Goal: Task Accomplishment & Management: Use online tool/utility

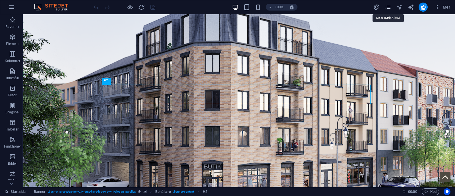
click at [386, 7] on icon "pages" at bounding box center [387, 7] width 7 height 7
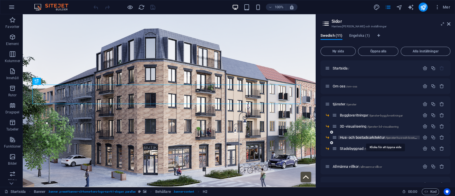
click at [353, 136] on span "Hus- och bostadsarkitektur /tjanster-hus-och-bostadsarkitektur" at bounding box center [385, 137] width 91 height 4
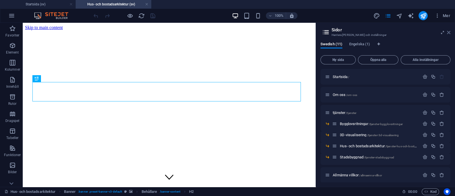
click at [450, 30] on icon at bounding box center [448, 32] width 3 height 5
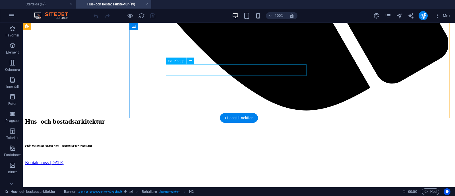
scroll to position [703, 0]
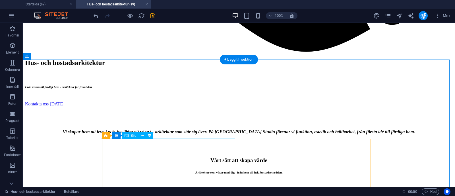
scroll to position [763, 0]
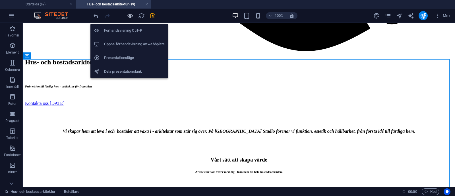
click at [130, 14] on icon "button" at bounding box center [130, 16] width 7 height 7
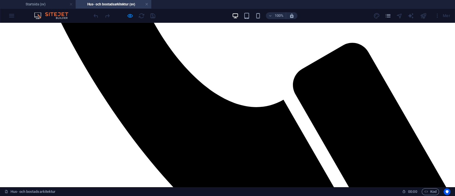
scroll to position [610, 0]
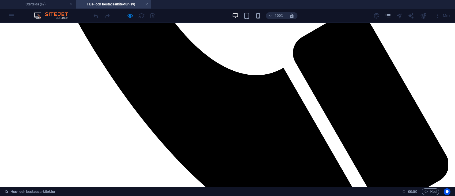
drag, startPoint x: 88, startPoint y: 55, endPoint x: 342, endPoint y: 49, distance: 253.6
copy div "Loremi DoloRsi Ametco? Ad elitseddoe temporin, utlabor etd magnaaliqu eni adm v…"
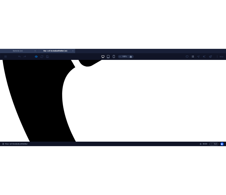
scroll to position [406, 0]
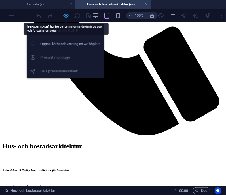
click at [65, 13] on icon "button" at bounding box center [66, 16] width 7 height 7
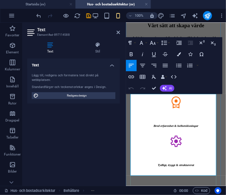
scroll to position [476, 0]
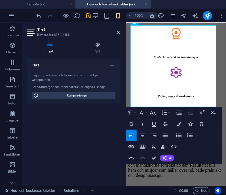
scroll to position [546, 0]
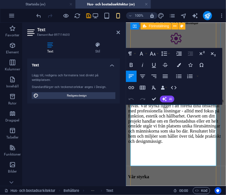
scroll to position [582, 0]
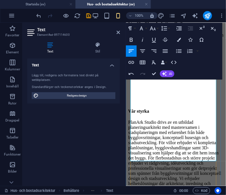
scroll to position [645, 0]
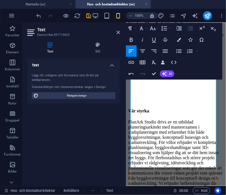
drag, startPoint x: 161, startPoint y: 129, endPoint x: 210, endPoint y: 165, distance: 61.2
click at [210, 165] on p "PlanArk Studio drivs av en utbildad planeringsarkitekt med masterexamen i stads…" at bounding box center [176, 158] width 96 height 77
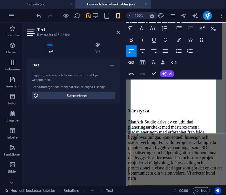
click at [196, 132] on p "PlanArk Studio drivs av en utbildad planeringsarkitekt med masterexamen i stads…" at bounding box center [176, 150] width 96 height 61
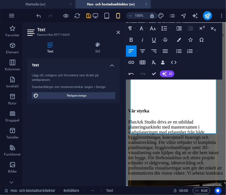
click at [202, 131] on p "PlanArk Studio drivs av en utbildad planeringsarkitekt med masterexamen i stads…" at bounding box center [176, 148] width 96 height 56
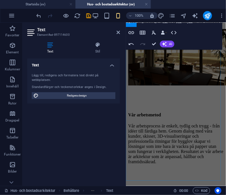
scroll to position [809, 0]
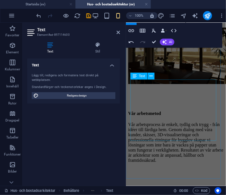
click at [184, 122] on div "Vår arbetsprocess är enkelt, tydlig och trygg - från idéer till färdiga hem. Ge…" at bounding box center [176, 142] width 96 height 41
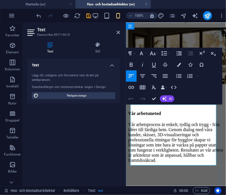
scroll to position [784, 0]
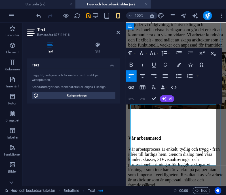
click at [161, 147] on p "Vår arbetsprocess är enkelt, tydlig och trygg - från idéer till färdiga hem. Ge…" at bounding box center [176, 167] width 96 height 41
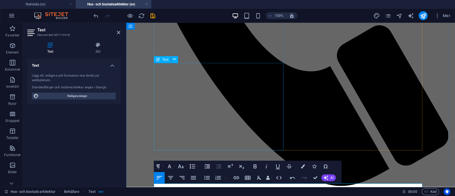
scroll to position [492, 0]
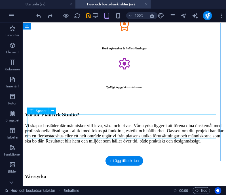
scroll to position [673, 0]
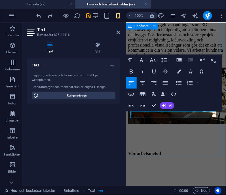
scroll to position [768, 0]
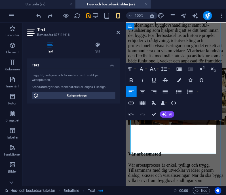
click at [183, 163] on p "Vår arbetsprocess är enkel, tydligt och trygg. Tillsammans med dig utvecklar vi…" at bounding box center [176, 173] width 96 height 20
click at [174, 163] on p "Vår arbetsprocess är enkel, tydligt och trygg. Tillsammans med dig utvecklar vi…" at bounding box center [176, 173] width 96 height 20
click at [206, 163] on p "Vår arbetsprocess är enkel, tydligt och trygg. Tillsammans med dig utvecklar vi…" at bounding box center [176, 173] width 96 height 20
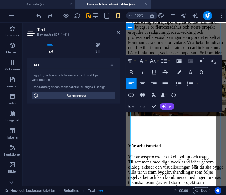
scroll to position [783, 0]
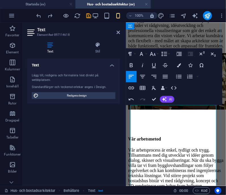
click at [138, 193] on p "Genom hela processen är vi kund inriktade och" at bounding box center [176, 195] width 96 height 5
click at [174, 193] on p "Genom hela processen är vi kundinriktade och" at bounding box center [176, 195] width 96 height 5
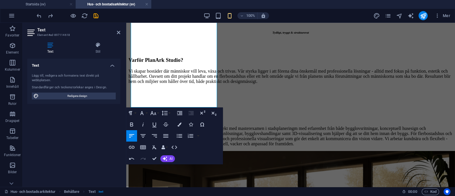
scroll to position [592, 0]
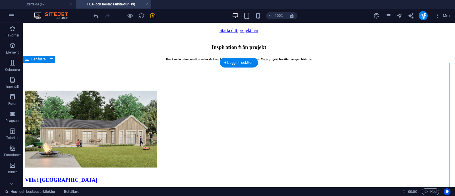
scroll to position [1642, 0]
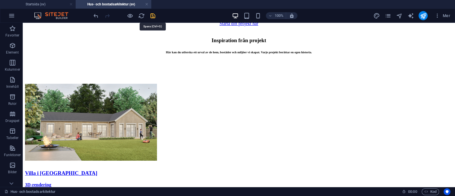
click at [153, 17] on icon "save" at bounding box center [152, 16] width 7 height 7
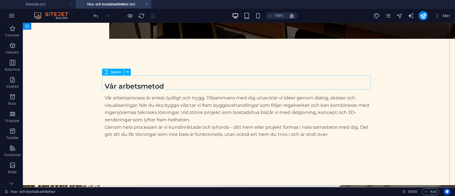
scroll to position [1392, 0]
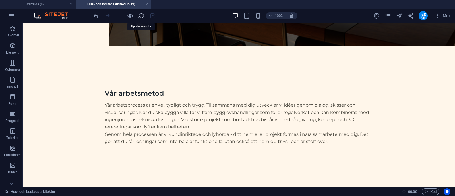
click at [141, 17] on icon "reload" at bounding box center [141, 16] width 7 height 7
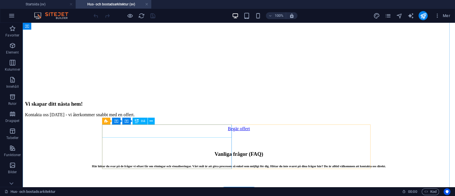
scroll to position [1896, 0]
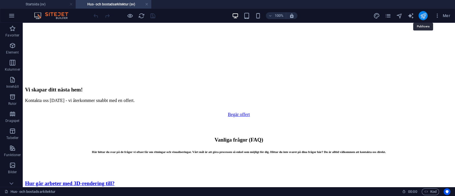
click at [422, 18] on icon "publish" at bounding box center [423, 16] width 7 height 7
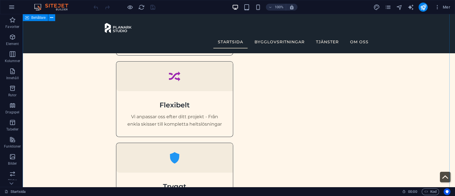
scroll to position [488, 0]
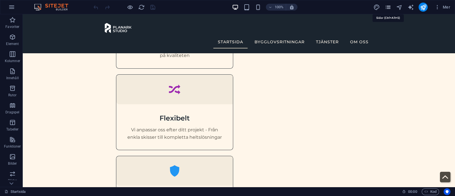
click at [391, 8] on icon "pages" at bounding box center [387, 7] width 7 height 7
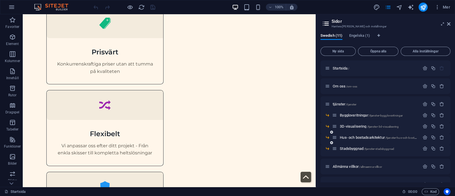
click at [356, 135] on div "Hus- och bostadsarkitektur /tjanster-hus-och-bostadsarkitektur" at bounding box center [376, 137] width 88 height 7
click at [356, 137] on span "Hus- och bostadsarkitektur /tjanster-hus-och-bostadsarkitektur" at bounding box center [385, 137] width 91 height 4
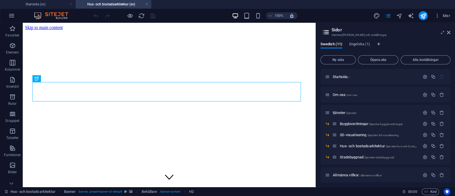
scroll to position [0, 0]
click at [449, 33] on icon at bounding box center [448, 32] width 3 height 5
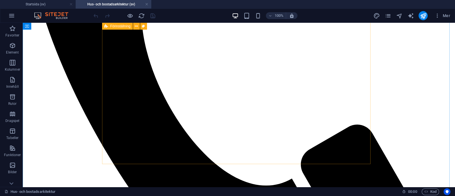
scroll to position [478, 0]
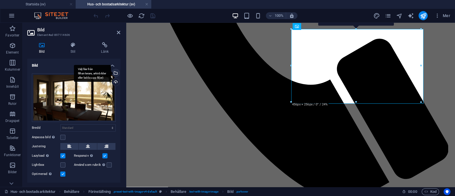
click at [115, 70] on div "Välj filer från filhanterare, arkivbilder eller ladda upp fil(er)" at bounding box center [115, 73] width 9 height 9
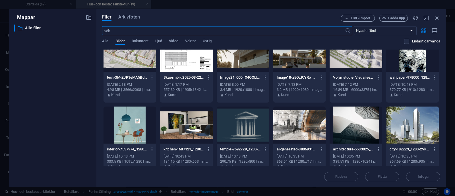
scroll to position [15, 0]
click at [437, 16] on icon "button" at bounding box center [437, 18] width 6 height 6
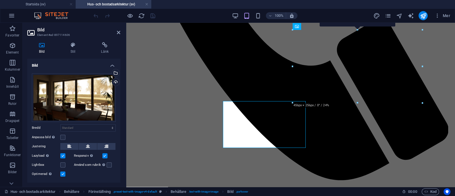
scroll to position [478, 0]
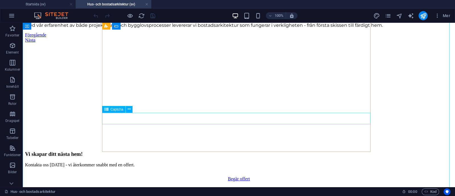
scroll to position [1832, 0]
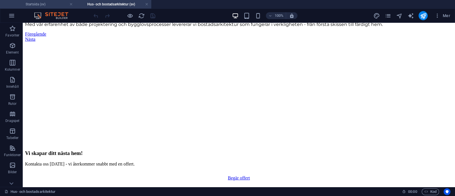
click at [30, 4] on h4 "Startsida (sv)" at bounding box center [38, 4] width 76 height 6
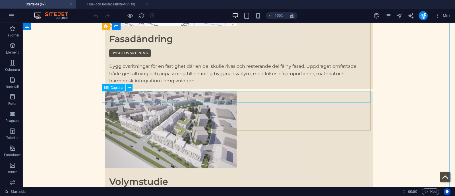
scroll to position [3188, 0]
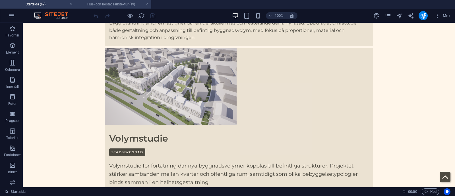
click at [109, 3] on h4 "Hus- och bostadsarkitektur (sv)" at bounding box center [114, 4] width 76 height 6
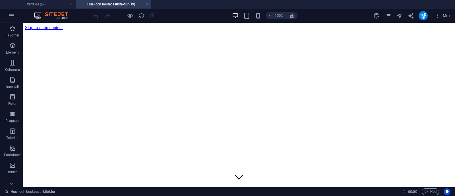
scroll to position [1832, 0]
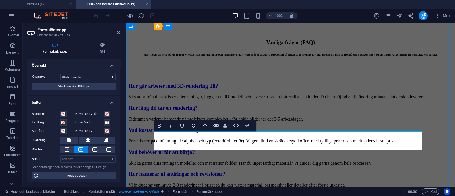
scroll to position [1840, 0]
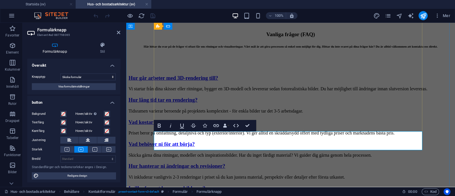
type button "Skicka"
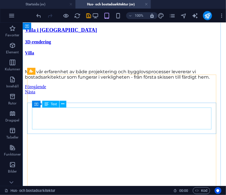
scroll to position [1425, 0]
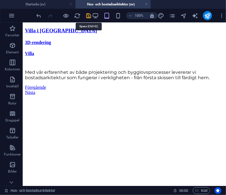
click at [91, 14] on icon "save" at bounding box center [89, 16] width 7 height 7
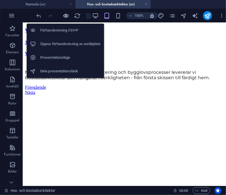
click at [63, 15] on span "button" at bounding box center [66, 16] width 7 height 7
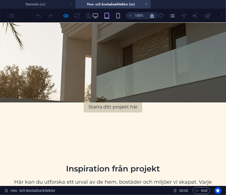
scroll to position [1477, 0]
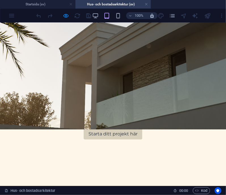
scroll to position [1448, 0]
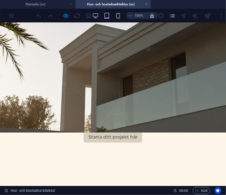
drag, startPoint x: 1, startPoint y: 57, endPoint x: 159, endPoint y: 137, distance: 176.9
copy div "Hur går arbeter med 3D-rendering till? Vi startar från dina skisser eller ritni…"
click at [171, 15] on icon "pages" at bounding box center [173, 16] width 7 height 7
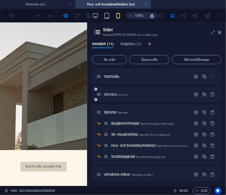
scroll to position [1445, 0]
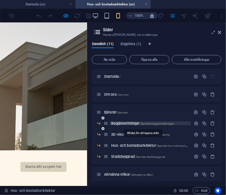
click at [124, 123] on span "Bygglovsritningar /tjanster-bygglovsritningar" at bounding box center [142, 123] width 63 height 4
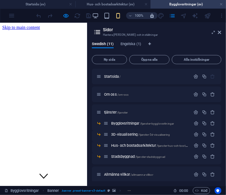
scroll to position [0, 0]
click at [221, 35] on header "Sidor Hantera dina sidor och inställningar" at bounding box center [157, 30] width 129 height 15
click at [221, 34] on icon at bounding box center [220, 32] width 3 height 5
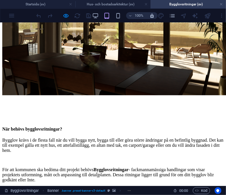
scroll to position [1984, 0]
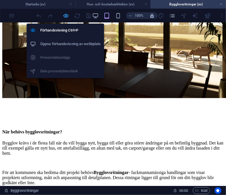
click at [67, 15] on icon "button" at bounding box center [66, 16] width 7 height 7
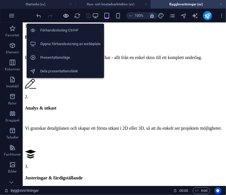
click at [67, 15] on icon "button" at bounding box center [66, 16] width 7 height 7
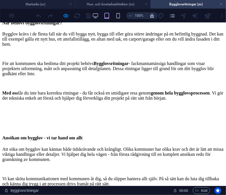
scroll to position [2105, 0]
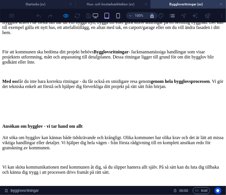
drag, startPoint x: 1, startPoint y: 76, endPoint x: 113, endPoint y: 142, distance: 129.7
copy div "Kan ni sköta bygglovsansökan? Ja! Om du vill kan vi ta hand om hela processen m…"
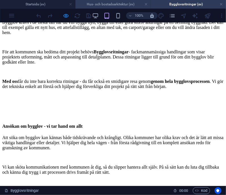
click at [119, 1] on h4 "Hus- och bostadsarkitektur (sv)" at bounding box center [114, 4] width 76 height 6
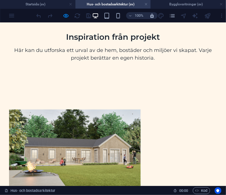
scroll to position [0, 0]
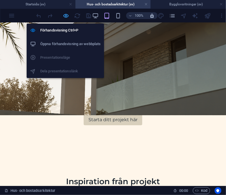
click at [66, 14] on icon "button" at bounding box center [66, 16] width 7 height 7
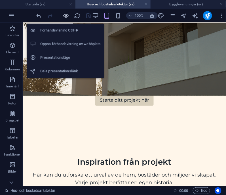
scroll to position [1498, 0]
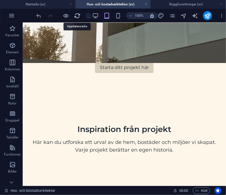
click at [75, 15] on icon "reload" at bounding box center [77, 16] width 7 height 7
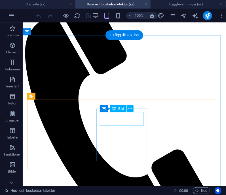
scroll to position [266, 0]
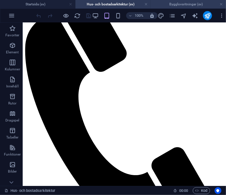
click at [182, 3] on h4 "Bygglovsritningar (sv)" at bounding box center [189, 4] width 76 height 6
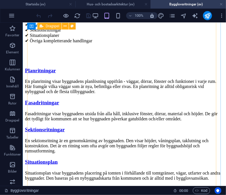
scroll to position [2767, 0]
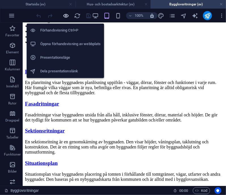
click at [66, 15] on icon "button" at bounding box center [66, 16] width 7 height 7
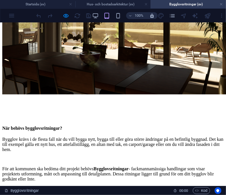
scroll to position [1986, 0]
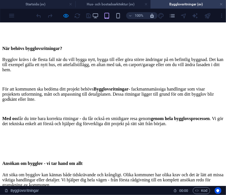
scroll to position [2071, 0]
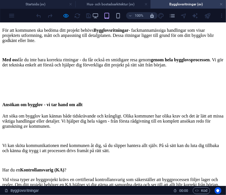
scroll to position [2128, 0]
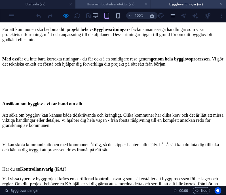
click at [122, 5] on h4 "Hus- och bostadsarkitektur (sv)" at bounding box center [114, 4] width 76 height 6
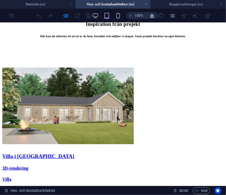
scroll to position [1335, 0]
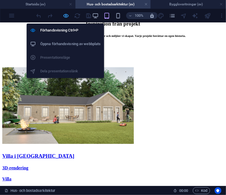
click at [65, 16] on icon "button" at bounding box center [66, 16] width 7 height 7
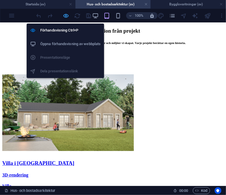
scroll to position [1421, 0]
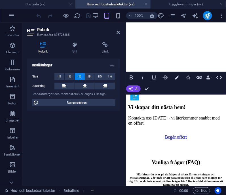
scroll to position [1512, 0]
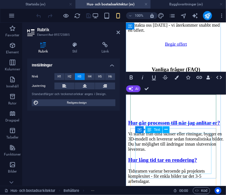
click at [172, 150] on div "Vi startar från dina skisser eller ritningar, bygger en 3D-modell och levererar…" at bounding box center [176, 142] width 96 height 20
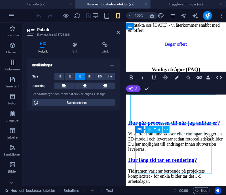
click at [172, 150] on div "Vi startar från dina skisser eller ritningar, bygger en 3D-modell och levererar…" at bounding box center [176, 142] width 96 height 20
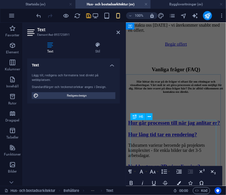
scroll to position [1517, 0]
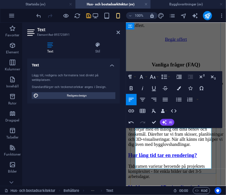
click at [159, 147] on p "Vi börjar med en dialog om dina behöv och önskemål. Därefter tar vi fram skisse…" at bounding box center [176, 137] width 96 height 20
click at [143, 147] on p "Vi börjar med en dialog om dina behöv och önskemål. Därefter tar vi fram skisse…" at bounding box center [176, 137] width 96 height 20
click at [194, 147] on p "Vi börjar med en dialog om dina behöv och önskemål. Därefter tar vi fram skisse…" at bounding box center [176, 137] width 96 height 20
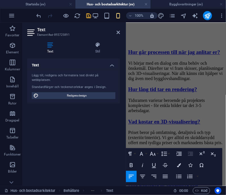
scroll to position [1440, 0]
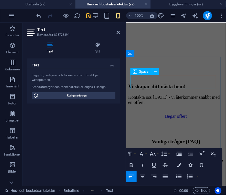
click at [203, 119] on div at bounding box center [176, 126] width 96 height 14
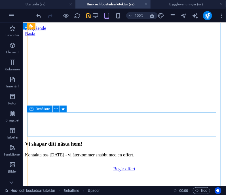
scroll to position [1481, 0]
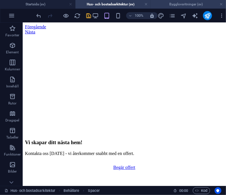
click at [177, 5] on h4 "Bygglovsritningar (sv)" at bounding box center [189, 4] width 76 height 6
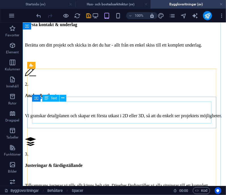
scroll to position [2444, 0]
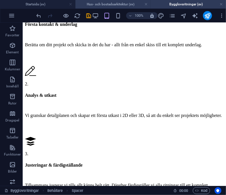
click at [110, 3] on h4 "Hus- och bostadsarkitektur (sv)" at bounding box center [114, 4] width 76 height 6
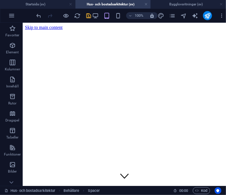
scroll to position [1481, 0]
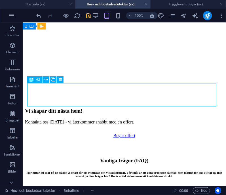
scroll to position [1601, 0]
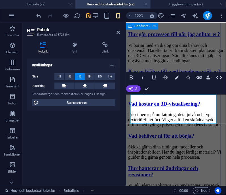
click at [219, 52] on div "Vanliga frågor (FAQ) Här hittar du svar på de frågor vi oftast får om ritningar…" at bounding box center [176, 97] width 96 height 278
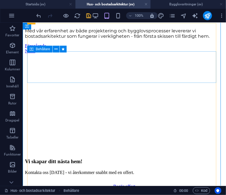
scroll to position [1471, 0]
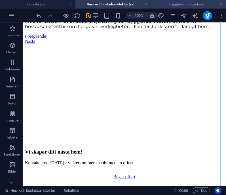
click at [174, 4] on h4 "Bygglovsritningar (sv)" at bounding box center [189, 4] width 76 height 6
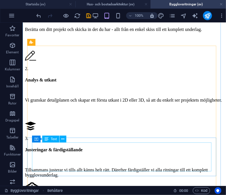
scroll to position [2455, 0]
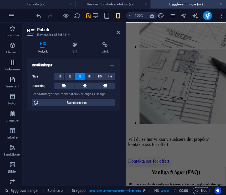
scroll to position [2957, 0]
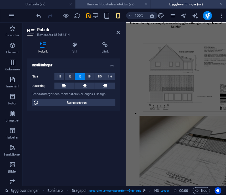
click at [115, 2] on h4 "Hus- och bostadsarkitektur (sv)" at bounding box center [114, 4] width 76 height 6
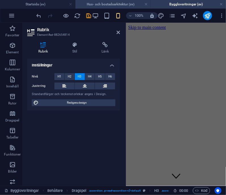
scroll to position [1471, 0]
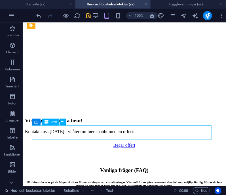
scroll to position [1629, 0]
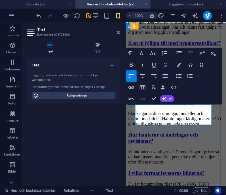
click at [149, 62] on p "Ja, vi tar fram kompletta bygglovshandlingar och kan även bistå med ansökan til…" at bounding box center [176, 56] width 96 height 10
drag, startPoint x: 149, startPoint y: 113, endPoint x: 139, endPoint y: 113, distance: 9.7
click at [139, 62] on p "Ja, vi tar fram kompletta bygglovshandlingar och kan även bistå med ansökan til…" at bounding box center [176, 56] width 96 height 10
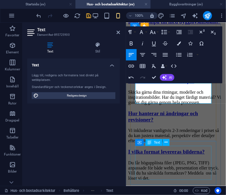
scroll to position [1662, 0]
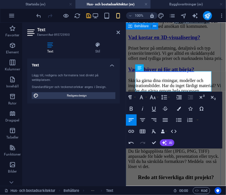
click at [219, 155] on div "Vanliga frågor (FAQ) Här hittar du svar på de frågor vi oftast får om ritningar…" at bounding box center [176, 32] width 96 height 273
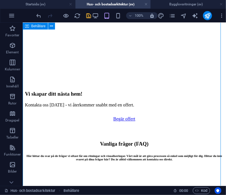
scroll to position [1499, 0]
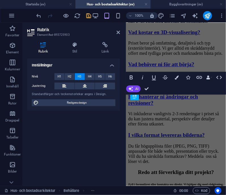
scroll to position [1669, 0]
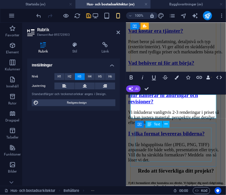
click at [162, 54] on div "Priset beror på omfattning, detaljnivå och typ (exteriör/interiör). Vi ger allt…" at bounding box center [176, 46] width 96 height 15
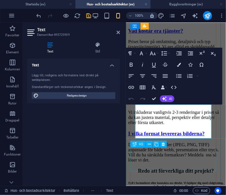
scroll to position [1692, 0]
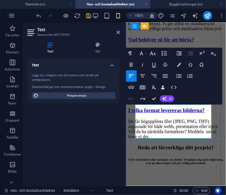
click at [167, 31] on p "Priset beror på omfattning, detaljnivå och typ (exteriör/interiör). Vi ger allt…" at bounding box center [176, 23] width 96 height 15
click at [159, 31] on p "Priset beror på projektets omfattning, detaljnivå och typ (exteriör/interiör). …" at bounding box center [176, 23] width 96 height 15
click at [191, 31] on p "Priset beror på projektets omfattning, detaljnivå och typ (exteriör/interiör). …" at bounding box center [176, 23] width 96 height 15
click at [183, 31] on p "Priset beror på projektets omfattning och typ (exteriör/interiör). Vi ger allti…" at bounding box center [176, 23] width 96 height 15
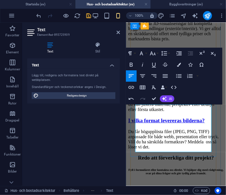
click at [180, 41] on p "Priset beror på projektets omfattning och typ - allt från enskilda 3D-visualise…" at bounding box center [176, 29] width 96 height 26
click at [204, 41] on p "Priset beror på projektets omfattning och typ - allt från enskilda 3D-visualise…" at bounding box center [176, 29] width 96 height 26
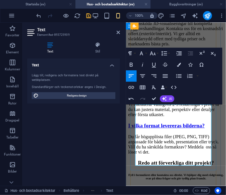
drag, startPoint x: 150, startPoint y: 142, endPoint x: 163, endPoint y: 162, distance: 24.0
click at [163, 46] on p "Priset beror på projektets omfattning och typ - allt från enskilda 3D-visualise…" at bounding box center [176, 31] width 96 height 31
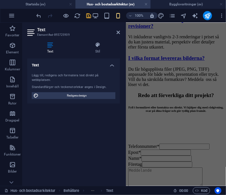
scroll to position [1893, 0]
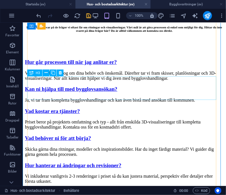
scroll to position [1662, 0]
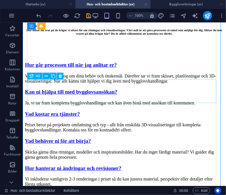
click at [120, 165] on div "Hur hanterar ni ändringar och revisioner?" at bounding box center [124, 168] width 199 height 6
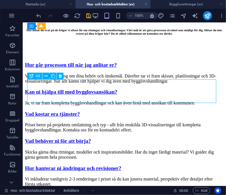
click at [120, 165] on div "Hur hanterar ni ändringar och revisioner?" at bounding box center [124, 168] width 199 height 6
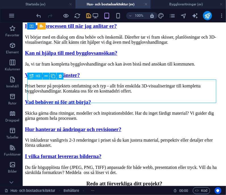
scroll to position [1822, 0]
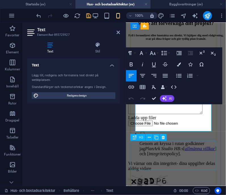
scroll to position [1851, 0]
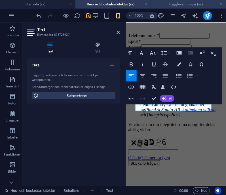
click at [191, 4] on h4 "Bygglovsritningar (sv)" at bounding box center [189, 4] width 76 height 6
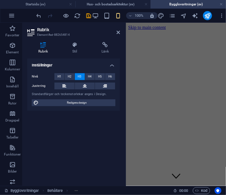
scroll to position [2957, 0]
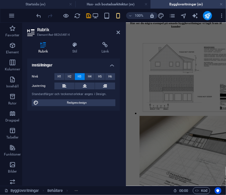
click at [120, 31] on aside "Rubrik Element #ed-882654814 Rubrik Stil Länk Inställningar Nivå H1 H2 H3 H4 H5…" at bounding box center [74, 104] width 103 height 163
click at [120, 32] on aside "Rubrik Element #ed-882654814 Rubrik Stil Länk Inställningar Nivå H1 H2 H3 H4 H5…" at bounding box center [74, 104] width 103 height 163
click at [117, 31] on icon at bounding box center [118, 32] width 3 height 5
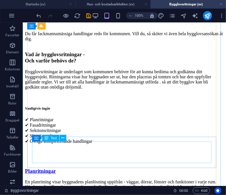
scroll to position [2668, 0]
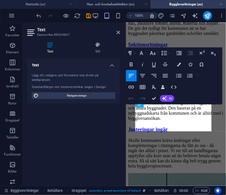
scroll to position [3391, 0]
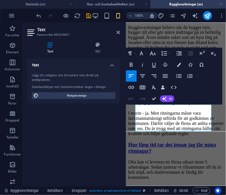
copy p "Vi justerar alltid våra ritningar kostnadsfritt. Du behöver aldrig oroa dig för…"
click at [117, 32] on icon at bounding box center [118, 32] width 3 height 5
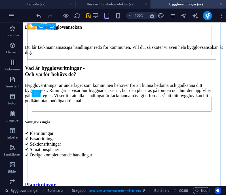
scroll to position [2656, 0]
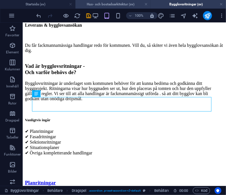
click at [103, 5] on h4 "Hus- och bostadsarkitektur (sv)" at bounding box center [114, 4] width 76 height 6
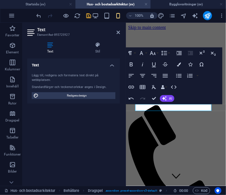
scroll to position [1851, 0]
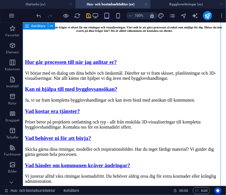
scroll to position [1677, 0]
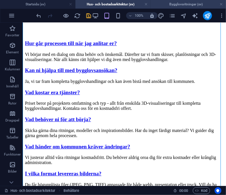
click at [186, 7] on h4 "Bygglovsritningar (sv)" at bounding box center [189, 4] width 76 height 6
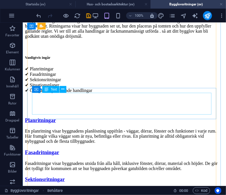
scroll to position [2720, 0]
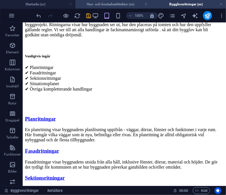
click at [115, 5] on h4 "Hus- och bostadsarkitektur (sv)" at bounding box center [114, 4] width 76 height 6
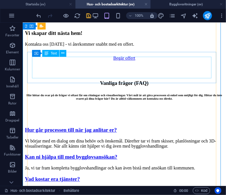
scroll to position [1597, 0]
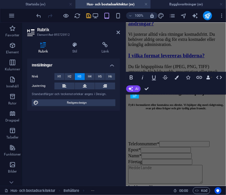
scroll to position [1752, 0]
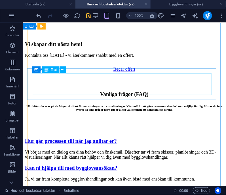
scroll to position [1580, 0]
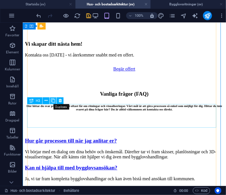
click at [52, 97] on button at bounding box center [53, 100] width 7 height 7
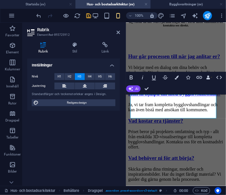
scroll to position [1752, 0]
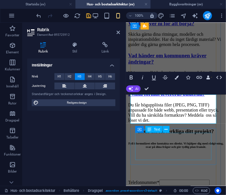
click at [159, 15] on div "Skicka gärna dina ritningar, modeller och inspirationsbilder. Har du inget färd…" at bounding box center [176, 6] width 96 height 15
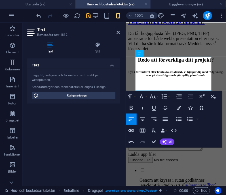
scroll to position [1829, 0]
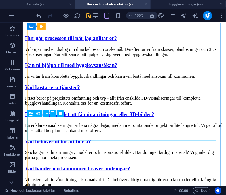
scroll to position [1689, 0]
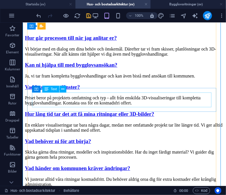
click at [141, 149] on div "Skicka gärna dina ritningar, modeller och inspirationsbilder. Har du inget färd…" at bounding box center [124, 154] width 199 height 10
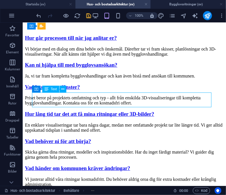
click at [141, 149] on div "Skicka gärna dina ritningar, modeller och inspirationsbilder. Har du inget färd…" at bounding box center [124, 154] width 199 height 10
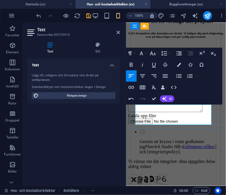
drag, startPoint x: 178, startPoint y: 121, endPoint x: 134, endPoint y: 108, distance: 45.7
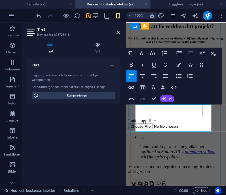
copy p "Vi behöver kort beskrivning av ditt projekt, eventuella skisser eller ritningar…"
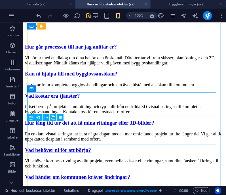
scroll to position [1684, 0]
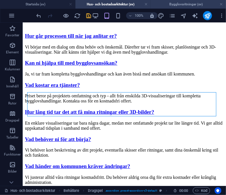
click at [192, 5] on h4 "Bygglovsritningar (sv)" at bounding box center [189, 4] width 76 height 6
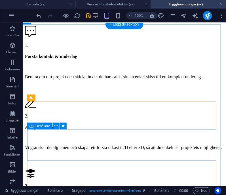
scroll to position [2412, 0]
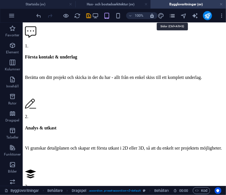
click at [173, 18] on icon "pages" at bounding box center [173, 16] width 7 height 7
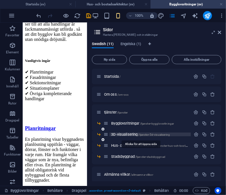
click at [132, 134] on span "3D-visualisering /tjanster-3d-visualisering" at bounding box center [140, 134] width 59 height 4
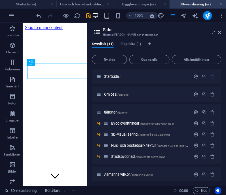
scroll to position [0, 0]
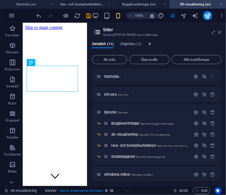
click at [220, 32] on icon at bounding box center [220, 32] width 3 height 5
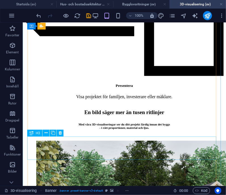
scroll to position [1424, 0]
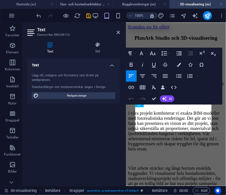
scroll to position [1884, 0]
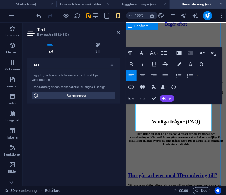
scroll to position [1366, 0]
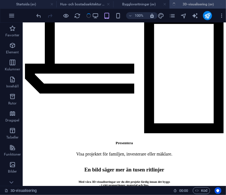
click at [82, 4] on h4 "Hus- och bostadsarkitektur (sv)" at bounding box center [85, 4] width 57 height 6
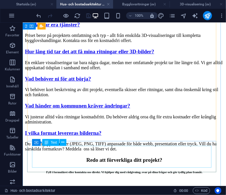
scroll to position [1754, 0]
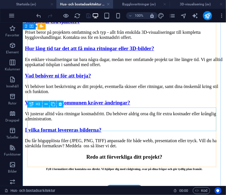
click at [100, 127] on div "I vilka format levereras bilderna?" at bounding box center [124, 130] width 199 height 6
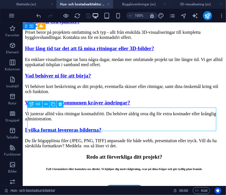
click at [100, 127] on div "I vilka format levereras bilderna?" at bounding box center [124, 130] width 199 height 6
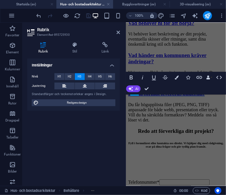
scroll to position [1979, 0]
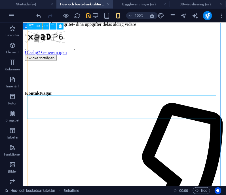
scroll to position [1801, 0]
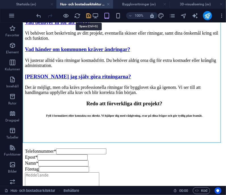
click at [88, 17] on icon "save" at bounding box center [89, 16] width 7 height 7
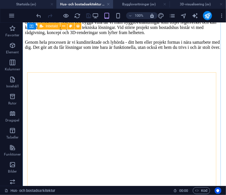
scroll to position [1035, 0]
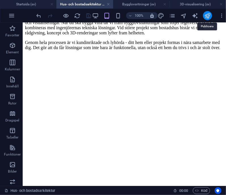
click at [209, 13] on icon "publish" at bounding box center [208, 16] width 7 height 7
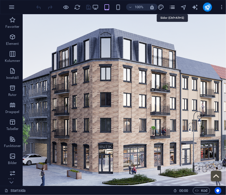
click at [172, 6] on icon "pages" at bounding box center [173, 7] width 7 height 7
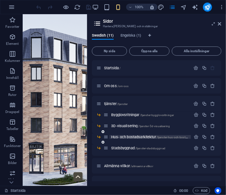
click at [126, 136] on span "Hus- och bostadsarkitektur /tjanster-hus-och-bostadsarkitektur" at bounding box center [156, 137] width 91 height 4
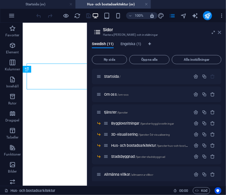
click at [220, 18] on icon "button" at bounding box center [222, 16] width 6 height 6
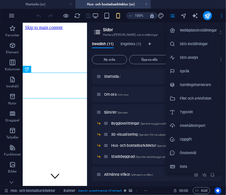
click at [59, 57] on div at bounding box center [113, 97] width 226 height 195
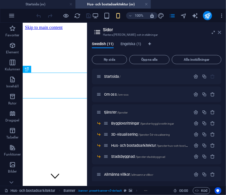
click at [222, 34] on icon at bounding box center [220, 32] width 3 height 5
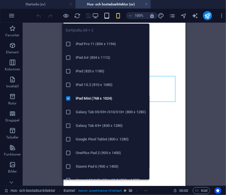
click at [108, 15] on icon "button" at bounding box center [107, 16] width 7 height 7
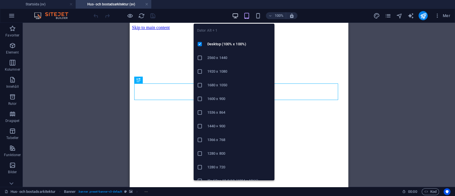
click at [226, 13] on icon "button" at bounding box center [235, 16] width 7 height 7
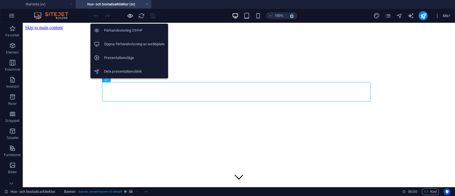
click at [130, 15] on icon "button" at bounding box center [130, 16] width 7 height 7
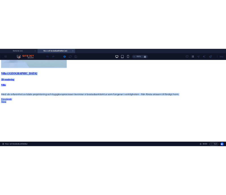
scroll to position [1818, 0]
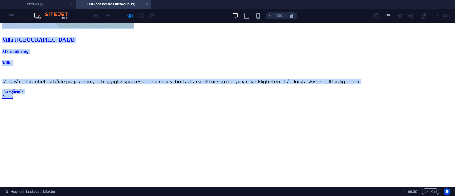
drag, startPoint x: 75, startPoint y: 27, endPoint x: 271, endPoint y: 67, distance: 200.1
copy div "Startsida Bygglovsritningar Tjänster Alla tjänster Bygglovsritningar 3D-visuali…"
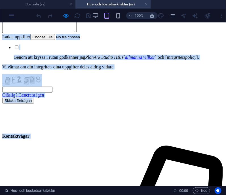
scroll to position [1912, 0]
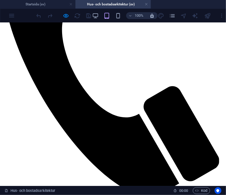
scroll to position [346, 0]
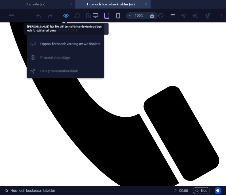
click at [65, 14] on icon "button" at bounding box center [66, 16] width 7 height 7
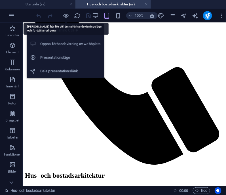
scroll to position [355, 0]
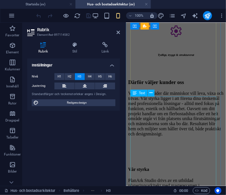
scroll to position [587, 0]
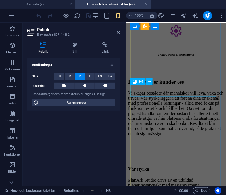
click at [165, 167] on div "Vår styrka" at bounding box center [176, 169] width 96 height 5
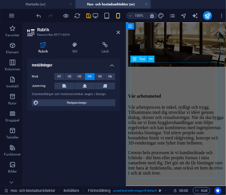
scroll to position [841, 0]
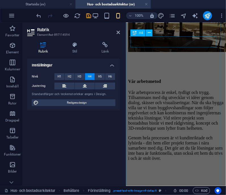
click at [178, 79] on div "Vår arbetsmetod" at bounding box center [176, 81] width 96 height 5
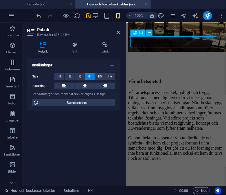
click at [178, 79] on div "Vår arbetsmetod" at bounding box center [176, 81] width 96 height 5
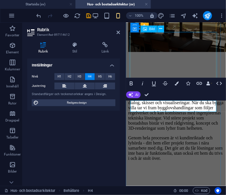
scroll to position [777, 0]
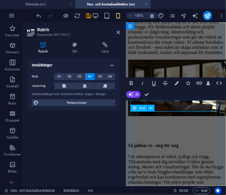
click at [155, 154] on div "Vår arbetsprocess är enkel, tydligt och trygg. Tillsammans med dig utvecklar vi…" at bounding box center [176, 189] width 96 height 71
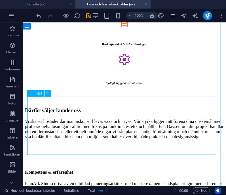
scroll to position [647, 0]
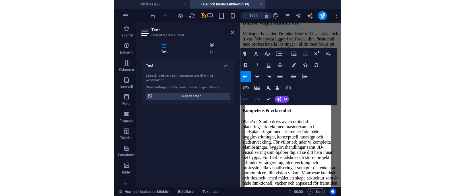
scroll to position [784, 0]
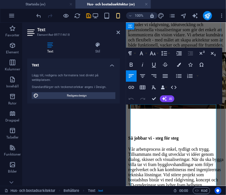
click at [132, 147] on p "Vår arbetsprocess är enkel, tydligt och trygg. Tillsammans med dig utvecklar vi…" at bounding box center [176, 167] width 96 height 41
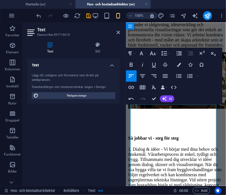
click at [177, 147] on p "1. Dialog & idéer - Vi börjar med dina behov och önskemål. Vår arbetsprocess är…" at bounding box center [176, 170] width 96 height 46
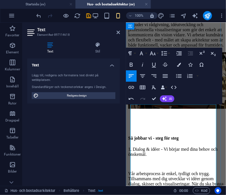
click at [177, 147] on p "1. Dialog & idéer - Vi börjar med dina behov och önskemål." at bounding box center [176, 152] width 96 height 10
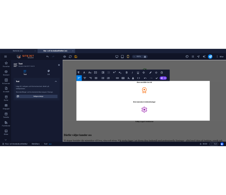
scroll to position [610, 0]
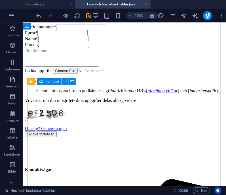
scroll to position [1920, 0]
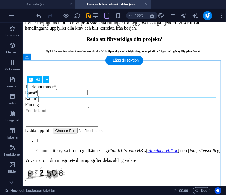
click at [142, 42] on div "Redo att förverkliga ditt projekt?" at bounding box center [124, 39] width 199 height 6
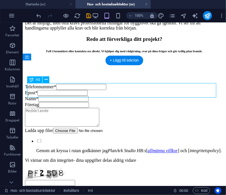
click at [142, 42] on div "Redo att förverkliga ditt projekt?" at bounding box center [124, 39] width 199 height 6
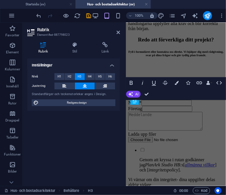
scroll to position [2143, 0]
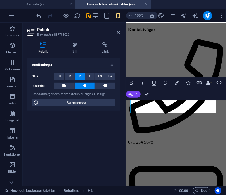
click at [126, 151] on aside "Rubrik Element #ed-887798023 Rubrik Stil Länk Inställningar Nivå H1 H2 H3 H4 H5…" at bounding box center [74, 104] width 103 height 163
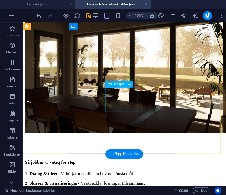
scroll to position [874, 0]
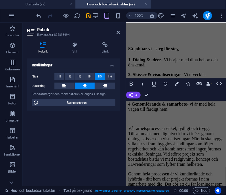
scroll to position [1012, 0]
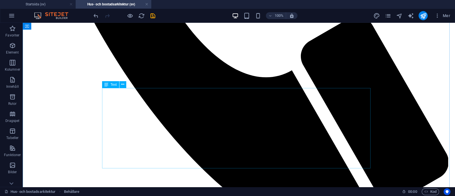
scroll to position [585, 0]
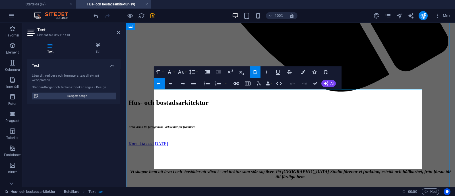
copy div "1. Dialog & idéer - Vi börjar med dina behov och önskemål. 2. Skisser & visuali…"
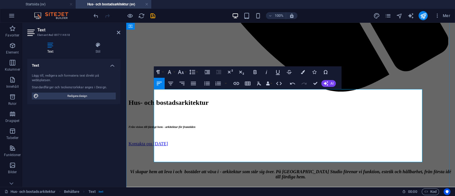
drag, startPoint x: 339, startPoint y: 93, endPoint x: 254, endPoint y: 94, distance: 85.0
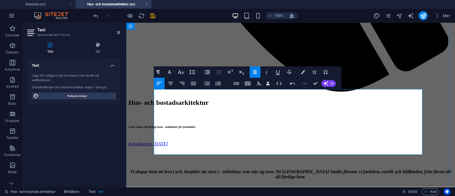
drag, startPoint x: 408, startPoint y: 95, endPoint x: 308, endPoint y: 93, distance: 99.5
drag, startPoint x: 212, startPoint y: 101, endPoint x: 381, endPoint y: 82, distance: 169.8
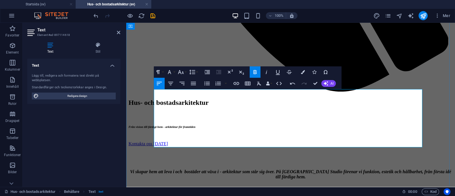
drag, startPoint x: 384, startPoint y: 90, endPoint x: 149, endPoint y: 89, distance: 235.0
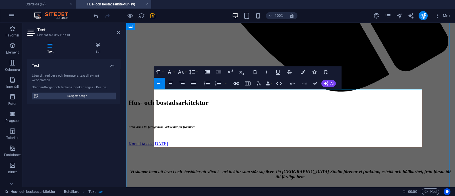
drag, startPoint x: 382, startPoint y: 144, endPoint x: 152, endPoint y: 93, distance: 235.5
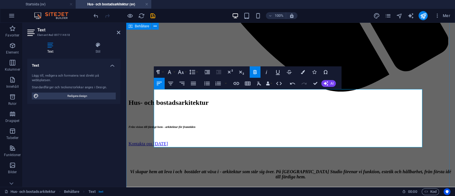
copy div "Dialog & idéer - Skisser & visualiseringar - Bygglov & handlingar - Genomförand…"
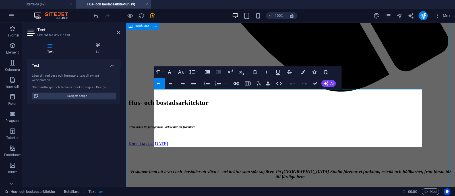
drag, startPoint x: 370, startPoint y: 91, endPoint x: 150, endPoint y: 92, distance: 219.4
copy p "Dialog & idéer - Skisser & visualiseringar - Bygglov & handlingar - Genomförand…"
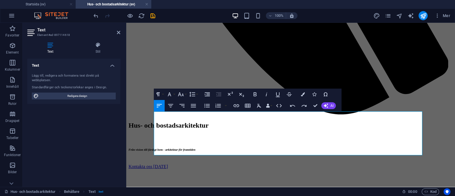
scroll to position [563, 0]
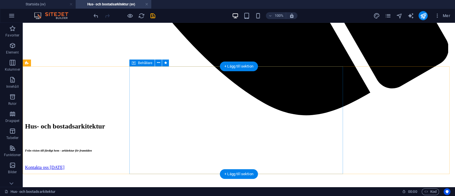
scroll to position [699, 0]
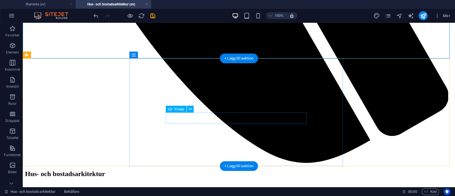
scroll to position [707, 0]
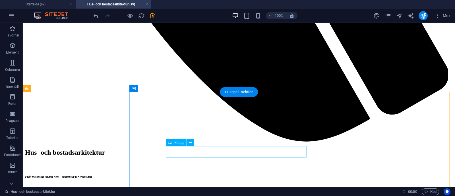
scroll to position [792, 0]
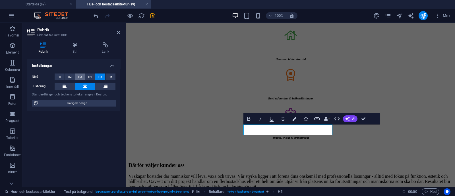
click at [78, 78] on span "H3" at bounding box center [80, 76] width 4 height 7
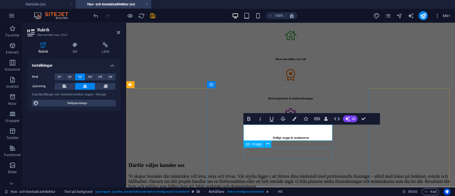
click at [226, 147] on icon at bounding box center [248, 143] width 4 height 7
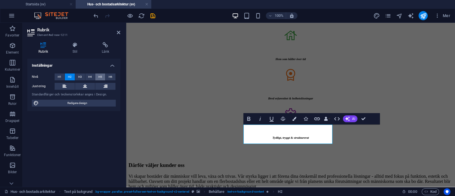
click at [104, 79] on button "H5" at bounding box center [100, 76] width 10 height 7
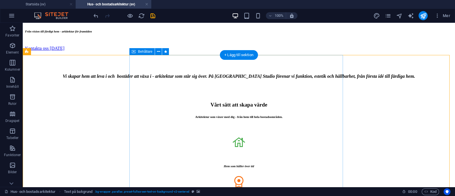
scroll to position [833, 0]
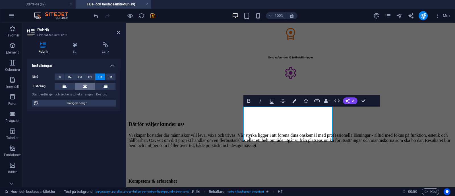
click at [83, 86] on icon at bounding box center [85, 86] width 4 height 7
click at [66, 83] on icon at bounding box center [65, 86] width 4 height 7
click at [90, 85] on button at bounding box center [85, 86] width 20 height 7
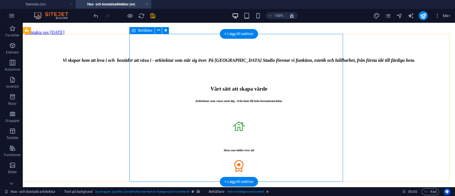
scroll to position [831, 0]
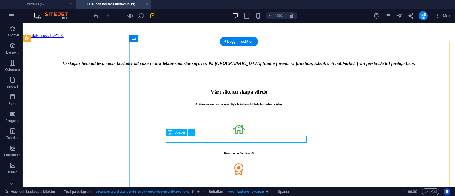
select select "px"
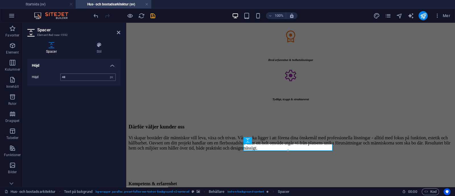
type input "48"
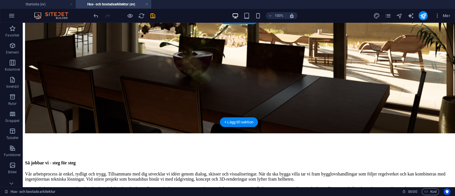
scroll to position [1259, 0]
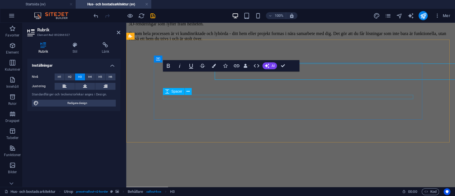
scroll to position [1267, 0]
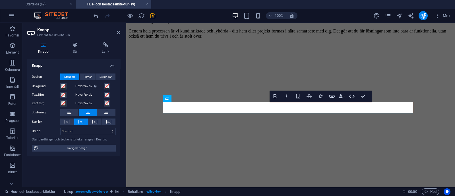
scroll to position [1238, 0]
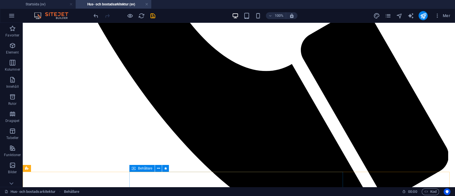
scroll to position [591, 0]
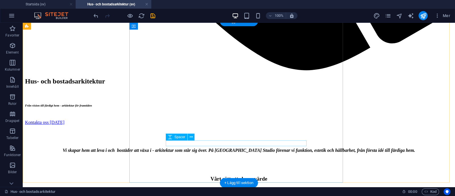
scroll to position [744, 0]
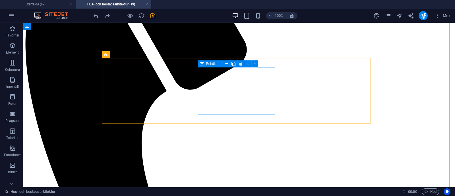
scroll to position [255, 0]
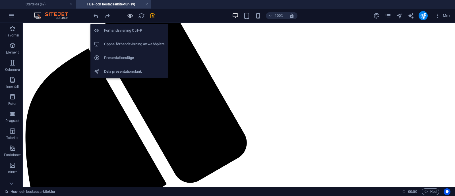
click at [129, 14] on icon "button" at bounding box center [130, 16] width 7 height 7
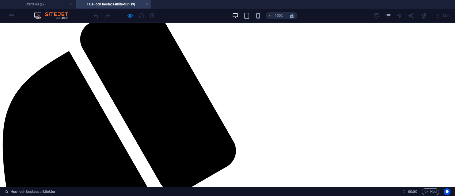
scroll to position [0, 0]
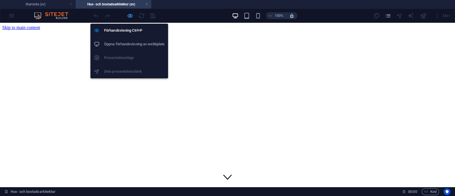
click at [130, 15] on icon "button" at bounding box center [130, 16] width 7 height 7
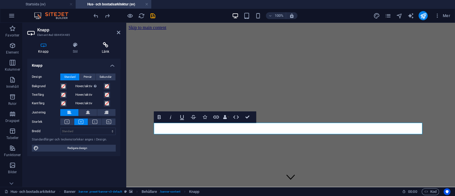
click at [105, 53] on h4 "Länk" at bounding box center [105, 48] width 29 height 12
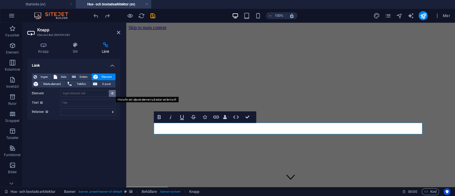
click at [113, 95] on button at bounding box center [112, 93] width 7 height 7
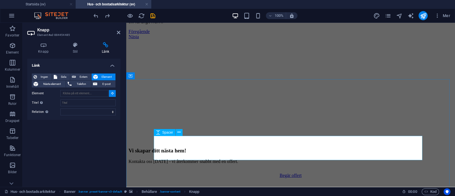
scroll to position [1670, 0]
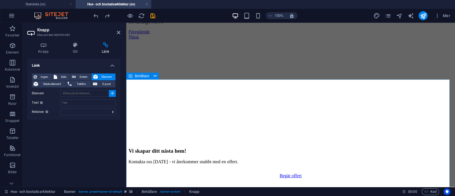
type input "#ed-887798020"
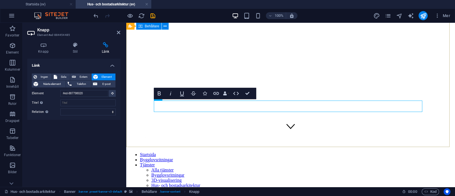
scroll to position [23, 0]
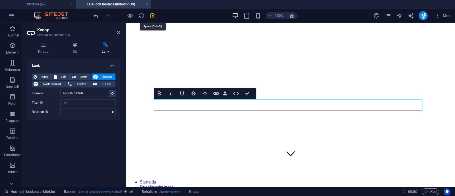
drag, startPoint x: 151, startPoint y: 14, endPoint x: 130, endPoint y: 14, distance: 21.0
click at [151, 14] on icon "save" at bounding box center [152, 16] width 7 height 7
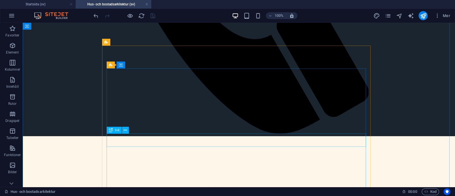
scroll to position [476, 0]
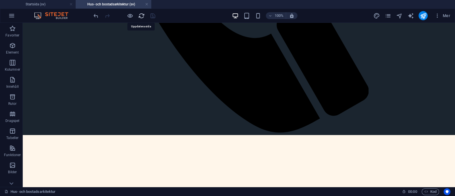
click at [141, 14] on icon "reload" at bounding box center [141, 16] width 7 height 7
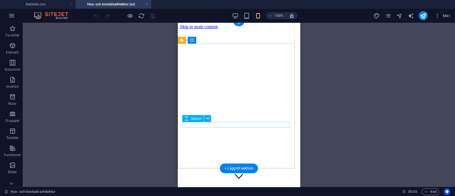
scroll to position [0, 0]
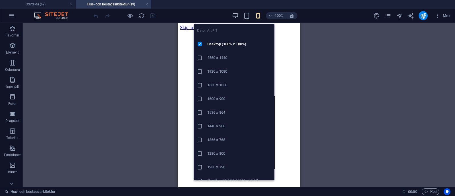
click at [226, 15] on icon "button" at bounding box center [235, 16] width 7 height 7
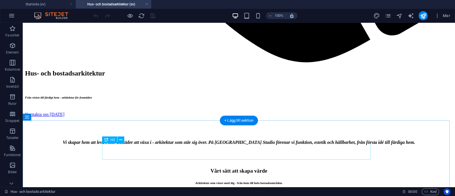
scroll to position [752, 0]
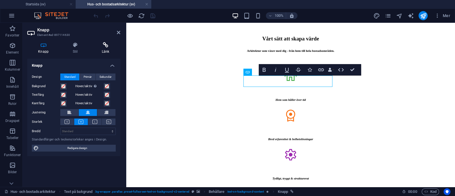
click at [103, 44] on icon at bounding box center [105, 45] width 29 height 6
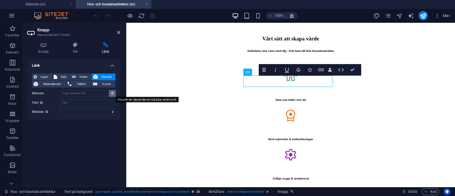
click at [112, 93] on icon at bounding box center [112, 93] width 3 height 3
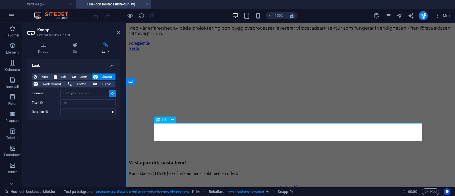
scroll to position [1665, 0]
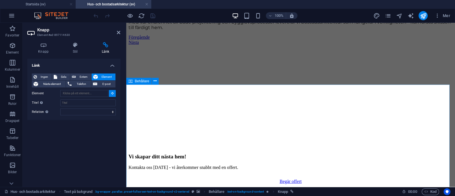
type input "#ed-887798020"
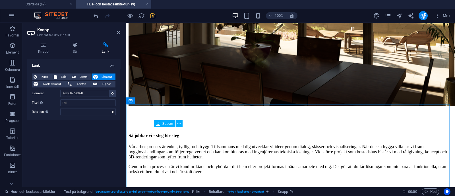
scroll to position [1144, 0]
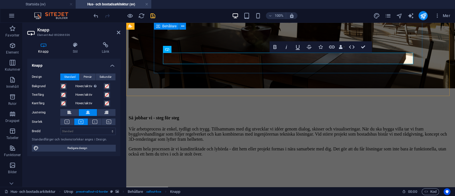
scroll to position [1153, 0]
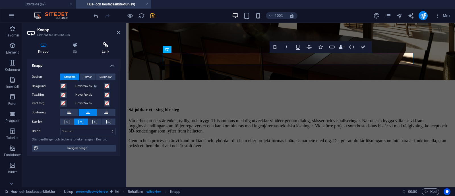
click at [108, 46] on icon at bounding box center [105, 45] width 29 height 6
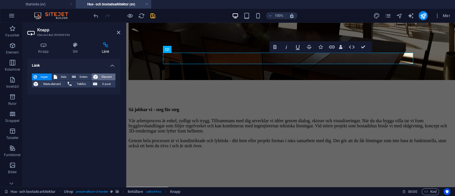
click at [101, 76] on span "Element" at bounding box center [106, 76] width 14 height 7
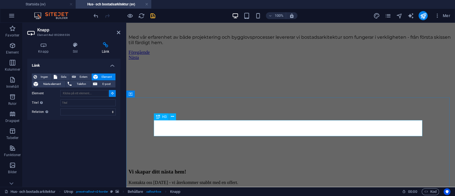
scroll to position [1648, 0]
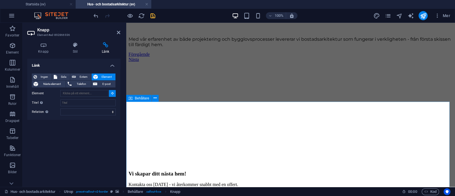
type input "#ed-887798020"
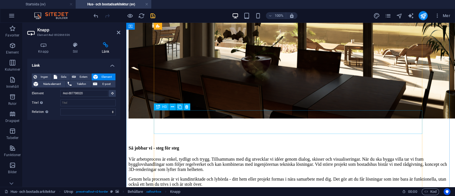
scroll to position [1106, 0]
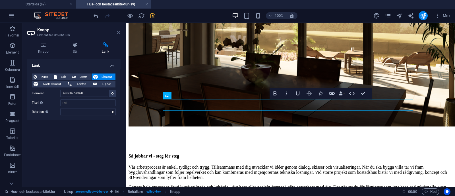
click at [119, 33] on icon at bounding box center [118, 32] width 3 height 5
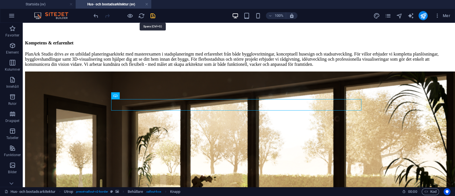
click at [153, 14] on icon "save" at bounding box center [152, 16] width 7 height 7
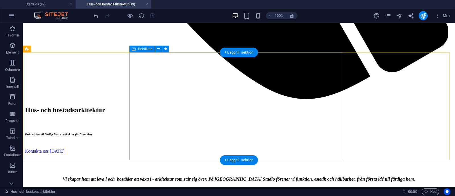
scroll to position [716, 0]
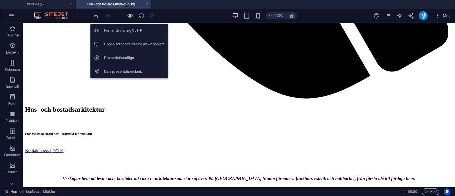
click at [130, 15] on icon "button" at bounding box center [130, 16] width 7 height 7
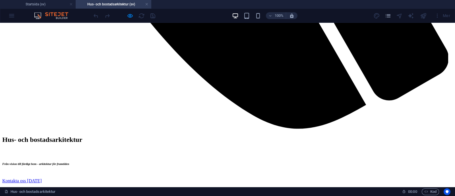
drag, startPoint x: 153, startPoint y: 64, endPoint x: 278, endPoint y: 123, distance: 138.6
copy div "Redo att skapa ditt hem? hör av dig! Starta ditt projekt här"
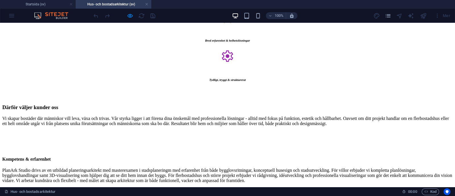
scroll to position [1012, 0]
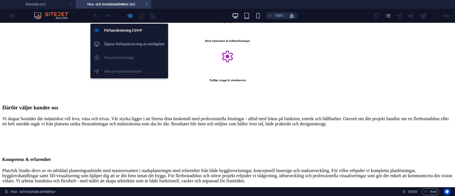
click at [130, 14] on icon "button" at bounding box center [130, 16] width 7 height 7
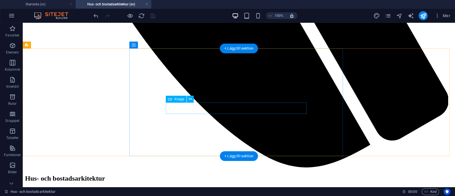
scroll to position [718, 0]
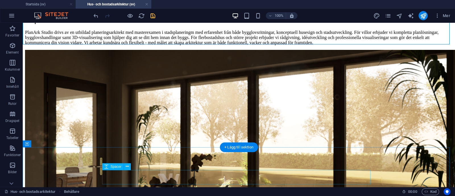
scroll to position [1089, 0]
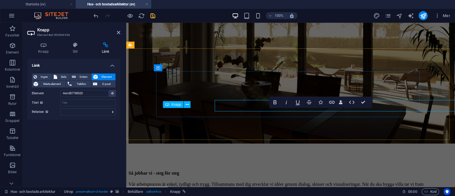
scroll to position [1097, 0]
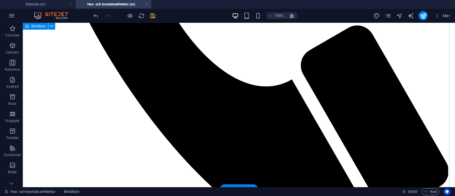
scroll to position [576, 0]
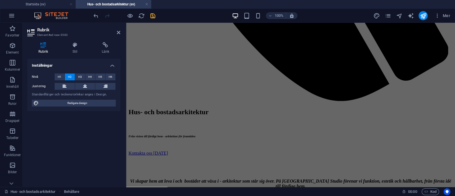
scroll to position [221, 0]
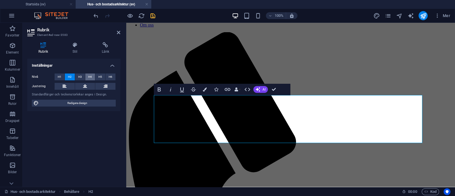
click at [92, 76] on span "H4" at bounding box center [90, 76] width 4 height 7
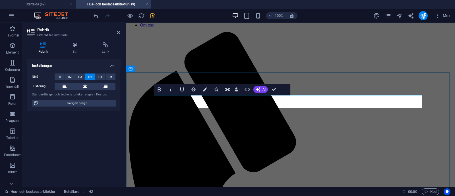
drag, startPoint x: 419, startPoint y: 101, endPoint x: 374, endPoint y: 98, distance: 45.8
click at [81, 86] on button at bounding box center [85, 86] width 20 height 7
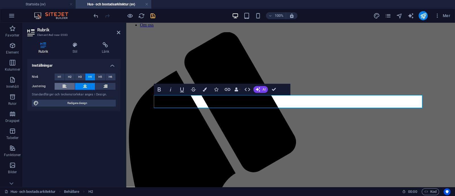
click at [62, 84] on button at bounding box center [65, 86] width 20 height 7
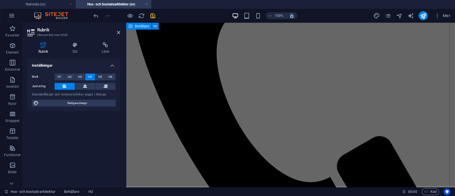
scroll to position [273, 0]
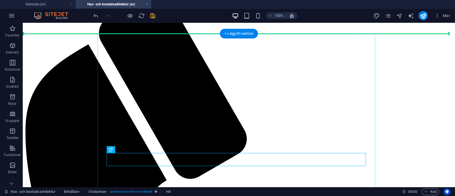
scroll to position [294, 0]
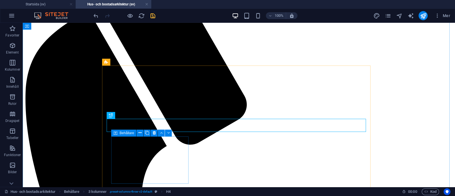
drag, startPoint x: 135, startPoint y: 173, endPoint x: 123, endPoint y: 179, distance: 13.5
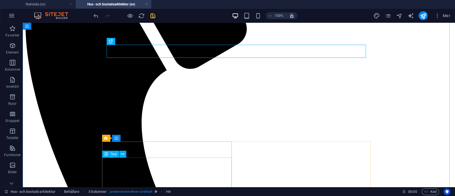
scroll to position [369, 0]
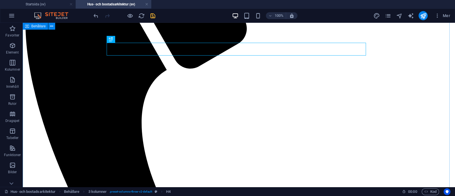
drag, startPoint x: 137, startPoint y: 65, endPoint x: 113, endPoint y: 126, distance: 66.2
drag, startPoint x: 142, startPoint y: 61, endPoint x: 138, endPoint y: 144, distance: 82.8
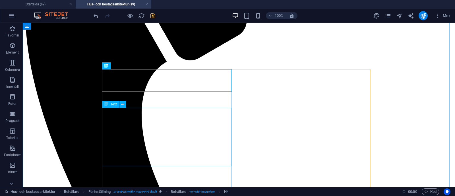
scroll to position [378, 0]
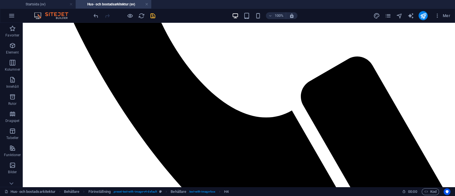
scroll to position [583, 0]
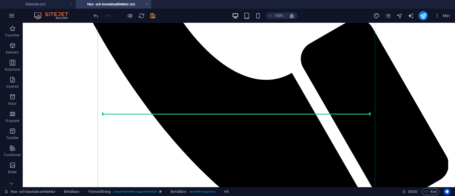
drag, startPoint x: 156, startPoint y: 89, endPoint x: 154, endPoint y: 119, distance: 30.2
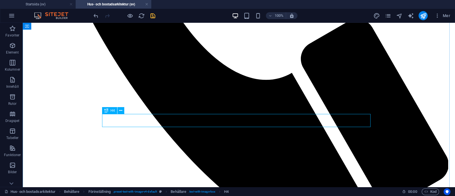
scroll to position [560, 0]
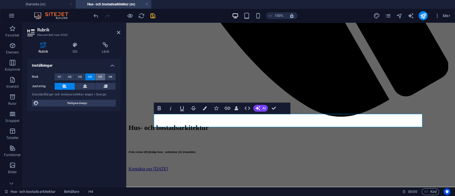
click at [100, 76] on span "H5" at bounding box center [100, 76] width 4 height 7
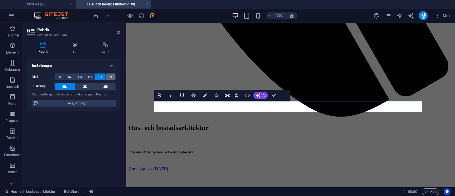
click at [108, 74] on button "H6" at bounding box center [110, 76] width 10 height 7
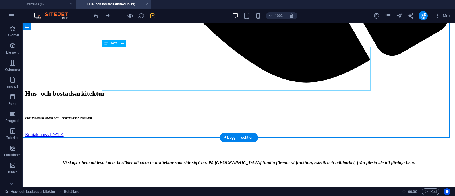
scroll to position [620, 0]
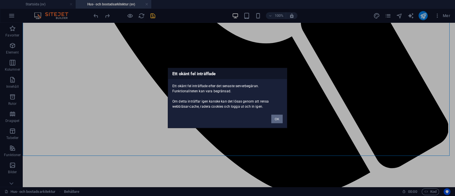
click at [226, 117] on button "OK" at bounding box center [276, 119] width 11 height 9
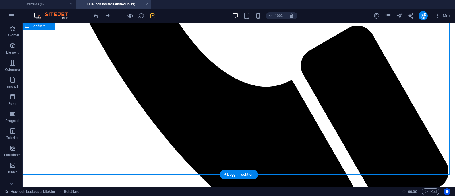
scroll to position [574, 0]
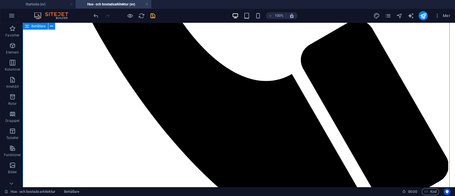
scroll to position [583, 0]
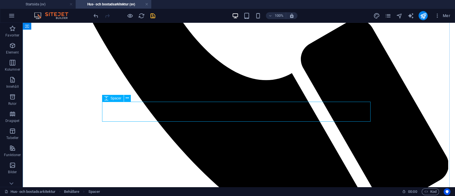
select select "px"
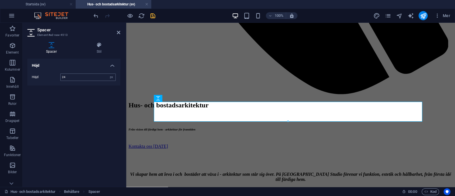
type input "24"
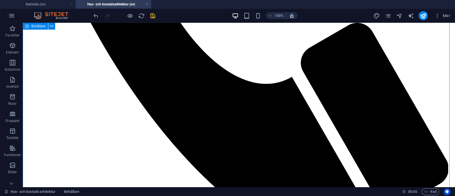
scroll to position [573, 0]
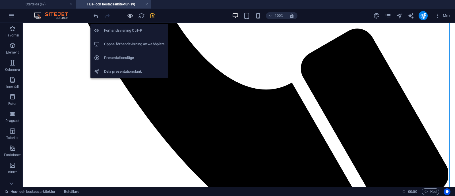
click at [128, 15] on body "planarkstudio.se Startsida (sv) Hus- och bostadsarkitektur (sv) Favoriter Eleme…" at bounding box center [227, 98] width 455 height 196
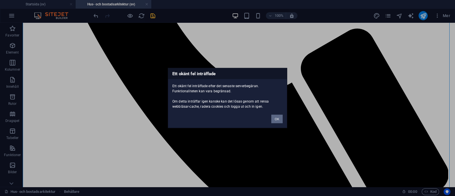
click at [226, 119] on button "OK" at bounding box center [276, 119] width 11 height 9
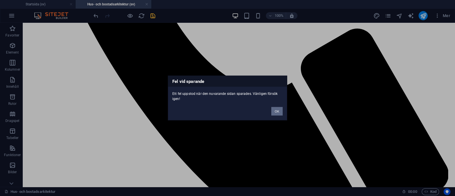
click at [226, 114] on button "OK" at bounding box center [276, 111] width 11 height 9
click at [226, 111] on button "OK" at bounding box center [276, 111] width 11 height 9
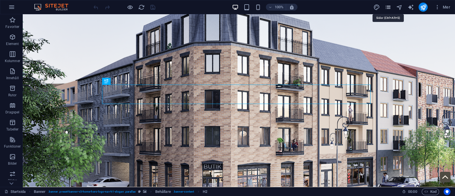
click at [389, 5] on icon "pages" at bounding box center [387, 7] width 7 height 7
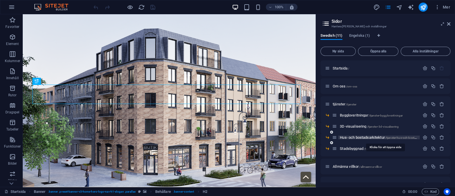
click at [359, 138] on span "Hus- och bostadsarkitektur /tjanster-hus-och-bostadsarkitektur" at bounding box center [385, 137] width 91 height 4
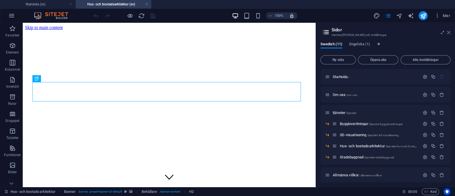
click at [447, 31] on icon at bounding box center [448, 32] width 3 height 5
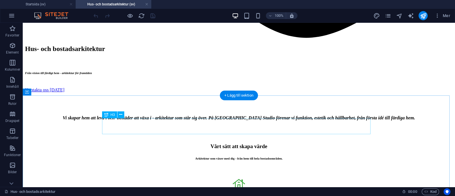
scroll to position [751, 0]
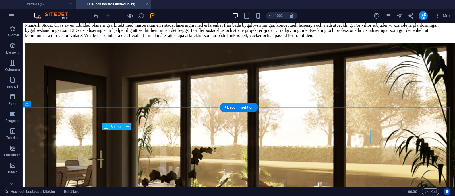
scroll to position [1133, 0]
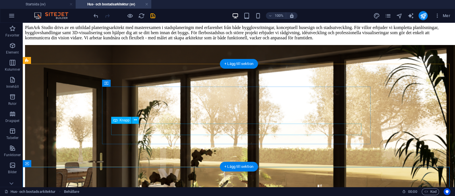
scroll to position [1125, 0]
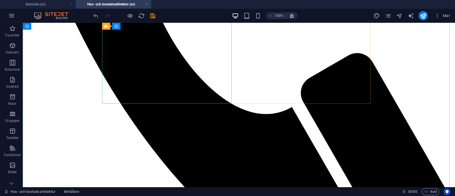
scroll to position [552, 0]
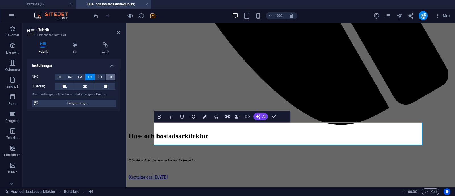
click at [111, 73] on span "H6" at bounding box center [111, 76] width 4 height 7
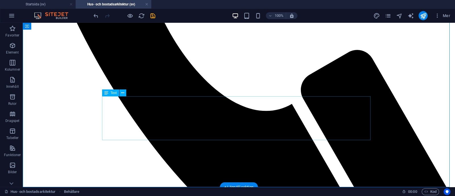
scroll to position [588, 0]
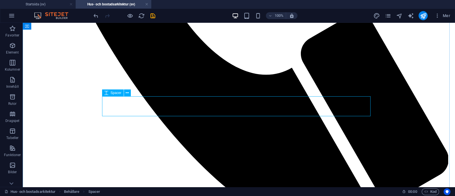
select select "px"
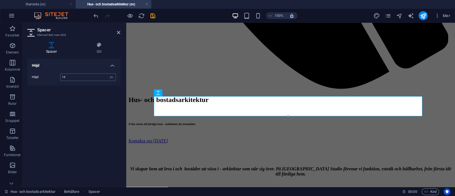
type input "15"
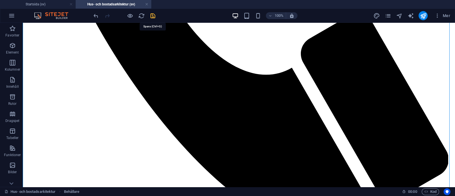
click at [155, 15] on icon "save" at bounding box center [152, 16] width 7 height 7
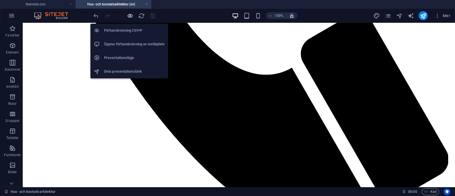
click at [127, 13] on icon "button" at bounding box center [130, 16] width 7 height 7
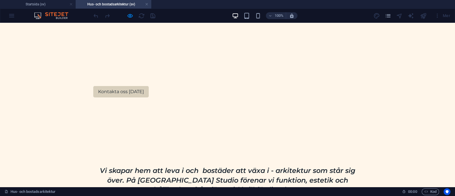
scroll to position [512, 0]
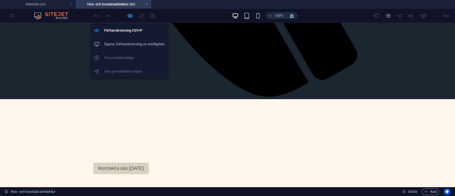
click at [129, 14] on icon "button" at bounding box center [130, 16] width 7 height 7
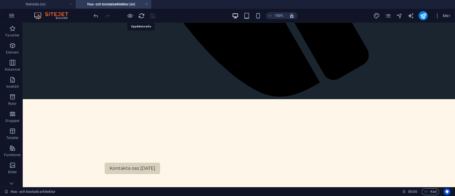
click at [141, 16] on icon "reload" at bounding box center [141, 16] width 7 height 7
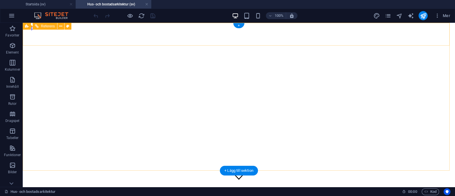
scroll to position [0, 0]
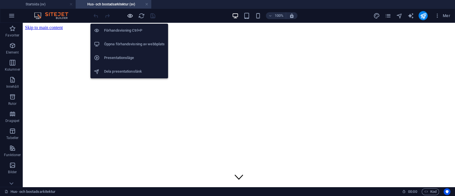
click at [130, 15] on icon "button" at bounding box center [130, 16] width 7 height 7
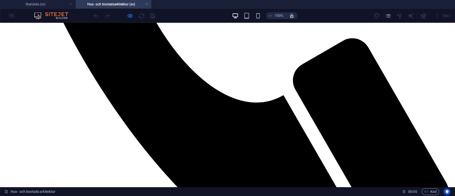
scroll to position [583, 0]
drag, startPoint x: 85, startPoint y: 81, endPoint x: 324, endPoint y: 148, distance: 248.6
copy div "Så jobbar vi - steg för steg Dialog · Skisser och visualiseringar · Sammanställ…"
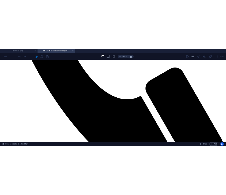
scroll to position [589, 0]
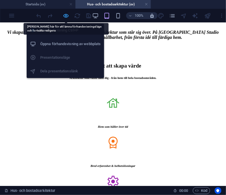
click at [68, 14] on icon "button" at bounding box center [66, 16] width 7 height 7
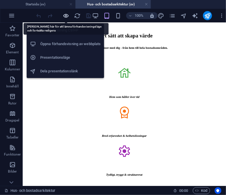
scroll to position [630, 0]
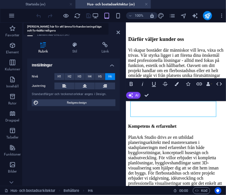
scroll to position [787, 0]
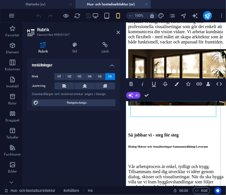
click at [176, 145] on h6 "Dialog · Skisser och visualiseringar · Sammanställning · Leverans" at bounding box center [176, 146] width 96 height 3
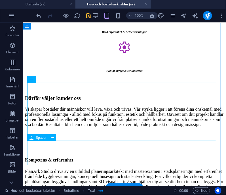
scroll to position [693, 0]
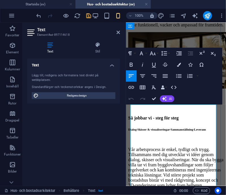
click at [144, 147] on p "Vår arbetsprocess är enkel, tydligt och trygg. Tillsammans med dig utvecklar vi…" at bounding box center [176, 167] width 96 height 41
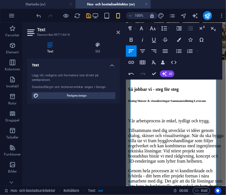
scroll to position [833, 0]
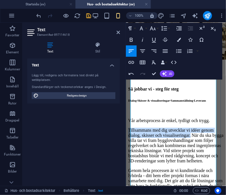
drag, startPoint x: 162, startPoint y: 105, endPoint x: 130, endPoint y: 94, distance: 33.5
click at [130, 128] on p "Tillsammans med dig utvecklar vi idéer genom dialog, skisser och visualiseringa…" at bounding box center [176, 146] width 96 height 36
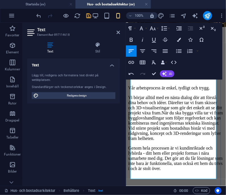
scroll to position [866, 0]
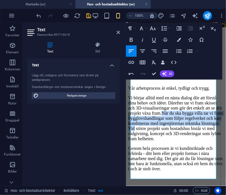
drag, startPoint x: 153, startPoint y: 87, endPoint x: 213, endPoint y: 107, distance: 62.7
click at [213, 107] on p "Vi börjar alltid med en nästa dialog dör att förstå dina behov och idéer. Däref…" at bounding box center [176, 118] width 96 height 46
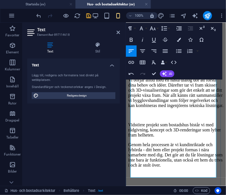
scroll to position [884, 0]
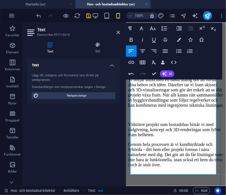
click at [204, 122] on p "Vid större projekt som bostadshus bistår vi med rådgivning, koncept och 3D-rend…" at bounding box center [176, 129] width 96 height 15
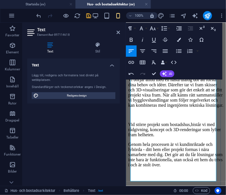
click at [137, 122] on p "Vid större projekt som bostadshus, bistår vi med rådgivning, koncept och 3D-ren…" at bounding box center [176, 129] width 96 height 15
click at [159, 122] on p "Vid större projekt som bostadshus, erbjuder vi med rådgivning, koncept och 3D-r…" at bounding box center [176, 129] width 96 height 15
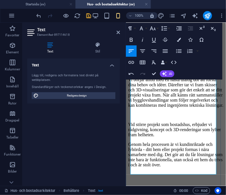
click at [209, 122] on p "Vid större projekt som bostadshus, erbjuder vi rådgivning, koncept och 3D-rende…" at bounding box center [176, 129] width 96 height 15
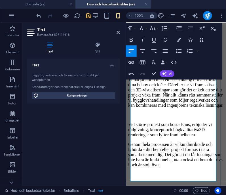
click at [176, 129] on p "Vid större projekt som bostadshus, erbjuder vi rådgivning, koncept och högkvali…" at bounding box center [176, 129] width 96 height 15
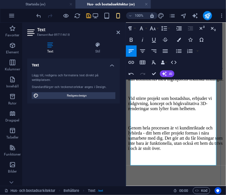
scroll to position [922, 0]
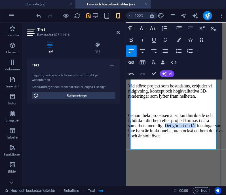
drag, startPoint x: 188, startPoint y: 127, endPoint x: 152, endPoint y: 126, distance: 36.1
click at [152, 126] on p "Genom hela processen är vi kundinriktade och lyhörda - ditt hem eller projekt f…" at bounding box center [176, 126] width 96 height 26
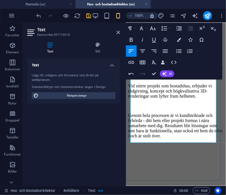
click at [210, 136] on p "Genom hela processen är vi kundinriktade och lyhörda - ditt hem eller projekt f…" at bounding box center [176, 126] width 96 height 26
click at [207, 134] on p "Genom hela processen är vi kundinriktade och lyhörda - ditt hem eller projekt f…" at bounding box center [176, 126] width 96 height 26
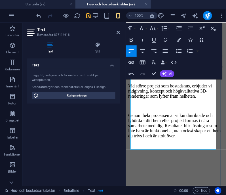
click at [162, 138] on p "Genom hela processen är vi kundinriktade och lyhörda - ditt hem eller projekt f…" at bounding box center [176, 126] width 96 height 26
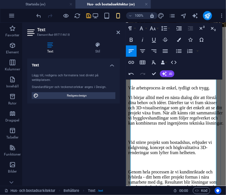
scroll to position [865, 0]
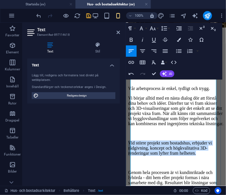
drag, startPoint x: 178, startPoint y: 149, endPoint x: 128, endPoint y: 129, distance: 53.7
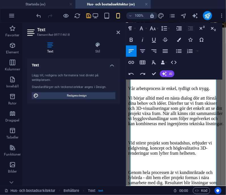
click at [184, 149] on p "Vid större projekt som bostadshus, erbjuder vi rådgivning, koncept och högkvali…" at bounding box center [176, 147] width 96 height 15
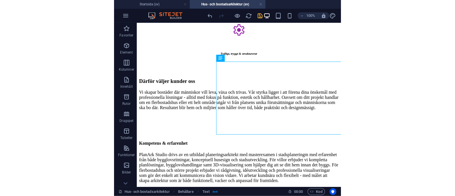
scroll to position [627, 0]
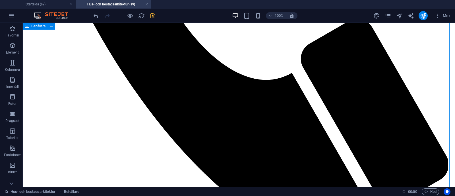
scroll to position [583, 0]
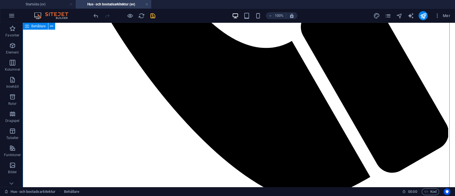
scroll to position [615, 0]
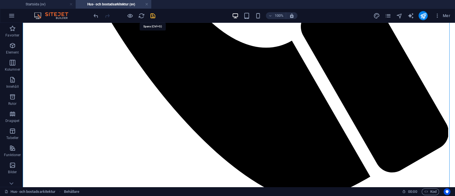
click at [151, 14] on icon "save" at bounding box center [152, 16] width 7 height 7
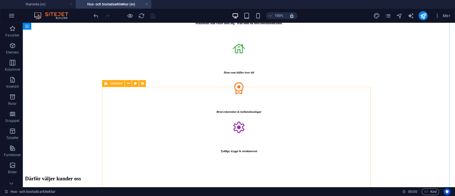
scroll to position [907, 0]
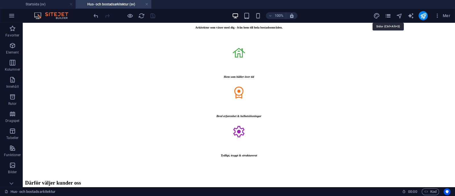
click at [388, 17] on icon "pages" at bounding box center [387, 16] width 7 height 7
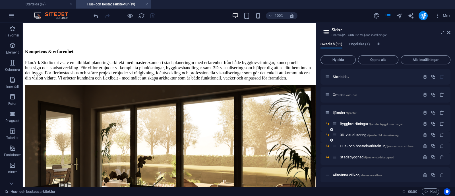
click at [351, 132] on div "3D-visualisering /tjanster-3d-visualisering" at bounding box center [376, 134] width 88 height 7
click at [351, 135] on span "3D-visualisering /tjanster-3d-visualisering" at bounding box center [369, 134] width 59 height 4
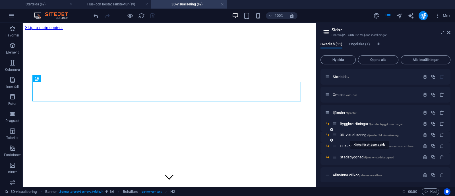
scroll to position [0, 0]
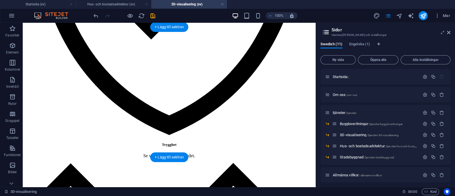
scroll to position [922, 0]
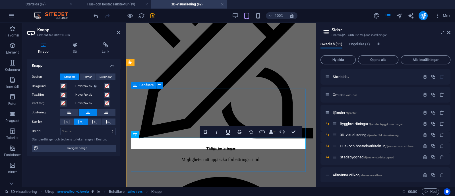
scroll to position [949, 0]
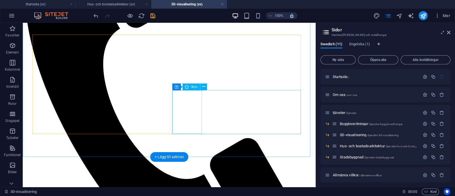
scroll to position [297, 0]
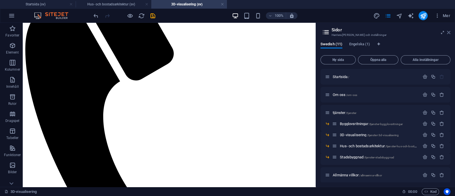
click at [448, 31] on icon at bounding box center [448, 32] width 3 height 5
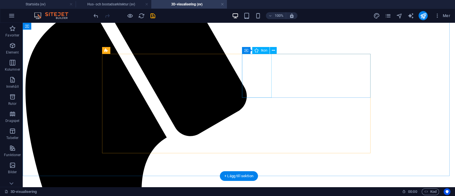
scroll to position [302, 0]
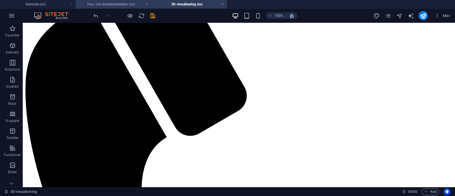
click at [133, 2] on h4 "Hus- och bostadsarkitektur (sv)" at bounding box center [114, 4] width 76 height 6
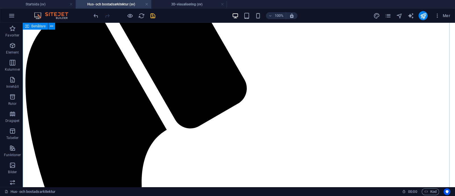
scroll to position [310, 0]
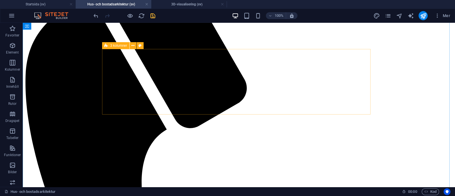
click at [113, 46] on span "3 kolumner" at bounding box center [118, 45] width 17 height 3
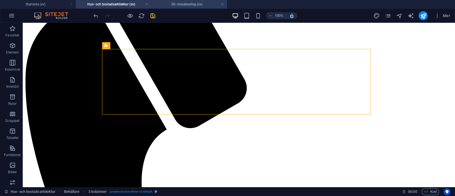
click at [192, 5] on h4 "3D-visualisering (sv)" at bounding box center [189, 4] width 76 height 6
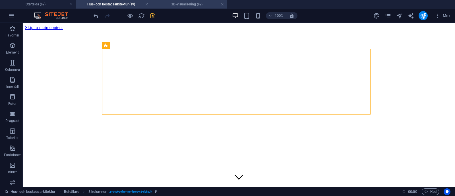
scroll to position [302, 0]
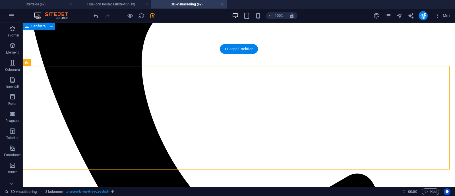
scroll to position [442, 0]
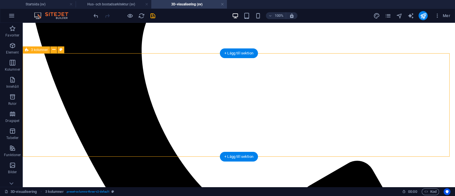
select select "rem"
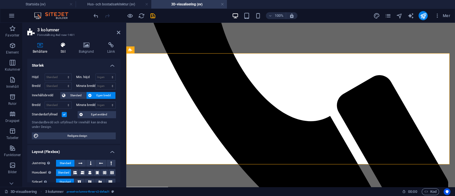
click at [65, 50] on h4 "Stil" at bounding box center [64, 48] width 18 height 12
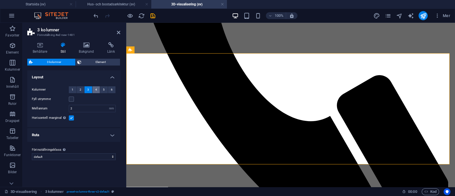
click at [95, 88] on span "4" at bounding box center [96, 89] width 2 height 7
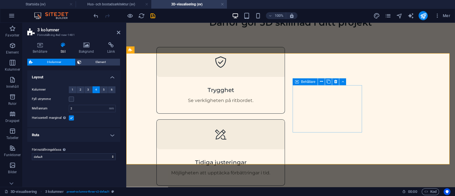
click at [302, 82] on span "Behållare" at bounding box center [308, 81] width 14 height 3
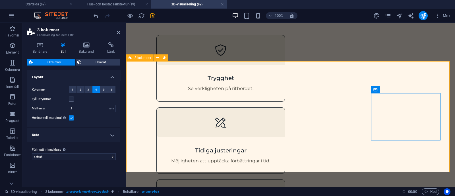
scroll to position [454, 0]
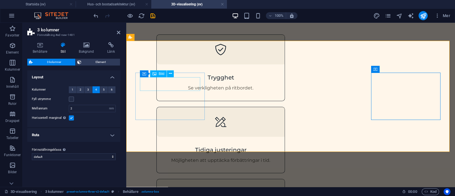
select select "px"
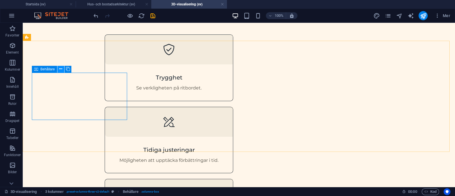
click at [61, 70] on icon at bounding box center [60, 69] width 3 height 6
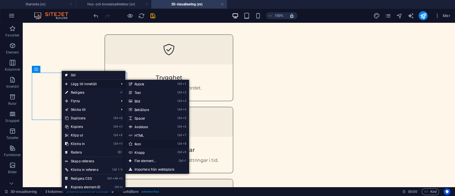
click at [138, 144] on link "Ctrl 8 Ikon" at bounding box center [146, 143] width 42 height 9
select select "xMidYMid"
select select "px"
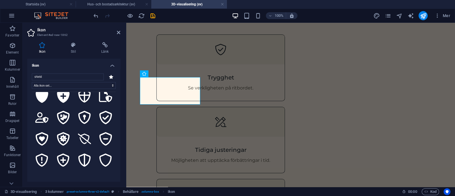
scroll to position [195, 0]
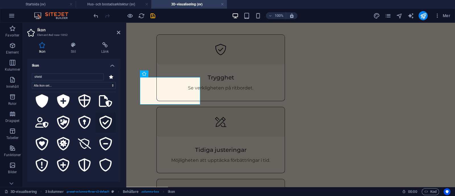
type input "shield"
click at [105, 115] on icon at bounding box center [105, 121] width 13 height 13
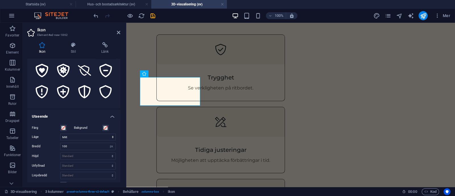
scroll to position [73, 0]
click at [81, 147] on input "100" at bounding box center [88, 145] width 55 height 7
type input "1"
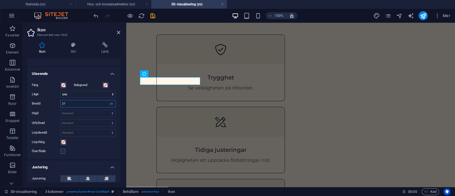
scroll to position [117, 0]
click at [87, 177] on icon at bounding box center [88, 176] width 4 height 7
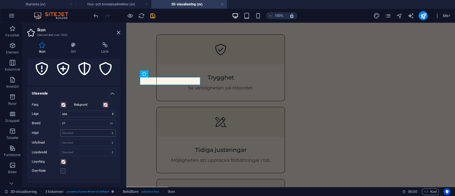
scroll to position [96, 0]
click at [76, 124] on input "27" at bounding box center [88, 123] width 55 height 7
type input "2"
type input "48"
click at [63, 104] on span at bounding box center [63, 105] width 5 height 5
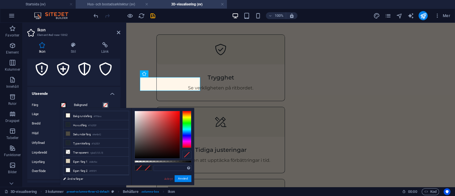
click at [119, 1] on li "Hus- och bostadsarkitektur (sv)" at bounding box center [114, 4] width 76 height 9
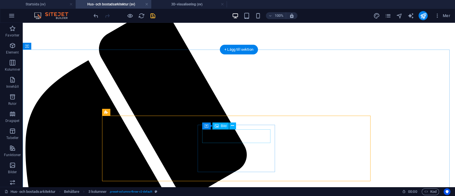
scroll to position [243, 0]
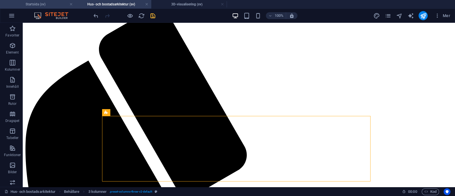
click at [44, 4] on h4 "Startsida (sv)" at bounding box center [38, 4] width 76 height 6
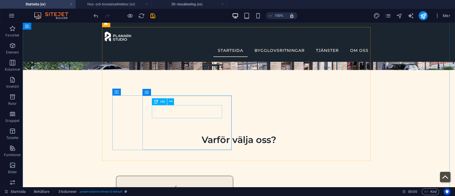
scroll to position [212, 0]
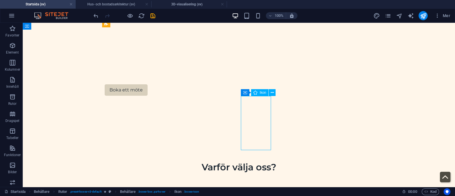
select select "xMidYMid"
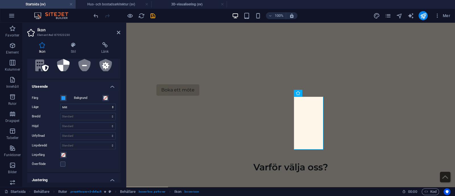
scroll to position [105, 0]
click at [64, 94] on span at bounding box center [63, 96] width 5 height 5
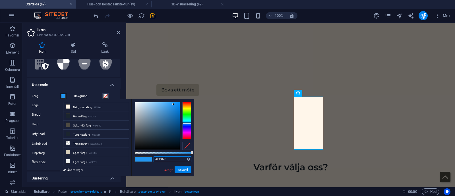
click at [171, 158] on input "#2196f3" at bounding box center [172, 159] width 38 height 6
click at [169, 169] on link "Avbryt" at bounding box center [168, 169] width 9 height 4
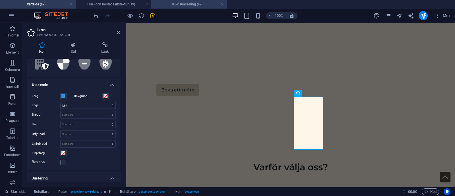
click at [177, 5] on h4 "3D-visualisering (sv)" at bounding box center [189, 4] width 76 height 6
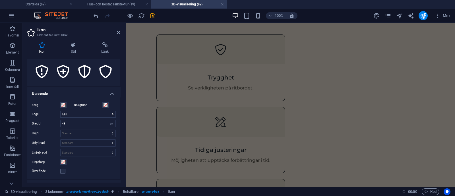
scroll to position [0, 0]
click at [63, 104] on span at bounding box center [63, 105] width 5 height 5
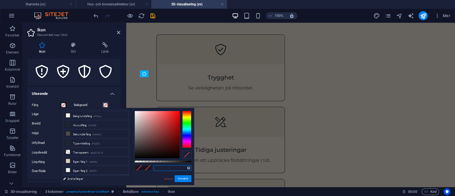
click at [165, 170] on input "text" at bounding box center [172, 168] width 38 height 6
paste input "#2196f3"
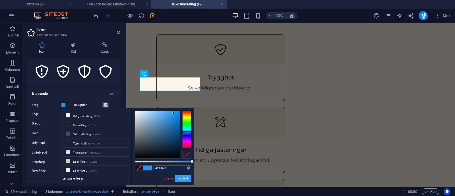
type input "#2196f3"
click at [186, 178] on button "Använd" at bounding box center [182, 178] width 17 height 7
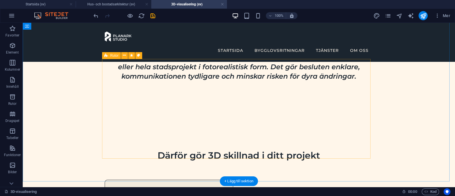
scroll to position [298, 0]
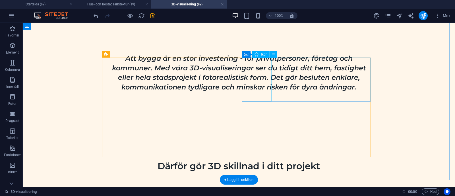
select select "xMidYMid"
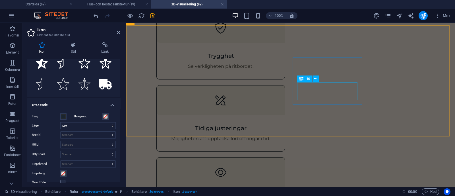
scroll to position [476, 0]
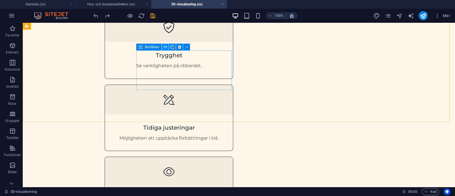
click at [166, 47] on icon at bounding box center [165, 47] width 3 height 6
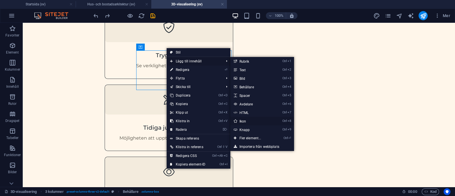
click at [250, 121] on link "Ctrl 8 Ikon" at bounding box center [251, 121] width 42 height 9
select select "xMidYMid"
select select "px"
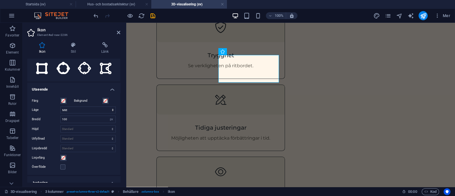
scroll to position [0, 0]
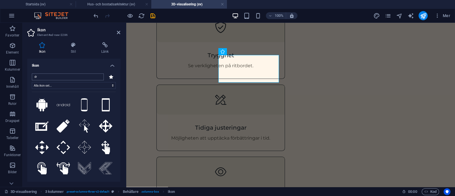
type input "d"
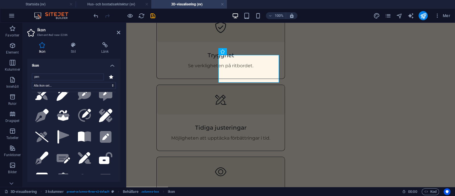
scroll to position [204, 0]
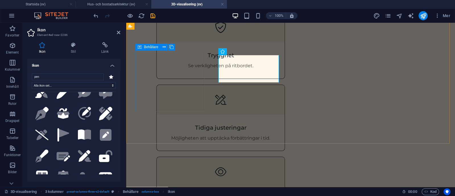
type input "pen"
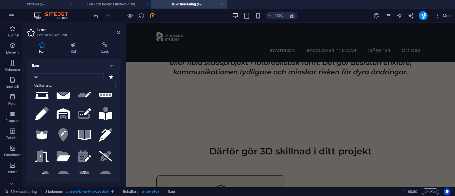
scroll to position [289, 0]
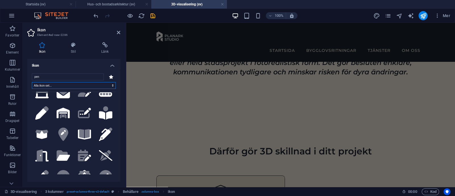
click at [102, 84] on select "Alla ikon-set... IcoFont Ionicons FontAwesome Brands FontAwesome Duotone FontAw…" at bounding box center [74, 85] width 84 height 7
select select "font-awesome-regular"
click at [32, 82] on select "Alla ikon-set... IcoFont Ionicons FontAwesome Brands FontAwesome Duotone FontAw…" at bounding box center [74, 85] width 84 height 7
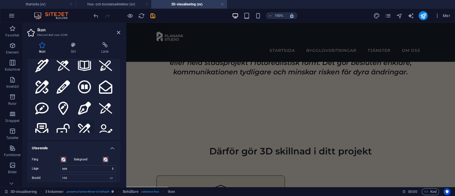
scroll to position [42, 0]
click at [84, 123] on icon at bounding box center [84, 129] width 13 height 12
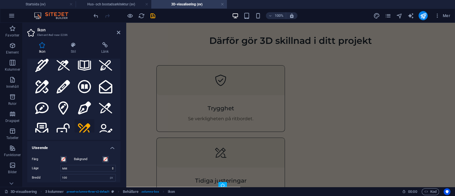
scroll to position [439, 0]
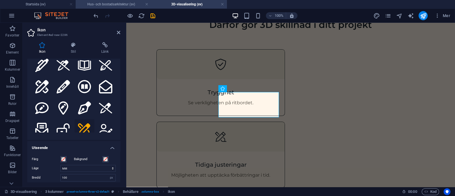
click at [88, 4] on h4 "Hus- och bostadsarkitektur (sv)" at bounding box center [114, 4] width 76 height 6
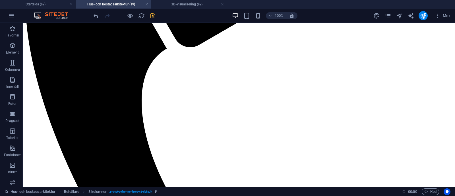
scroll to position [0, 0]
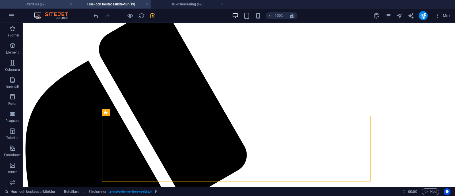
click at [55, 1] on h4 "Startsida (sv)" at bounding box center [38, 4] width 76 height 6
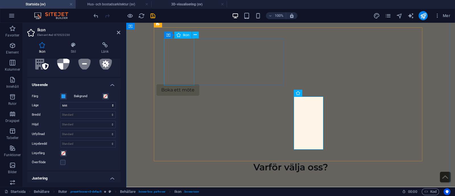
select select "xMidYMid"
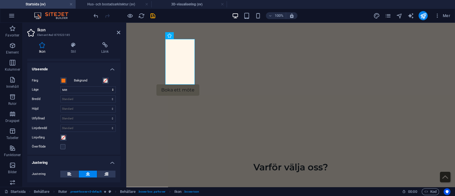
scroll to position [120, 0]
click at [65, 79] on span at bounding box center [63, 80] width 5 height 5
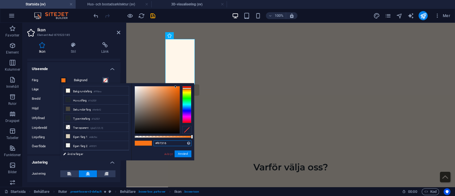
click at [170, 143] on input "#f97316" at bounding box center [172, 143] width 38 height 6
click at [166, 152] on link "Avbryt" at bounding box center [168, 153] width 9 height 4
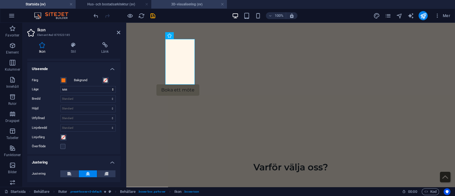
click at [166, 2] on h4 "3D-visualisering (sv)" at bounding box center [189, 4] width 76 height 6
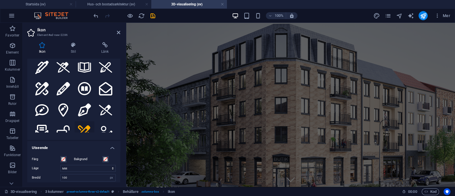
scroll to position [439, 0]
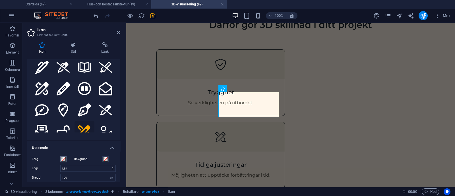
click at [65, 161] on span at bounding box center [63, 159] width 5 height 5
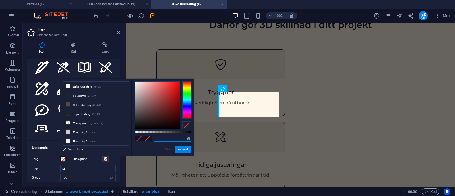
click at [164, 138] on input "text" at bounding box center [172, 139] width 38 height 6
paste input "#f97316"
type input "#f97316"
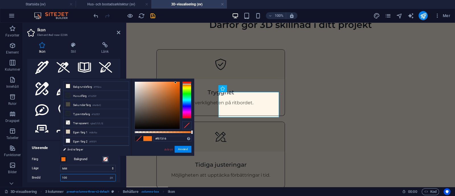
click at [81, 177] on input "100" at bounding box center [88, 177] width 55 height 7
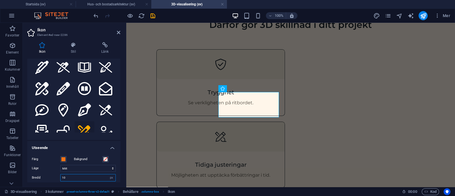
type input "1"
type input "2"
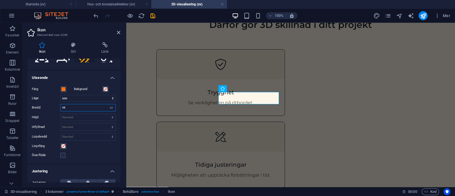
scroll to position [113, 0]
type input "48"
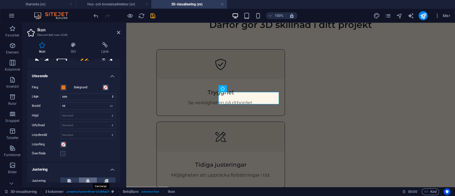
click at [90, 178] on button at bounding box center [88, 180] width 18 height 7
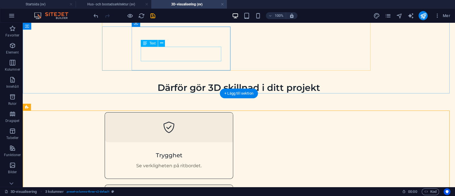
scroll to position [393, 0]
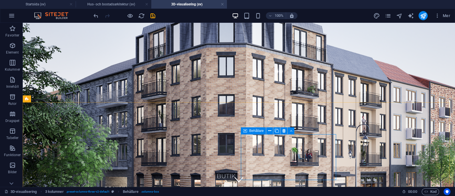
scroll to position [393, 0]
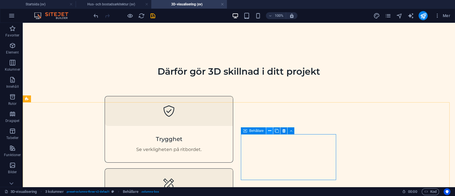
click at [269, 132] on icon at bounding box center [269, 131] width 3 height 6
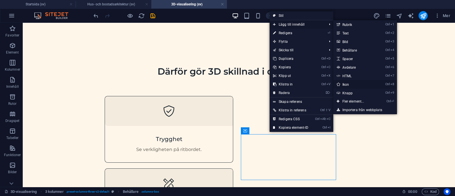
click at [350, 83] on link "Ctrl 8 Ikon" at bounding box center [354, 84] width 42 height 9
select select "xMidYMid"
select select "px"
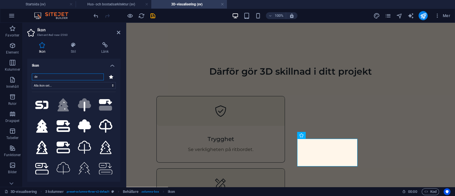
type input "d"
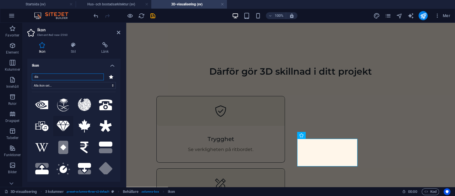
type input "dia"
click at [62, 125] on icon at bounding box center [63, 125] width 13 height 11
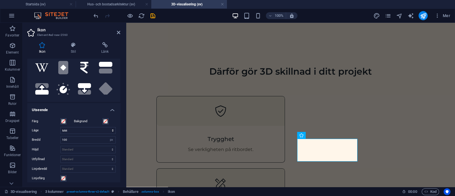
scroll to position [80, 0]
click at [43, 5] on h4 "Startsida (sv)" at bounding box center [38, 4] width 76 height 6
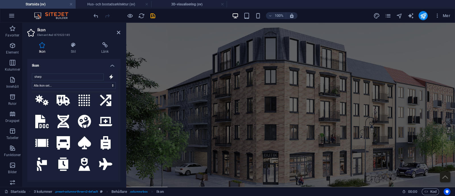
scroll to position [0, 0]
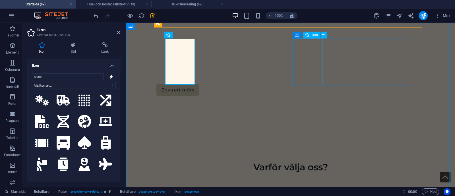
select select "xMidYMid"
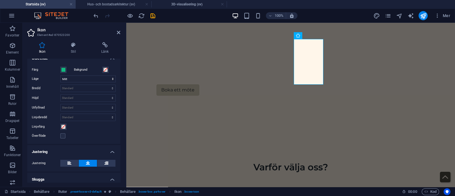
scroll to position [131, 0]
click at [66, 70] on button "Färg" at bounding box center [63, 69] width 6 height 6
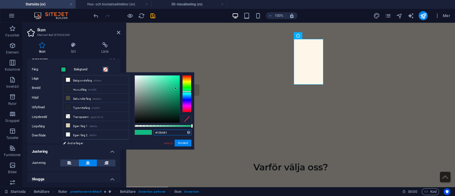
click at [171, 132] on input "#10b981" at bounding box center [172, 132] width 38 height 6
click at [170, 143] on link "Avbryt" at bounding box center [168, 143] width 9 height 4
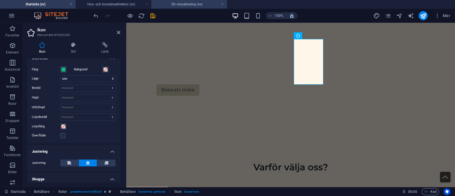
click at [190, 5] on h4 "3D-visualisering (sv)" at bounding box center [189, 4] width 76 height 6
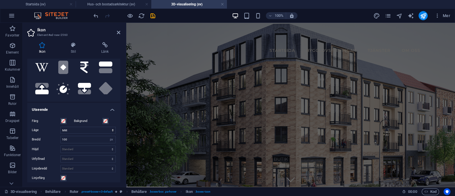
scroll to position [393, 0]
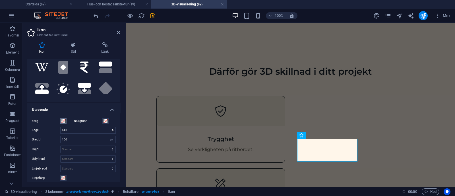
click at [65, 120] on span at bounding box center [63, 121] width 5 height 5
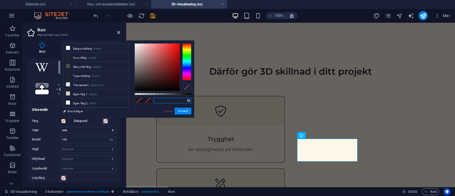
click at [170, 100] on input "text" at bounding box center [172, 100] width 38 height 6
paste input "#10b981"
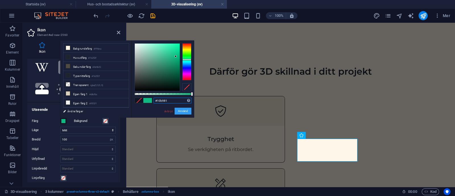
type input "#10b981"
click at [188, 111] on button "Använd" at bounding box center [182, 110] width 17 height 7
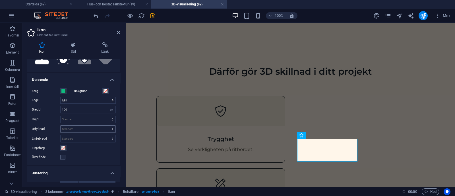
scroll to position [114, 0]
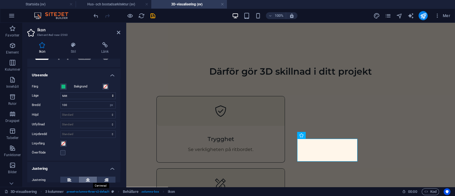
click at [84, 178] on button at bounding box center [88, 179] width 18 height 7
click at [79, 103] on input "100" at bounding box center [88, 104] width 55 height 7
type input "1"
type input "48"
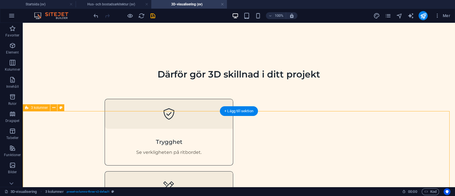
scroll to position [391, 0]
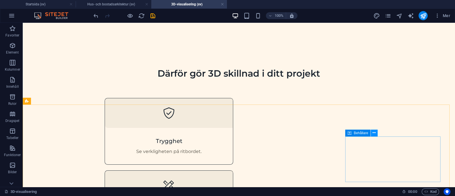
click at [374, 131] on icon at bounding box center [373, 133] width 3 height 6
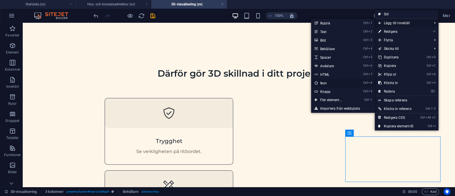
drag, startPoint x: 326, startPoint y: 82, endPoint x: 40, endPoint y: 33, distance: 290.2
click at [326, 82] on link "Ctrl 8 Ikon" at bounding box center [332, 82] width 42 height 9
select select "xMidYMid"
select select "px"
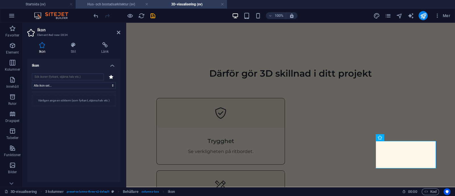
click at [129, 2] on h4 "Hus- och bostadsarkitektur (sv)" at bounding box center [114, 4] width 76 height 6
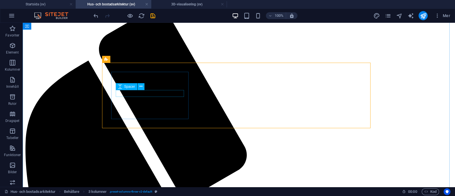
scroll to position [297, 0]
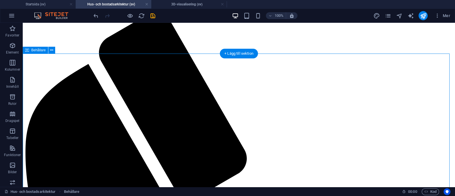
scroll to position [240, 0]
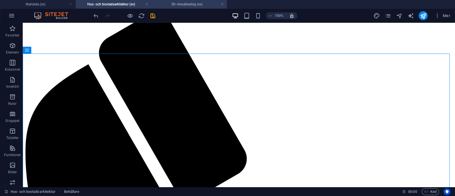
click at [185, 5] on h4 "3D-visualisering (sv)" at bounding box center [189, 4] width 76 height 6
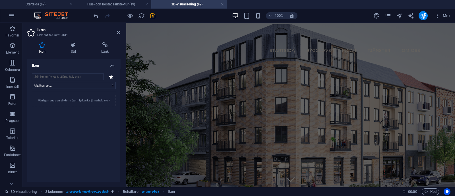
scroll to position [391, 0]
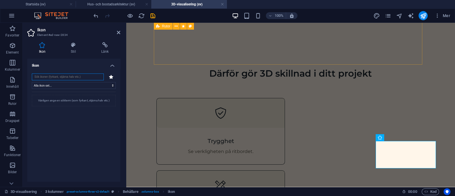
click at [68, 80] on input "search" at bounding box center [68, 76] width 72 height 7
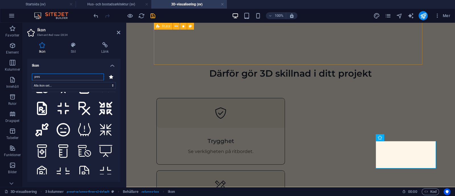
scroll to position [273, 0]
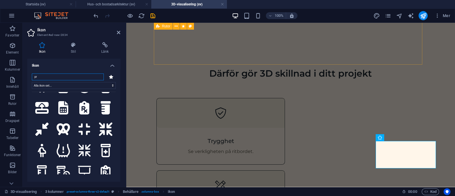
type input "p"
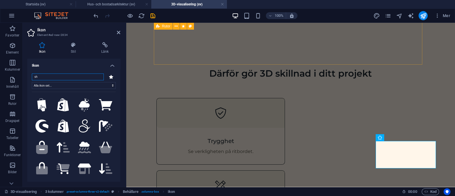
type input "s"
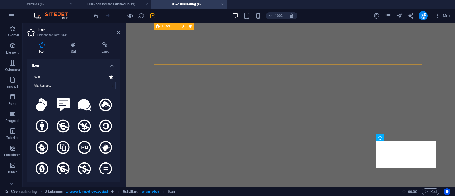
select select "xMidYMid"
select select "px"
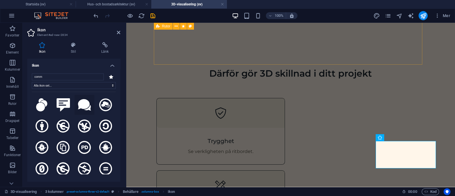
type input "comm"
click at [84, 104] on icon at bounding box center [84, 105] width 13 height 12
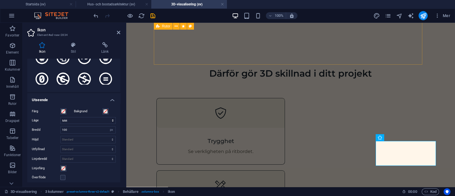
scroll to position [90, 0]
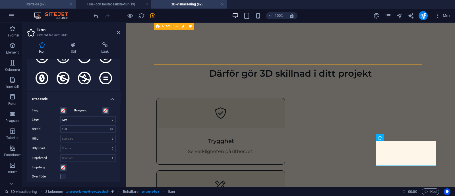
click at [45, 6] on h4 "Startsida (sv)" at bounding box center [38, 4] width 76 height 6
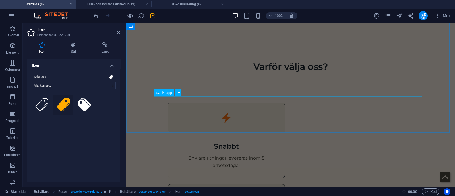
scroll to position [322, 0]
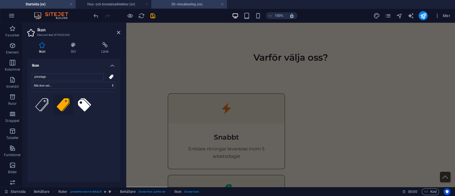
click at [180, 5] on h4 "3D-visualisering (sv)" at bounding box center [189, 4] width 76 height 6
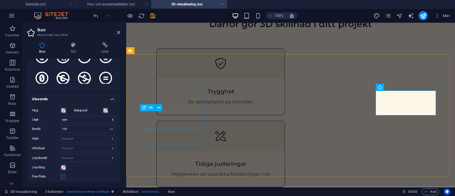
scroll to position [441, 0]
click at [65, 110] on span at bounding box center [63, 110] width 5 height 5
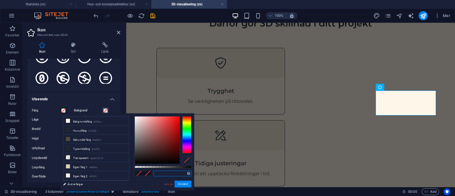
click at [158, 171] on input "text" at bounding box center [172, 173] width 38 height 6
paste input "#f97316"
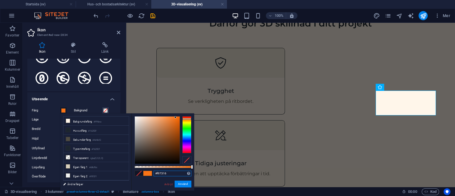
type input "#f97316"
click at [55, 120] on label "Läge" at bounding box center [46, 119] width 28 height 7
click at [60, 120] on select "Skala Vänster Mitt Höger" at bounding box center [87, 119] width 55 height 7
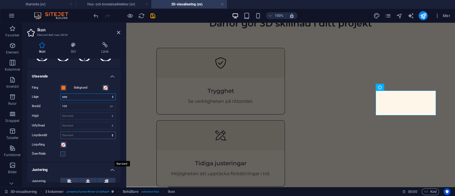
scroll to position [115, 0]
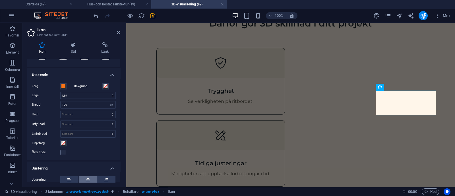
click at [88, 176] on icon at bounding box center [88, 179] width 4 height 7
click at [78, 104] on input "100" at bounding box center [88, 104] width 55 height 7
type input "1"
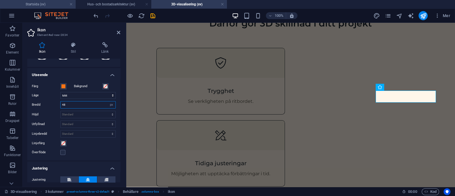
type input "48"
click at [51, 0] on li "Startsida (sv)" at bounding box center [38, 4] width 76 height 9
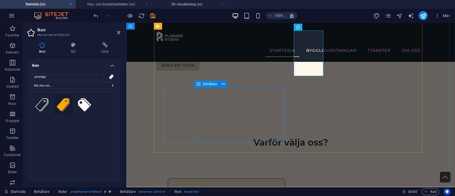
scroll to position [221, 0]
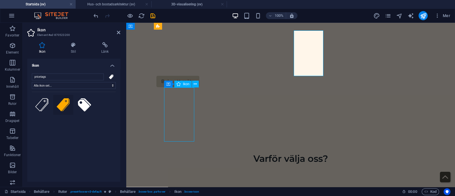
select select "xMidYMid"
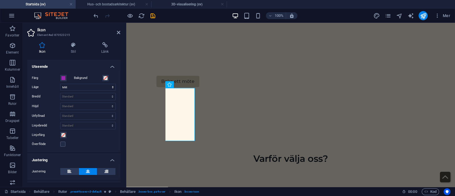
scroll to position [124, 0]
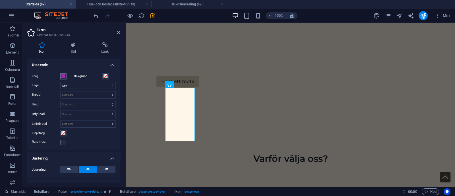
click at [62, 75] on span at bounding box center [63, 76] width 5 height 5
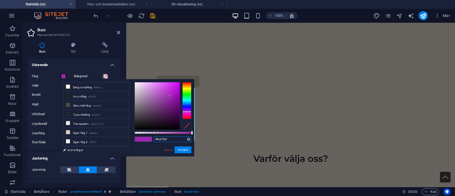
click at [172, 137] on input "#9c27b0" at bounding box center [172, 139] width 38 height 6
click at [169, 149] on link "Avbryt" at bounding box center [168, 149] width 9 height 4
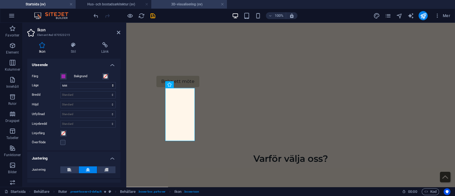
click at [178, 5] on h4 "3D-visualisering (sv)" at bounding box center [189, 4] width 76 height 6
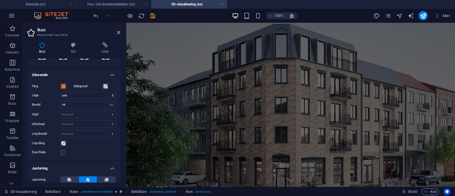
scroll to position [441, 0]
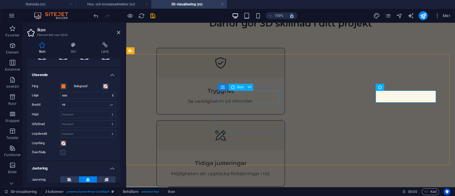
select select "font-awesome-regular"
select select "xMidYMid"
select select "px"
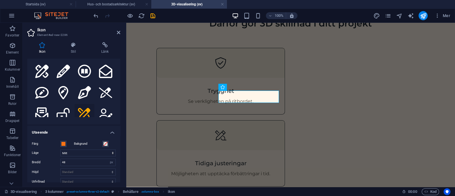
scroll to position [57, 0]
click at [63, 142] on span at bounding box center [63, 143] width 5 height 5
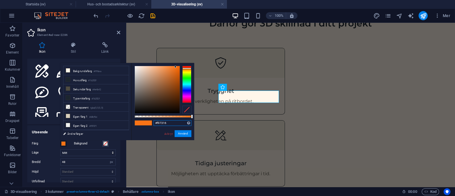
click at [169, 122] on input "#f97316" at bounding box center [172, 123] width 38 height 6
type input "#"
paste input "#9c27b0"
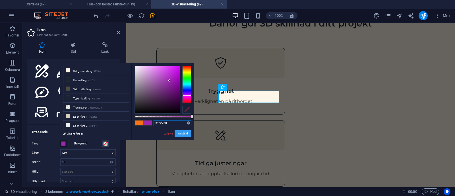
type input "#9c27b0"
click at [188, 132] on button "Använd" at bounding box center [182, 133] width 17 height 7
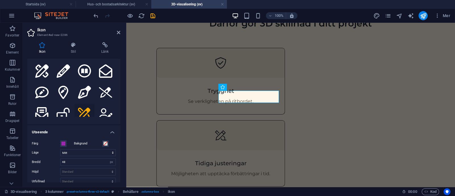
click at [119, 32] on icon at bounding box center [118, 32] width 3 height 5
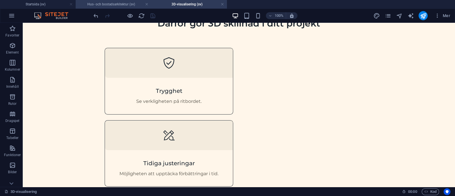
click at [119, 4] on h4 "Hus- och bostadsarkitektur (sv)" at bounding box center [114, 4] width 76 height 6
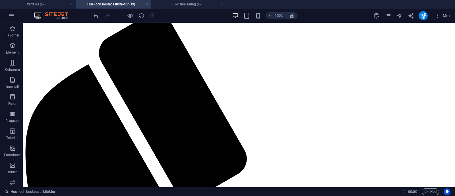
scroll to position [0, 0]
click at [139, 14] on icon "reload" at bounding box center [141, 16] width 7 height 7
click at [113, 31] on span "3 kolumner" at bounding box center [118, 32] width 17 height 3
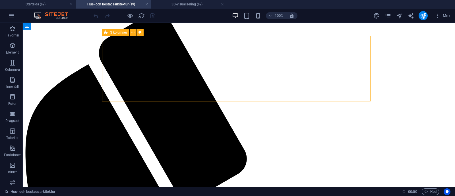
click at [113, 31] on span "3 kolumner" at bounding box center [118, 32] width 17 height 3
select select "rem"
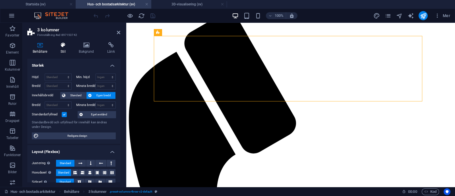
click at [64, 50] on h4 "Stil" at bounding box center [64, 48] width 18 height 12
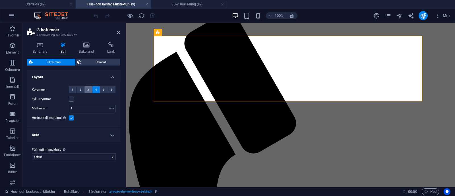
click at [89, 88] on button "3" at bounding box center [88, 89] width 8 height 7
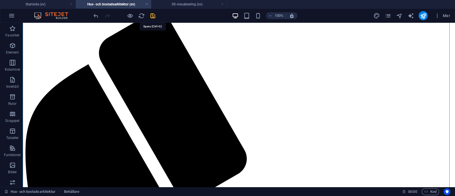
click at [155, 13] on icon "save" at bounding box center [152, 16] width 7 height 7
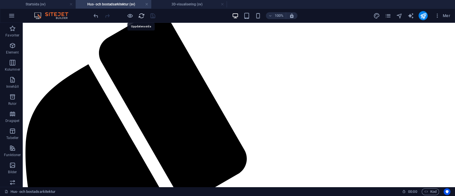
click at [138, 15] on icon "reload" at bounding box center [141, 16] width 7 height 7
click at [186, 7] on h4 "3D-visualisering (sv)" at bounding box center [189, 4] width 76 height 6
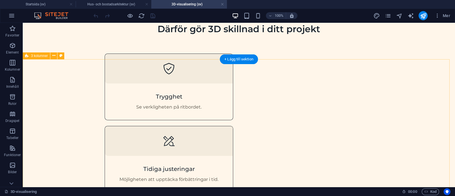
scroll to position [436, 0]
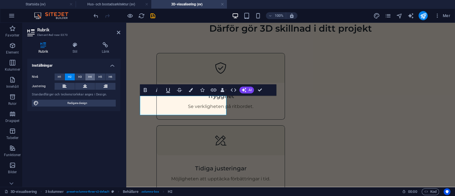
click at [89, 76] on span "H4" at bounding box center [90, 76] width 4 height 7
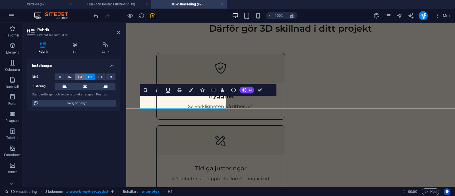
click at [76, 76] on button "H3" at bounding box center [80, 76] width 10 height 7
click at [82, 87] on button at bounding box center [85, 86] width 20 height 7
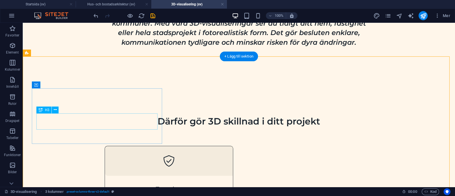
scroll to position [478, 0]
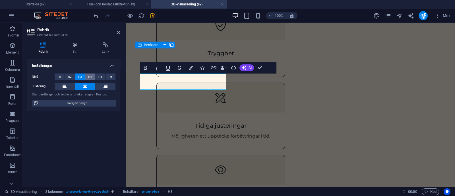
click at [87, 78] on button "H4" at bounding box center [90, 76] width 10 height 7
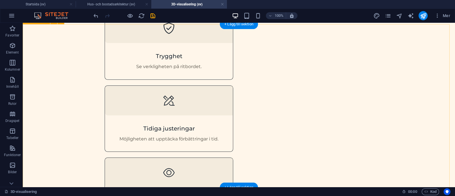
scroll to position [477, 0]
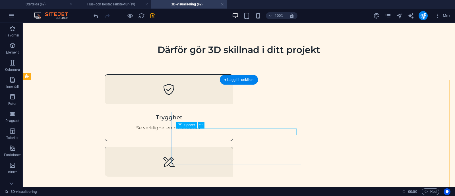
scroll to position [415, 0]
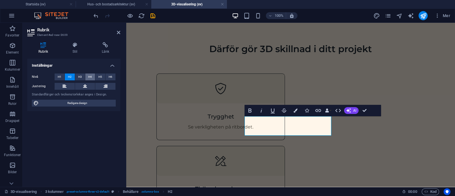
click at [91, 74] on span "H4" at bounding box center [90, 76] width 4 height 7
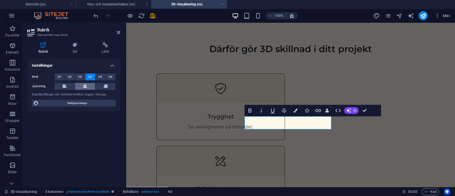
click at [84, 87] on icon at bounding box center [85, 86] width 4 height 7
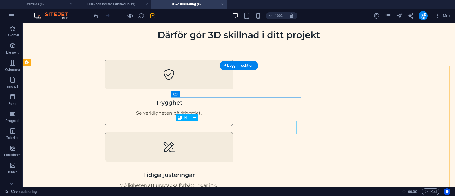
scroll to position [429, 0]
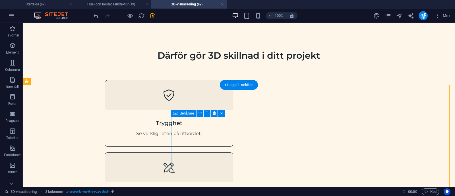
scroll to position [410, 0]
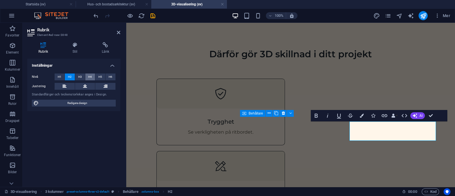
click at [89, 76] on span "H4" at bounding box center [90, 76] width 4 height 7
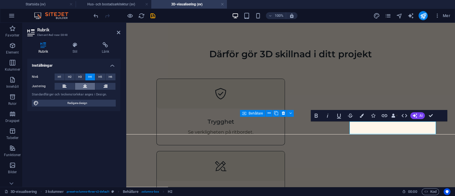
click at [86, 88] on icon at bounding box center [85, 86] width 4 height 7
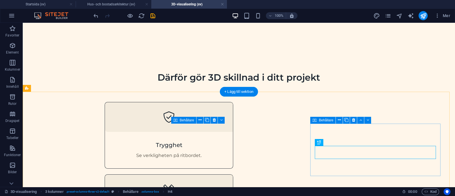
scroll to position [423, 0]
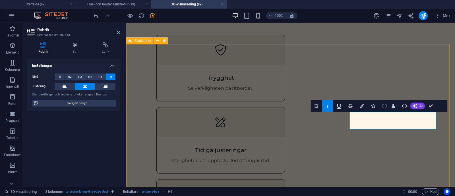
scroll to position [454, 0]
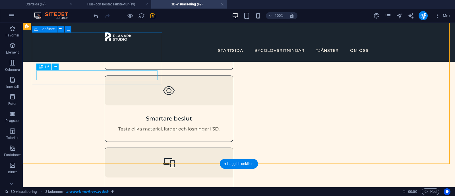
scroll to position [492, 0]
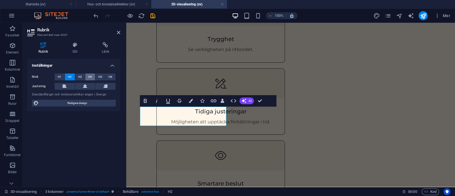
click at [88, 76] on span "H4" at bounding box center [90, 76] width 4 height 7
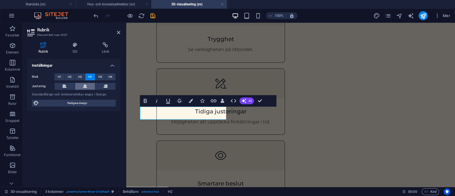
click at [84, 86] on icon at bounding box center [85, 86] width 4 height 7
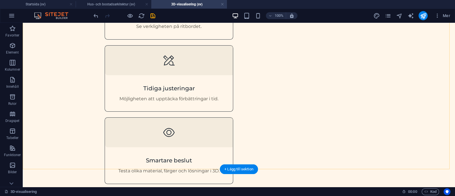
scroll to position [523, 0]
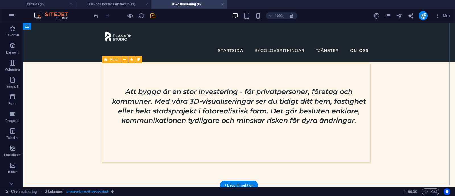
scroll to position [250, 0]
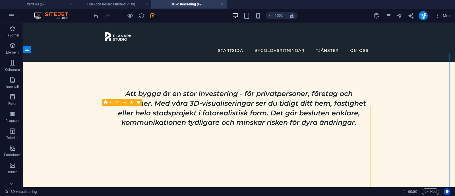
click at [106, 102] on icon at bounding box center [106, 102] width 4 height 7
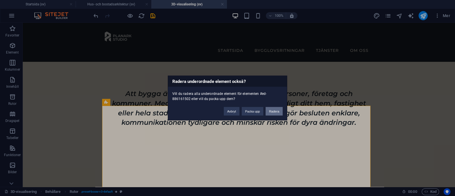
click at [272, 114] on button "Radera" at bounding box center [273, 111] width 17 height 9
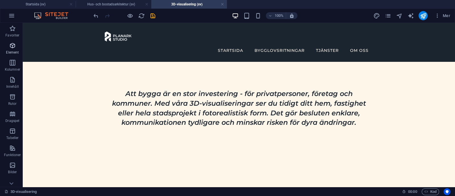
click at [13, 45] on icon "button" at bounding box center [12, 45] width 7 height 7
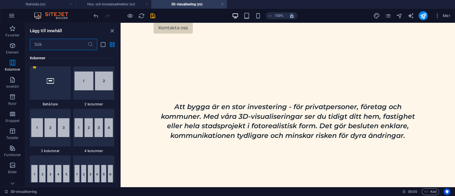
scroll to position [341, 0]
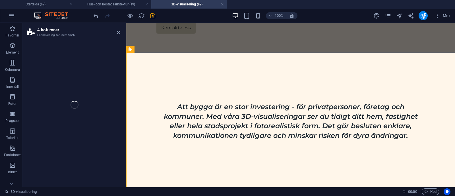
select select "rem"
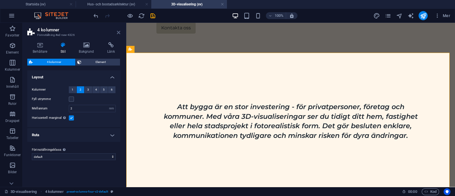
click at [118, 30] on icon at bounding box center [118, 32] width 3 height 5
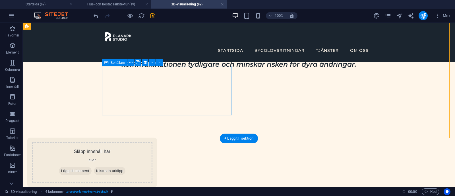
scroll to position [305, 0]
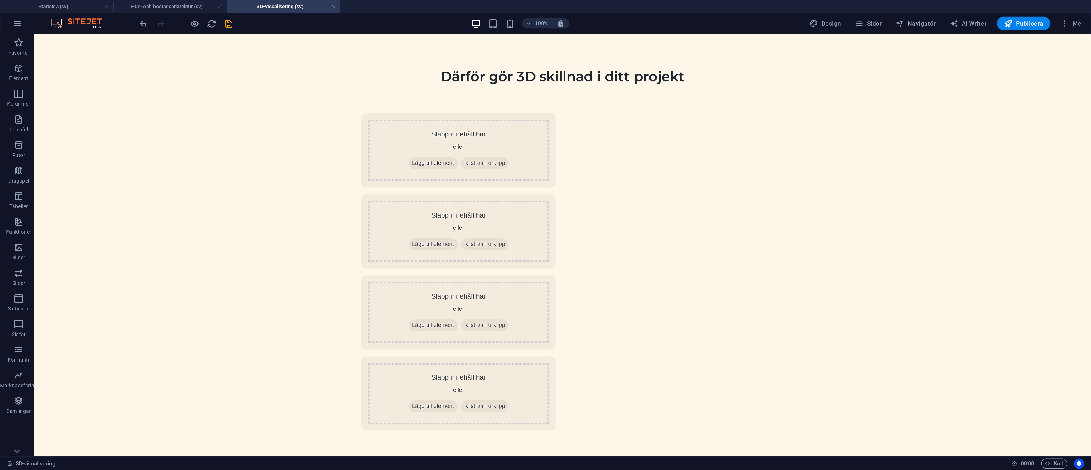
scroll to position [448, 0]
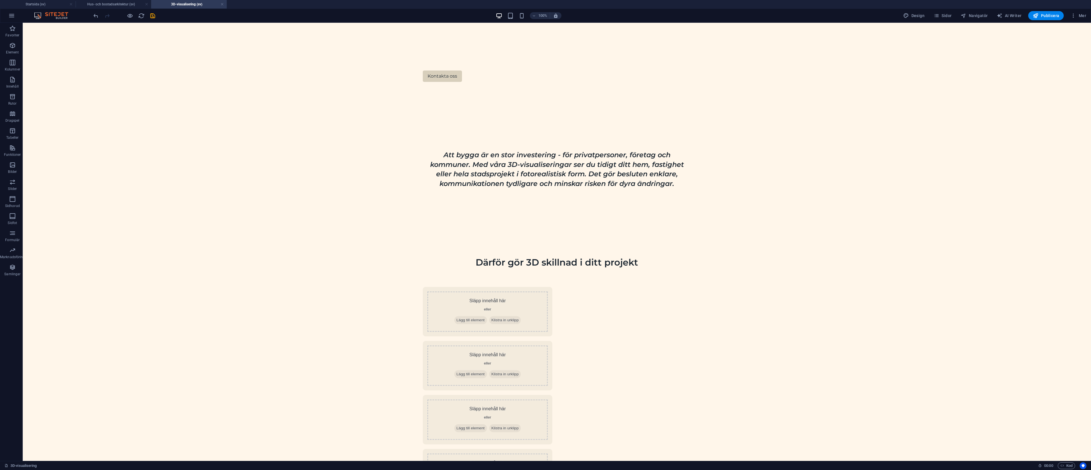
drag, startPoint x: 461, startPoint y: 23, endPoint x: 235, endPoint y: 233, distance: 309.1
click at [235, 195] on div "Därför gör 3D skillnad i ditt projekt Släpp innehåll här eller Lägg till elemen…" at bounding box center [557, 377] width 1069 height 287
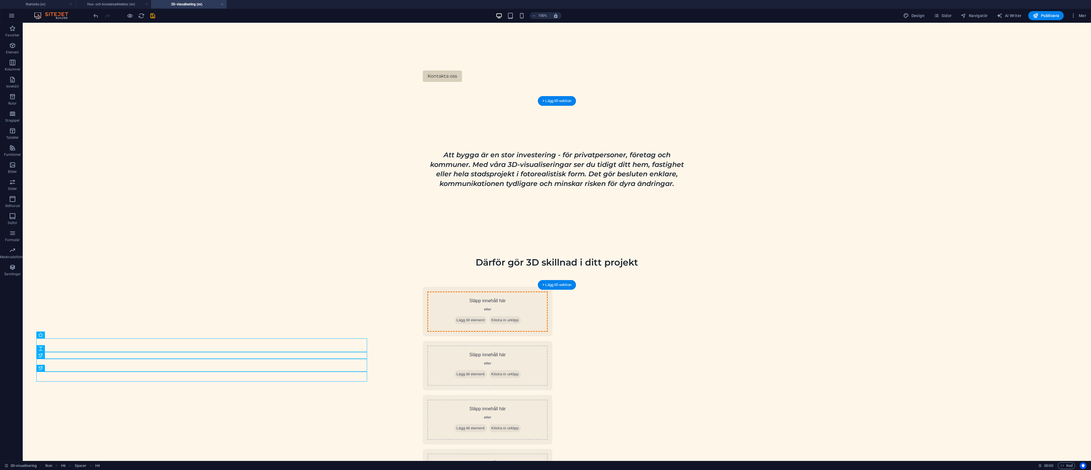
drag, startPoint x: 169, startPoint y: 347, endPoint x: 471, endPoint y: 169, distance: 350.9
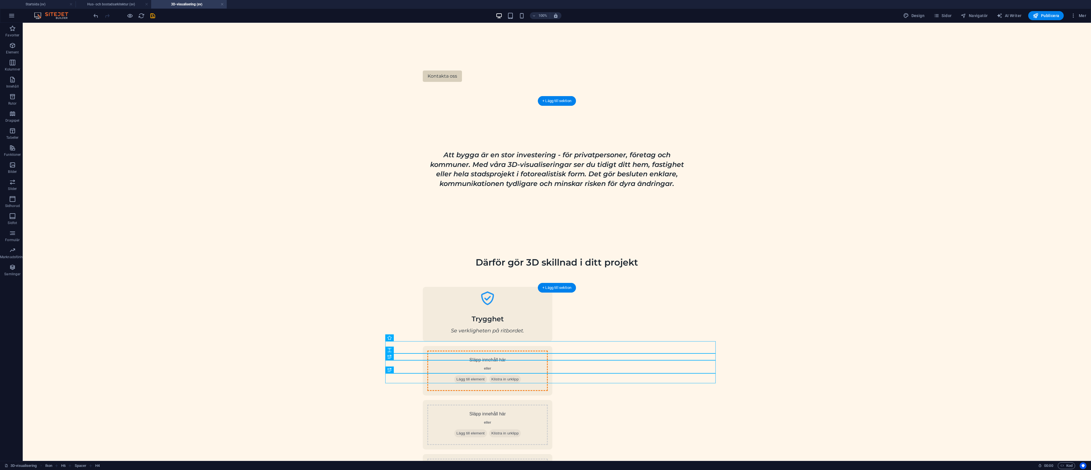
drag, startPoint x: 400, startPoint y: 348, endPoint x: 614, endPoint y: 185, distance: 269.6
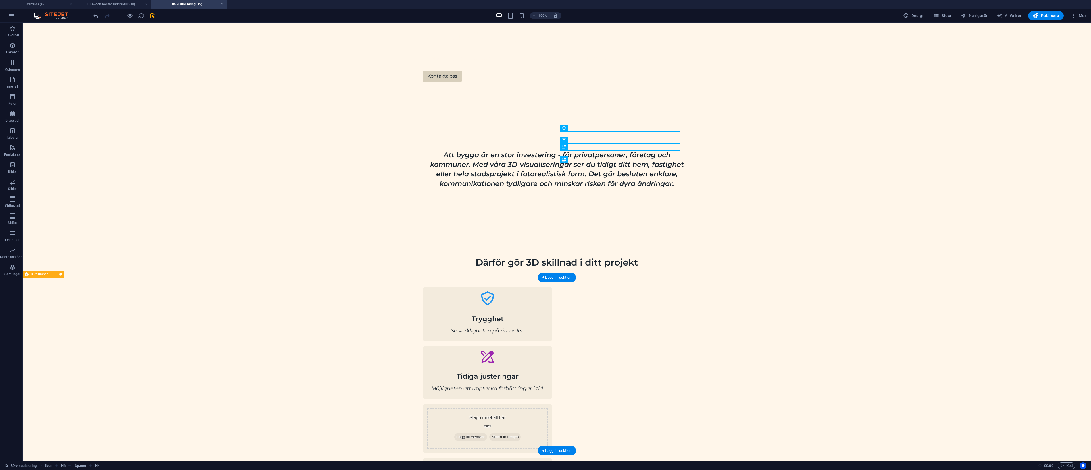
scroll to position [485, 0]
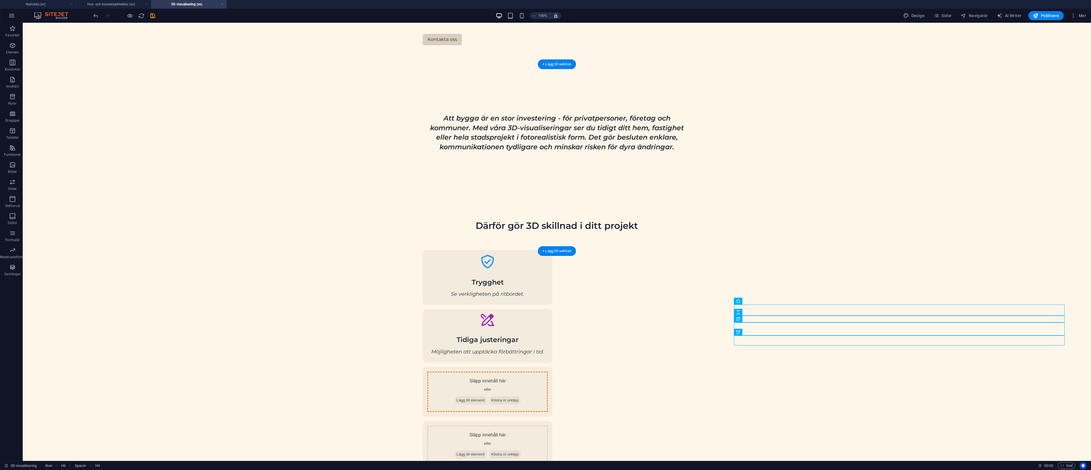
drag, startPoint x: 846, startPoint y: 315, endPoint x: 503, endPoint y: 211, distance: 358.3
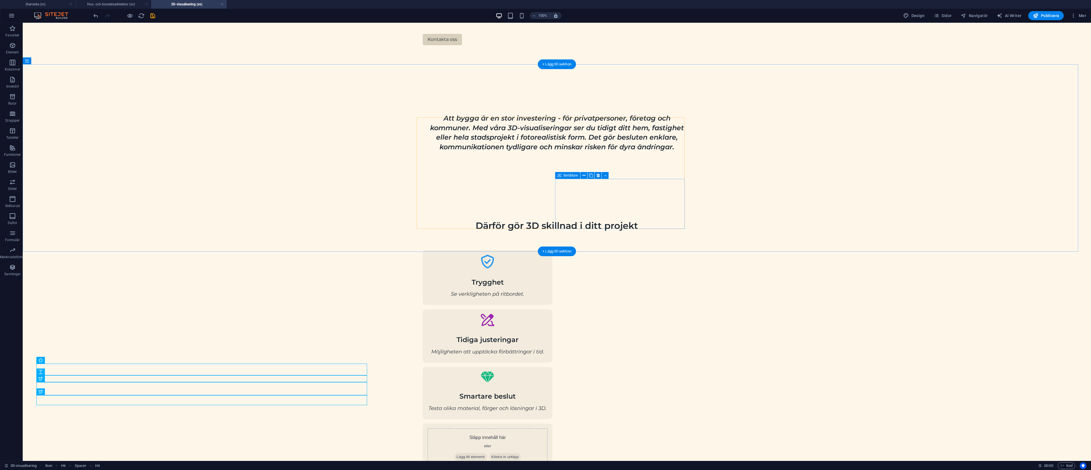
drag, startPoint x: 184, startPoint y: 377, endPoint x: 604, endPoint y: 196, distance: 457.2
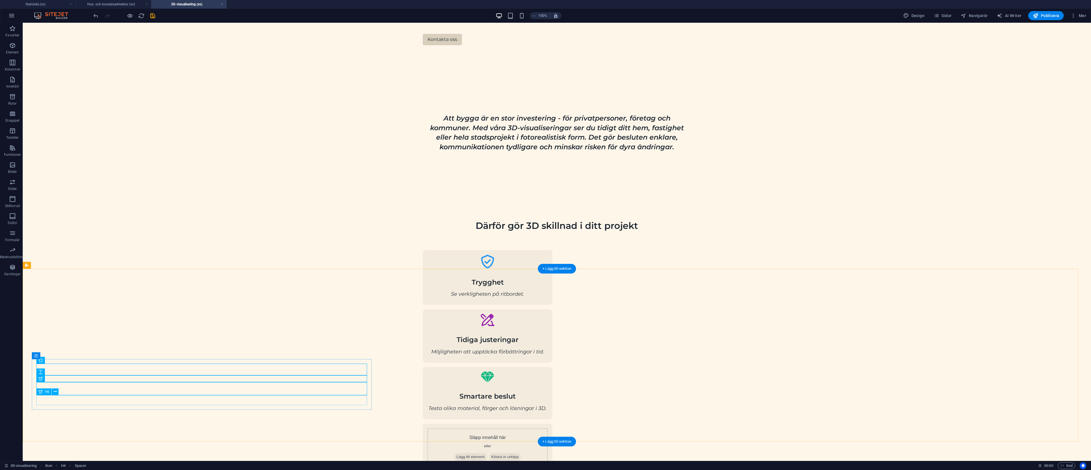
drag, startPoint x: 73, startPoint y: 383, endPoint x: 609, endPoint y: 202, distance: 565.7
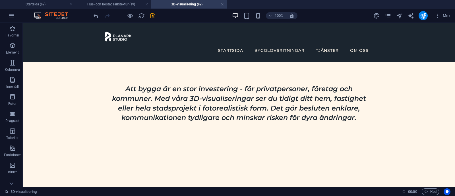
scroll to position [230, 0]
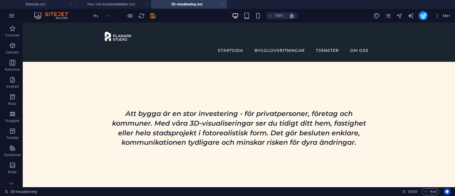
drag, startPoint x: 1082, startPoint y: 23, endPoint x: 310, endPoint y: 77, distance: 774.3
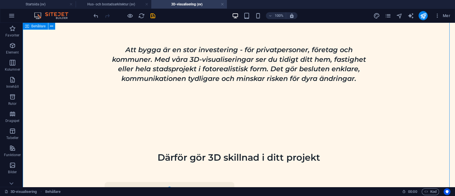
scroll to position [307, 0]
click at [109, 46] on div "4 kolumner" at bounding box center [115, 45] width 27 height 7
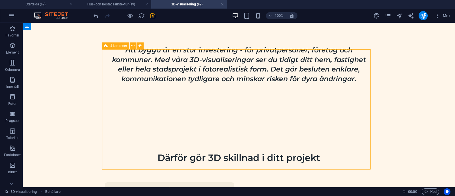
click at [109, 46] on div "4 kolumner" at bounding box center [115, 45] width 27 height 7
select select "rem"
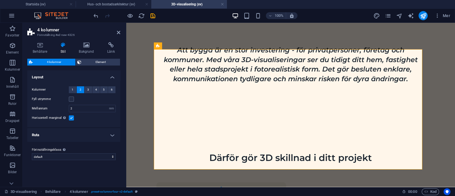
click at [105, 133] on h4 "Ruta" at bounding box center [73, 135] width 93 height 14
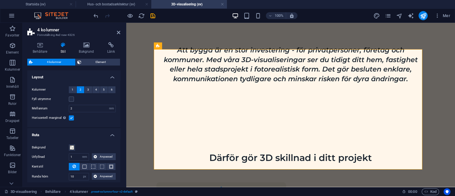
scroll to position [35, 0]
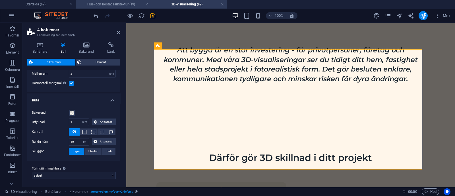
click at [124, 6] on h4 "Hus- och bostadsarkitektur (sv)" at bounding box center [114, 4] width 76 height 6
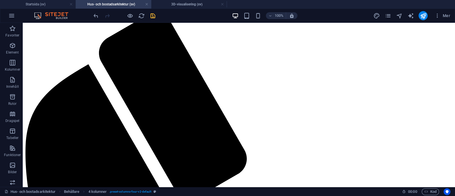
scroll to position [0, 0]
click at [172, 1] on h4 "3D-visualisering (sv)" at bounding box center [189, 4] width 76 height 6
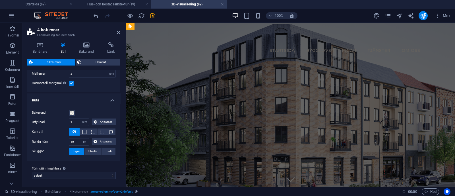
scroll to position [307, 0]
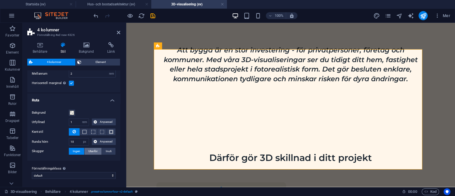
click at [94, 151] on span "Utanför" at bounding box center [92, 150] width 9 height 7
type input "2"
type input "4"
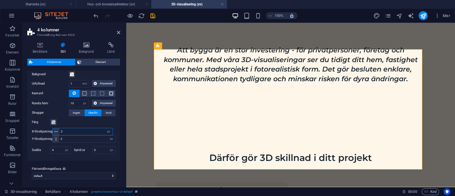
click at [78, 133] on input "2" at bounding box center [85, 131] width 53 height 7
type input "0"
click at [76, 138] on input "2" at bounding box center [87, 138] width 56 height 7
type input "2"
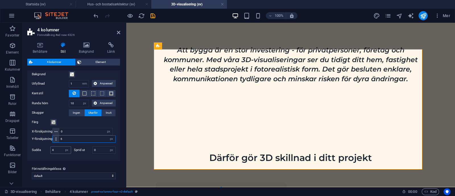
type input "6"
click at [56, 148] on input "4" at bounding box center [61, 149] width 20 height 7
type input "4"
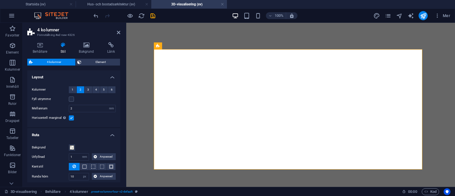
click at [42, 43] on icon at bounding box center [40, 45] width 26 height 6
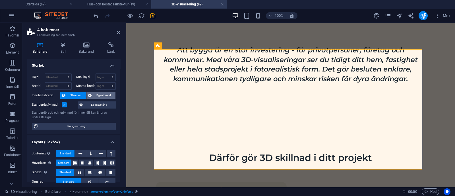
click at [103, 95] on span "Egen bredd" at bounding box center [103, 95] width 20 height 7
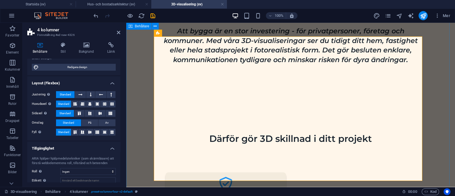
scroll to position [327, 0]
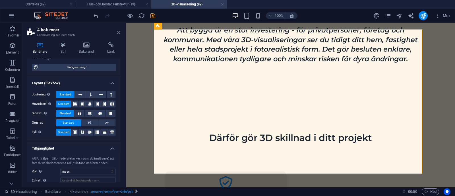
click at [118, 30] on icon at bounding box center [118, 32] width 3 height 5
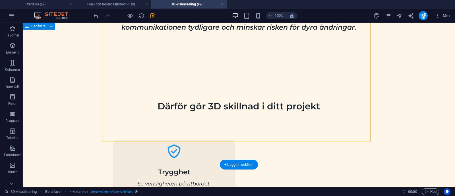
scroll to position [359, 0]
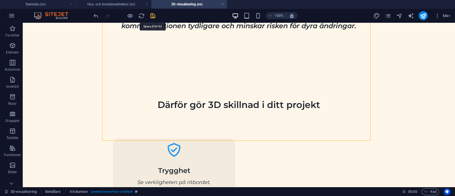
click at [151, 15] on icon "save" at bounding box center [152, 16] width 7 height 7
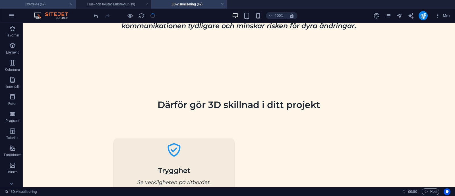
click at [53, 2] on h4 "Startsida (sv)" at bounding box center [38, 4] width 76 height 6
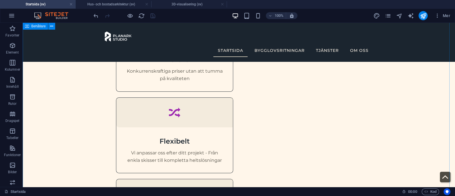
scroll to position [449, 0]
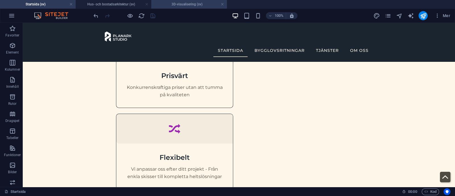
click at [168, 5] on h4 "3D-visualisering (sv)" at bounding box center [189, 4] width 76 height 6
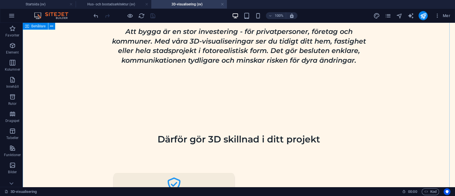
scroll to position [331, 0]
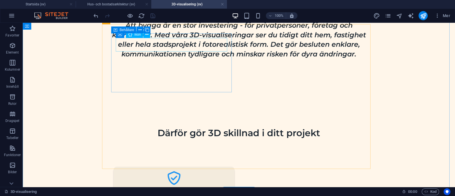
click at [175, 171] on figure at bounding box center [173, 179] width 111 height 16
select select "xMidYMid"
select select "px"
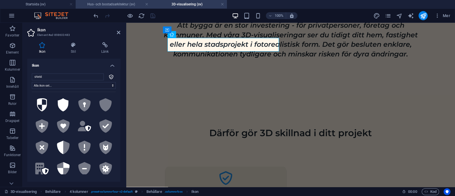
click at [126, 3] on h4 "Hus- och bostadsarkitektur (sv)" at bounding box center [114, 4] width 76 height 6
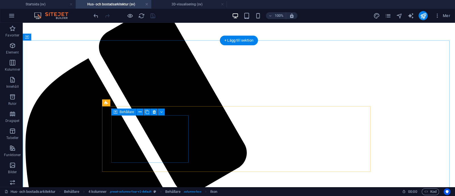
scroll to position [241, 0]
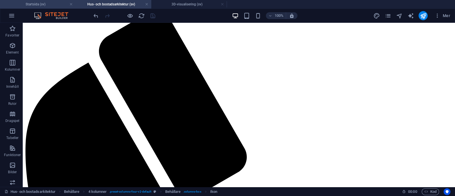
click at [50, 4] on h4 "Startsida (sv)" at bounding box center [38, 4] width 76 height 6
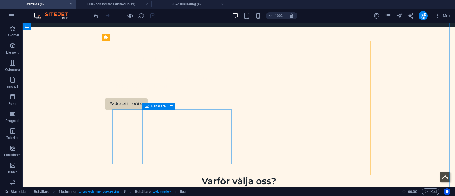
scroll to position [199, 0]
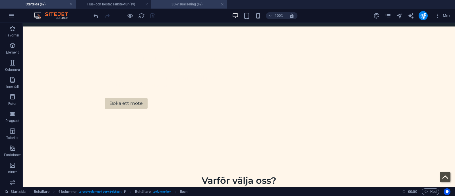
click at [159, 6] on h4 "3D-visualisering (sv)" at bounding box center [189, 4] width 76 height 6
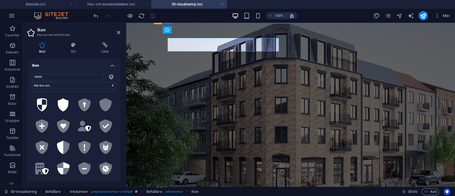
scroll to position [331, 0]
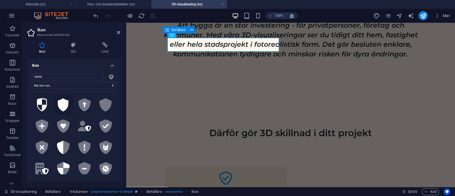
click at [63, 107] on icon at bounding box center [63, 104] width 11 height 13
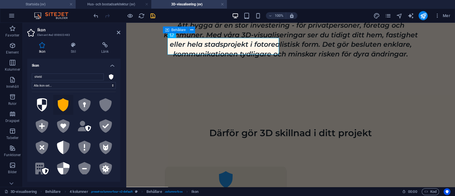
click at [41, 6] on h4 "Startsida (sv)" at bounding box center [38, 4] width 76 height 6
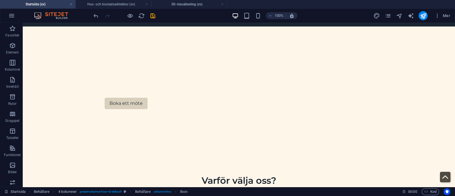
scroll to position [0, 0]
click at [163, 4] on h4 "3D-visualisering (sv)" at bounding box center [189, 4] width 76 height 6
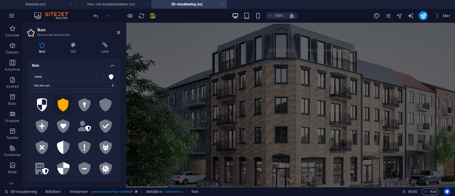
scroll to position [331, 0]
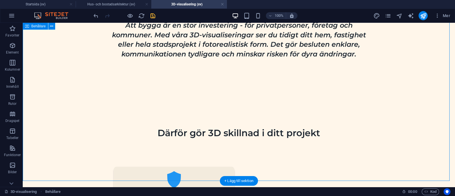
scroll to position [353, 0]
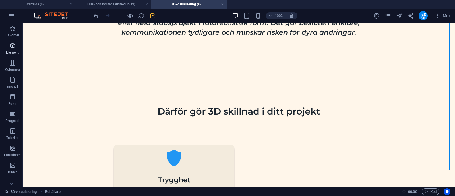
click at [13, 49] on icon "button" at bounding box center [12, 45] width 7 height 7
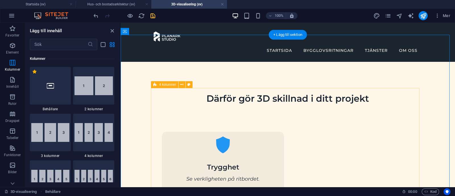
scroll to position [263, 0]
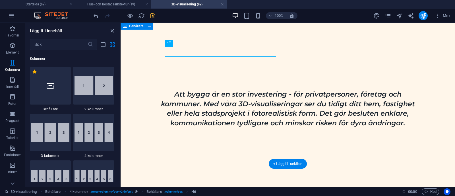
scroll to position [367, 0]
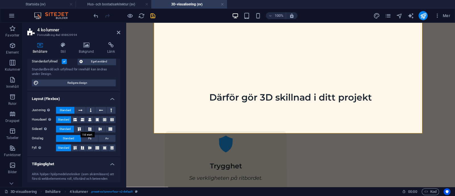
scroll to position [60, 0]
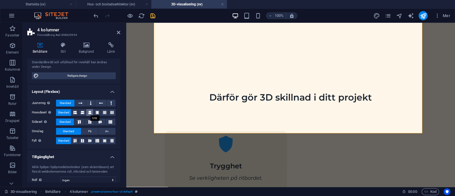
click at [90, 111] on icon at bounding box center [89, 112] width 3 height 7
click at [73, 111] on icon at bounding box center [74, 112] width 3 height 7
click at [61, 111] on span "Standard" at bounding box center [63, 112] width 11 height 7
click at [107, 101] on button at bounding box center [111, 102] width 9 height 7
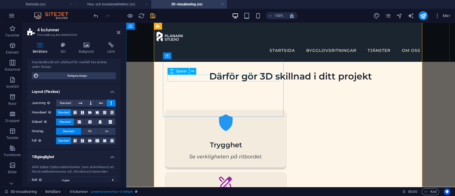
scroll to position [373, 0]
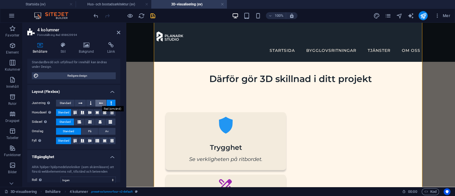
click at [99, 105] on icon at bounding box center [101, 102] width 4 height 7
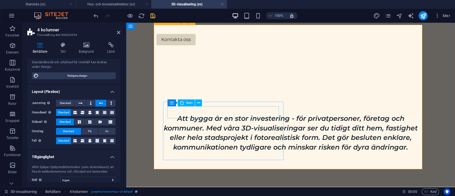
scroll to position [333, 0]
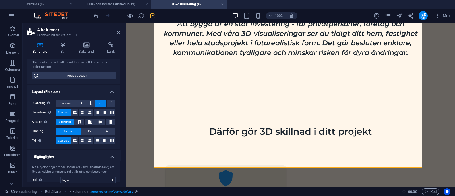
click at [65, 98] on div "Justering Bestämmer flex-riktningen. Standard Huvudaxel Definiera hur element s…" at bounding box center [73, 122] width 93 height 54
click at [66, 101] on span "Standard" at bounding box center [65, 102] width 11 height 7
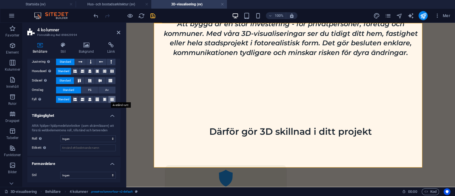
click at [110, 97] on icon at bounding box center [111, 99] width 3 height 7
click at [103, 97] on icon at bounding box center [104, 99] width 3 height 7
click at [95, 98] on icon at bounding box center [96, 99] width 3 height 7
click at [89, 99] on icon at bounding box center [89, 99] width 3 height 7
click at [83, 98] on icon at bounding box center [82, 99] width 3 height 7
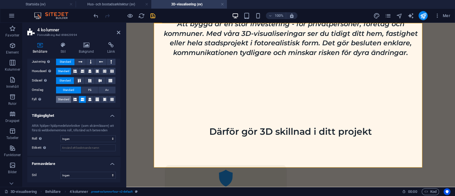
click at [65, 96] on span "Standard" at bounding box center [63, 99] width 11 height 7
click at [99, 79] on icon at bounding box center [100, 80] width 7 height 3
click at [110, 79] on icon at bounding box center [110, 80] width 7 height 3
click at [101, 79] on icon at bounding box center [100, 80] width 7 height 3
click at [117, 79] on div "Justering Bestämmer flex-riktningen. Standard Huvudaxel Definiera hur element s…" at bounding box center [73, 81] width 93 height 54
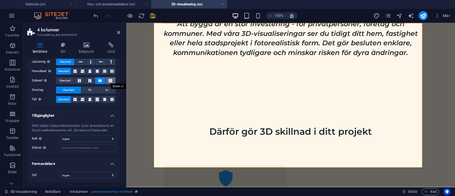
click at [111, 79] on icon at bounding box center [110, 80] width 7 height 3
click at [61, 78] on span "Standard" at bounding box center [64, 80] width 11 height 7
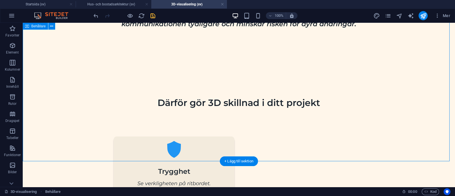
scroll to position [362, 0]
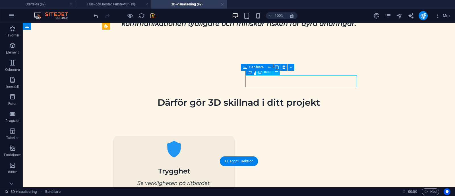
select select "xMidYMid"
select select "px"
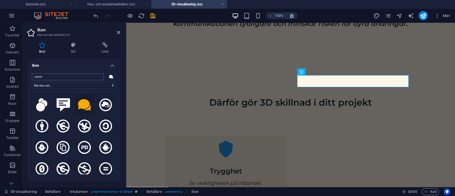
drag, startPoint x: 86, startPoint y: 81, endPoint x: 99, endPoint y: 76, distance: 13.1
click at [99, 76] on div "comm Alla ikon-set... IcoFont Ionicons FontAwesome Brands FontAwesome Duotone F…" at bounding box center [74, 124] width 84 height 103
click at [82, 77] on input "comm" at bounding box center [68, 76] width 72 height 7
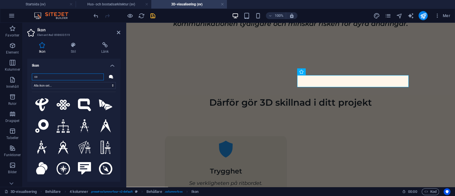
type input "c"
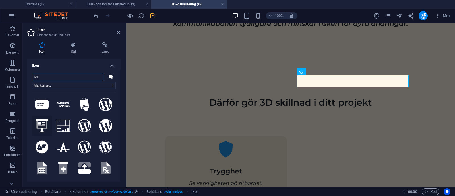
scroll to position [0, 0]
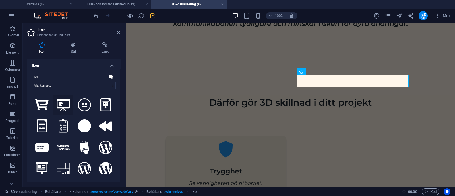
type input "pre"
click at [62, 107] on icon at bounding box center [63, 104] width 13 height 13
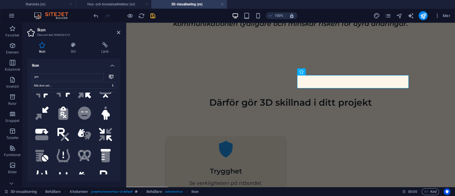
scroll to position [116, 0]
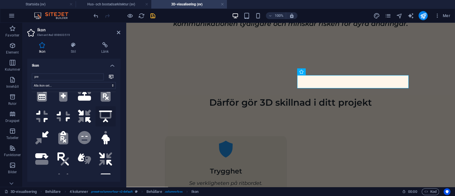
click at [105, 110] on icon ".fa-secondary{opacity:.4}" at bounding box center [105, 116] width 13 height 12
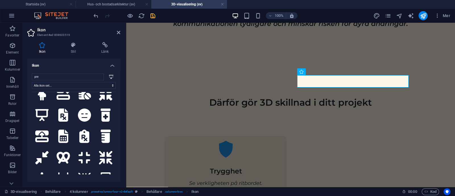
scroll to position [248, 0]
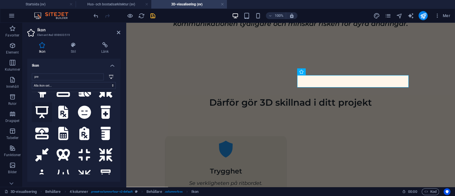
click at [38, 107] on icon at bounding box center [41, 112] width 13 height 12
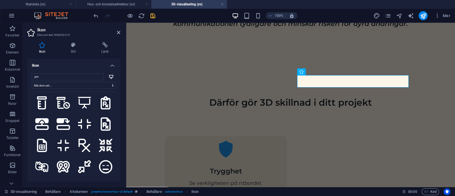
scroll to position [322, 0]
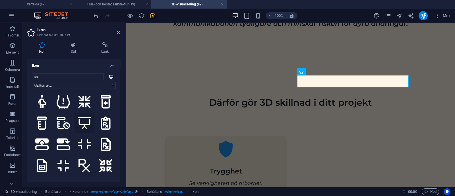
click at [84, 119] on icon at bounding box center [84, 123] width 13 height 12
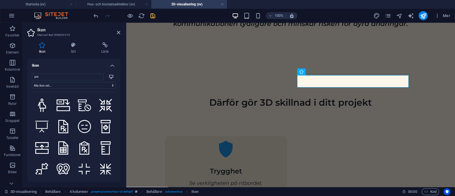
scroll to position [955, 0]
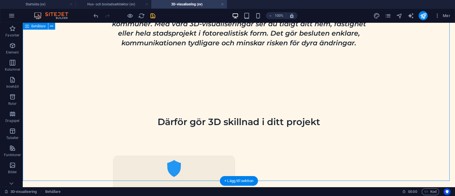
scroll to position [343, 0]
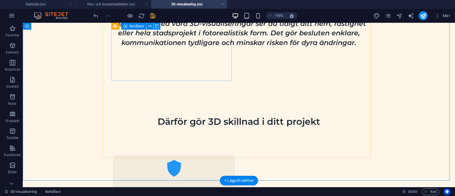
drag, startPoint x: 229, startPoint y: 67, endPoint x: 192, endPoint y: 84, distance: 41.1
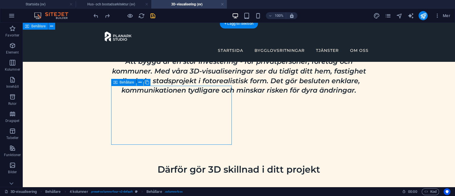
scroll to position [279, 0]
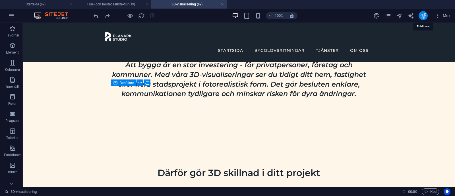
click at [424, 14] on icon "publish" at bounding box center [423, 16] width 7 height 7
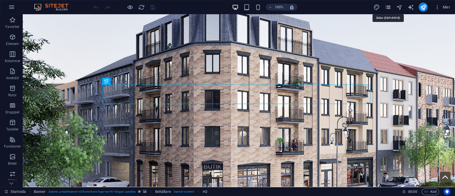
click at [388, 5] on icon "pages" at bounding box center [387, 7] width 7 height 7
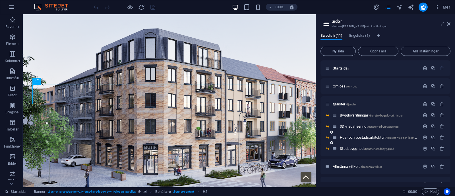
click at [352, 139] on span "Hus- och bostadsarkitektur /tjanster-hus-och-bostadsarkitektur" at bounding box center [385, 137] width 91 height 4
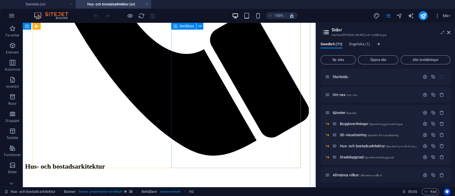
scroll to position [473, 0]
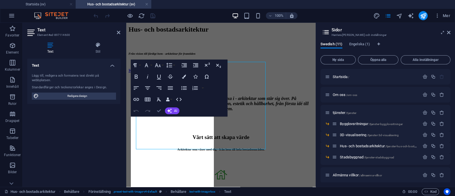
scroll to position [492, 0]
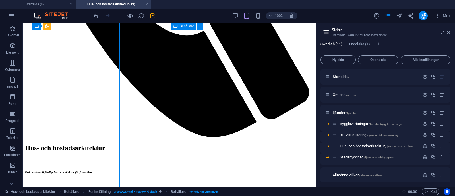
scroll to position [473, 0]
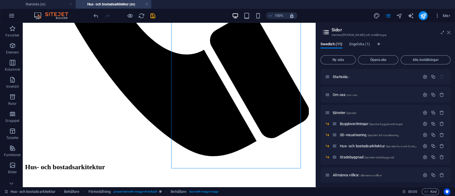
click at [448, 33] on icon at bounding box center [448, 32] width 3 height 5
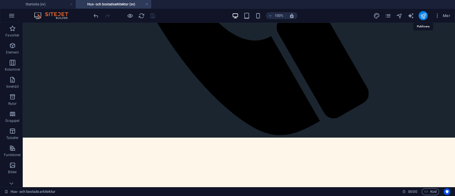
click at [423, 16] on icon "publish" at bounding box center [423, 16] width 7 height 7
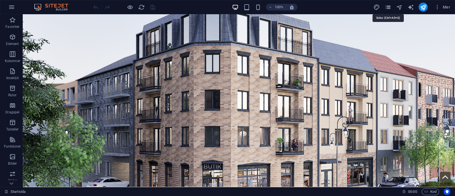
click at [387, 7] on icon "pages" at bounding box center [387, 7] width 7 height 7
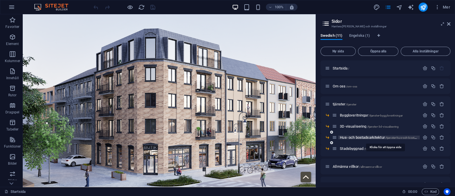
click at [359, 136] on span "Hus- och bostadsarkitektur /tjanster-hus-och-bostadsarkitektur" at bounding box center [385, 137] width 91 height 4
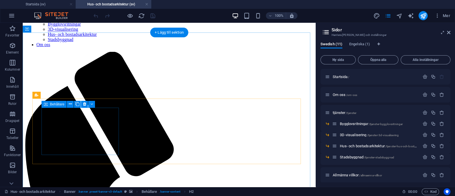
scroll to position [272, 0]
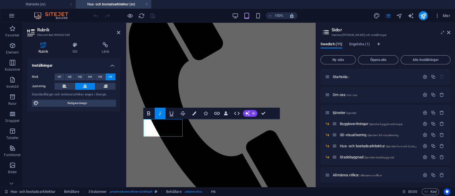
scroll to position [278, 0]
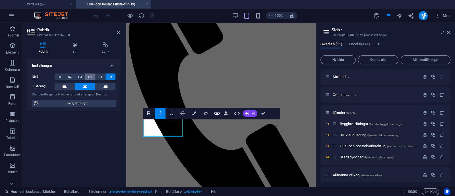
click at [91, 75] on span "H4" at bounding box center [90, 76] width 4 height 7
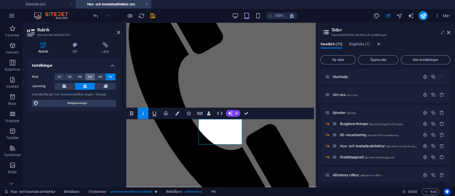
click at [88, 77] on span "H4" at bounding box center [90, 76] width 4 height 7
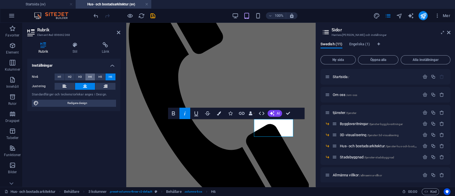
click at [89, 78] on span "H4" at bounding box center [90, 76] width 4 height 7
click at [448, 32] on icon at bounding box center [448, 32] width 3 height 5
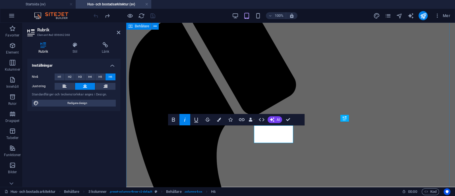
scroll to position [272, 0]
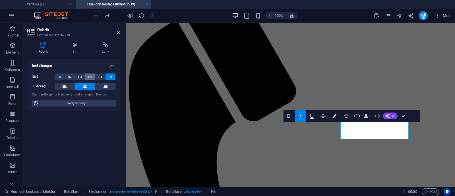
click at [92, 75] on button "H4" at bounding box center [90, 76] width 10 height 7
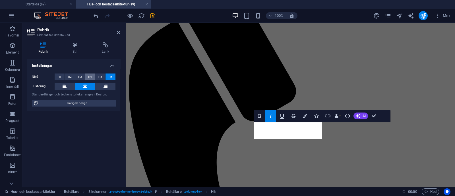
click at [86, 76] on button "H4" at bounding box center [90, 76] width 10 height 7
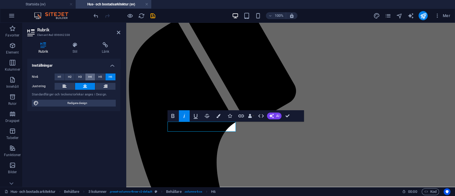
click at [90, 76] on span "H4" at bounding box center [90, 76] width 4 height 7
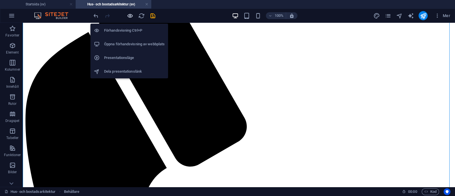
click at [132, 13] on icon "button" at bounding box center [130, 16] width 7 height 7
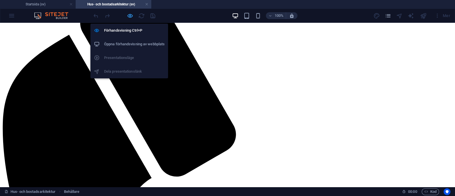
click at [129, 14] on icon "button" at bounding box center [130, 16] width 7 height 7
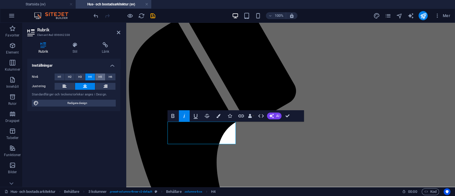
click at [99, 77] on span "H5" at bounding box center [100, 76] width 4 height 7
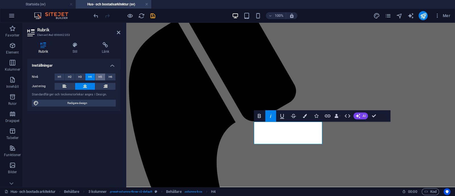
click at [102, 75] on button "H5" at bounding box center [100, 76] width 10 height 7
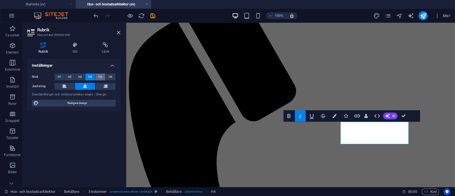
click at [103, 76] on button "H5" at bounding box center [100, 76] width 10 height 7
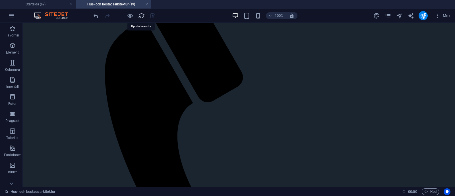
click at [138, 14] on icon "reload" at bounding box center [141, 16] width 7 height 7
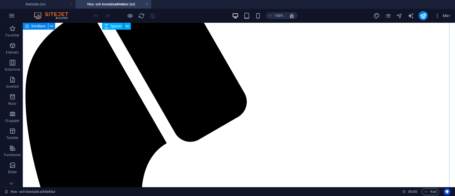
scroll to position [298, 0]
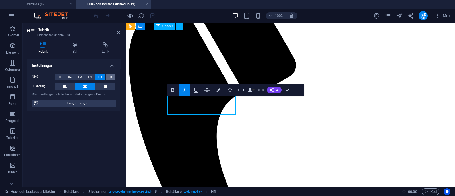
click at [114, 75] on button "H6" at bounding box center [110, 76] width 10 height 7
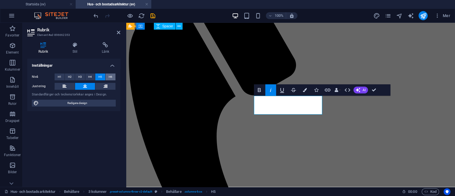
click at [109, 74] on span "H6" at bounding box center [111, 76] width 4 height 7
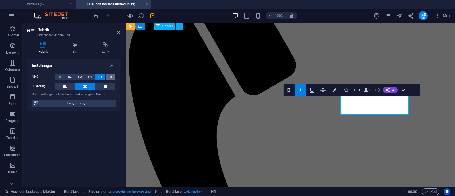
click at [110, 78] on span "H6" at bounding box center [111, 76] width 4 height 7
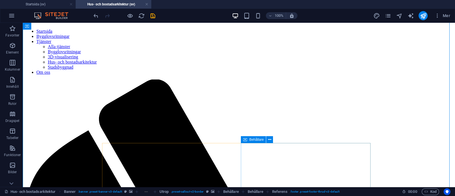
scroll to position [307, 0]
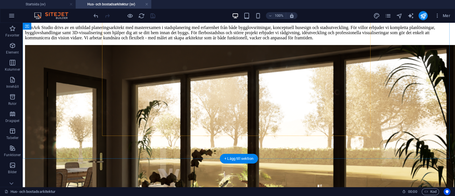
scroll to position [1136, 0]
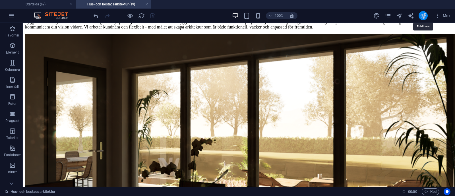
click at [424, 15] on icon "publish" at bounding box center [423, 16] width 7 height 7
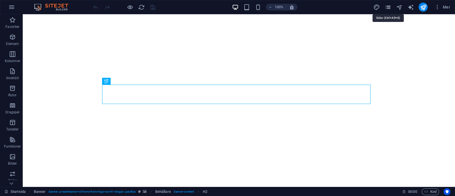
click at [388, 8] on icon "pages" at bounding box center [387, 7] width 7 height 7
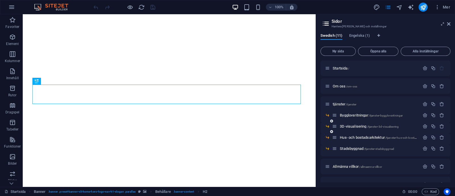
click at [353, 124] on div "3D-visualisering /tjanster-3d-visualisering" at bounding box center [376, 126] width 88 height 7
click at [353, 126] on span "3D-visualisering /tjanster-3d-visualisering" at bounding box center [369, 126] width 59 height 4
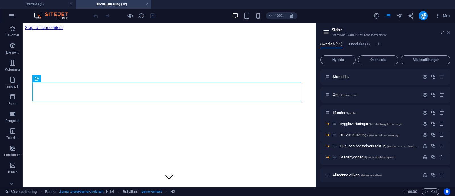
click at [448, 32] on icon at bounding box center [448, 32] width 3 height 5
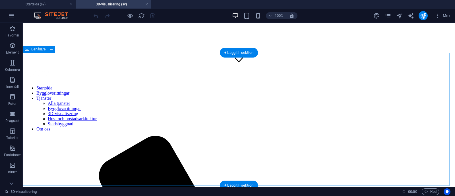
scroll to position [117, 0]
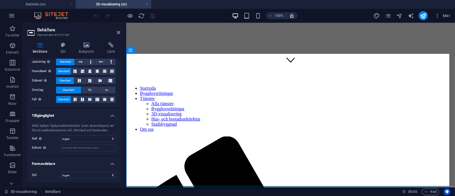
scroll to position [0, 0]
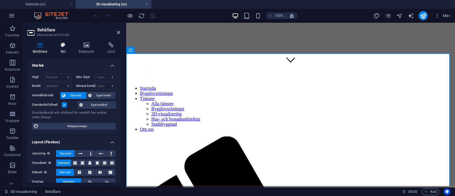
click at [63, 51] on h4 "Stil" at bounding box center [64, 48] width 18 height 12
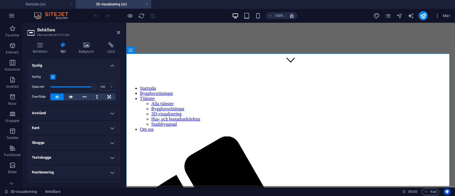
scroll to position [41, 0]
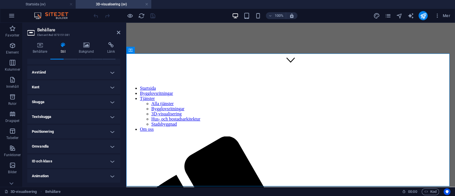
click at [107, 73] on h4 "Avstånd" at bounding box center [73, 72] width 93 height 14
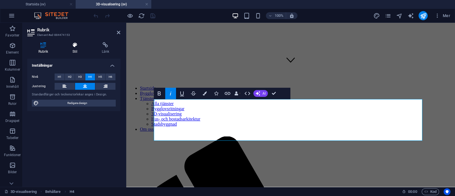
click at [71, 47] on icon at bounding box center [74, 45] width 27 height 6
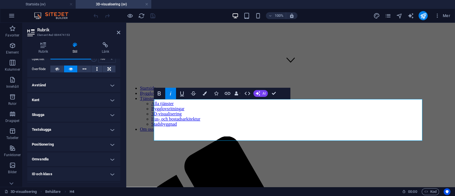
scroll to position [92, 0]
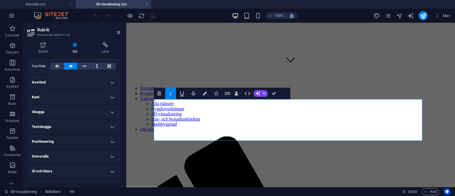
click at [94, 82] on h4 "Avstånd" at bounding box center [73, 82] width 93 height 14
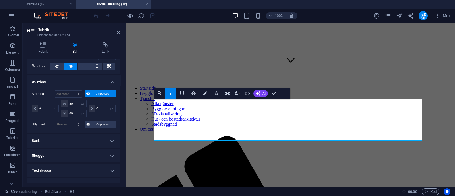
click at [92, 94] on span "Anpassad" at bounding box center [103, 93] width 23 height 7
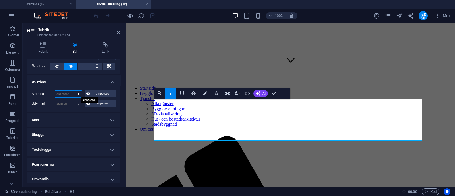
click at [75, 91] on select "Standard auto px % rem vw vh Anpassad" at bounding box center [68, 93] width 27 height 7
click at [55, 90] on select "Standard auto px % rem vw vh Anpassad" at bounding box center [68, 93] width 27 height 7
select select "DISABLED_OPTION_VALUE"
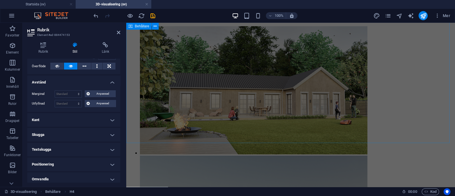
scroll to position [1069, 0]
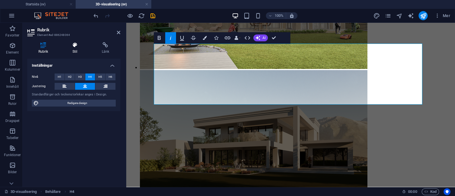
click at [67, 48] on h4 "Stil" at bounding box center [75, 48] width 29 height 12
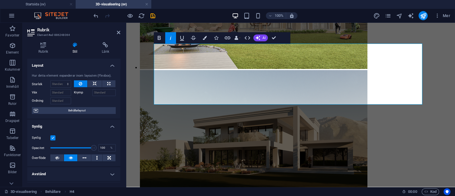
scroll to position [82, 0]
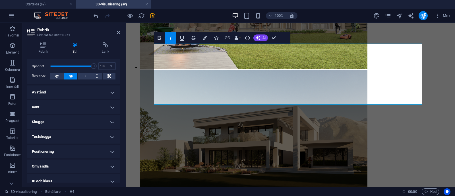
click at [111, 90] on h4 "Avstånd" at bounding box center [73, 92] width 93 height 14
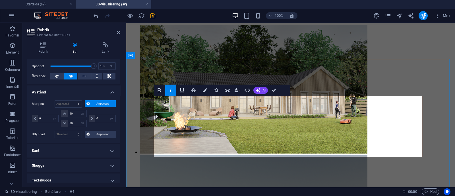
scroll to position [1018, 0]
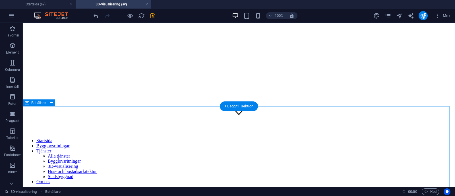
scroll to position [64, 0]
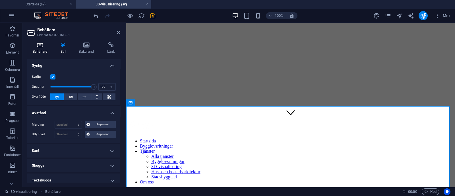
click at [47, 45] on icon at bounding box center [40, 45] width 26 height 6
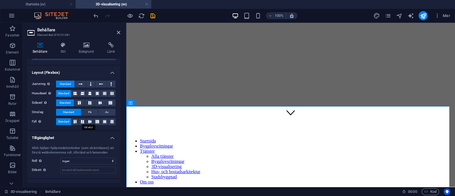
scroll to position [92, 0]
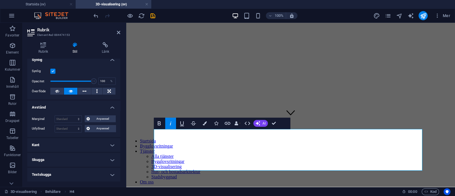
scroll to position [68, 0]
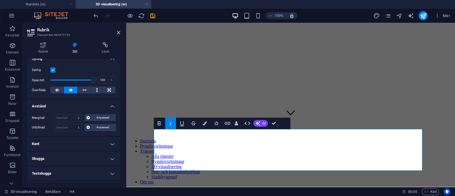
click at [84, 117] on div "Anpassad" at bounding box center [99, 117] width 33 height 7
click at [92, 117] on span "Anpassad" at bounding box center [103, 117] width 23 height 7
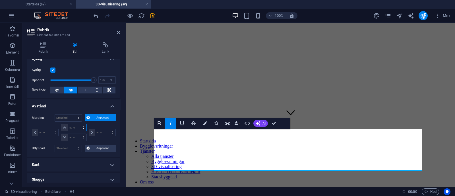
click at [72, 127] on select "auto px % rem vw vh" at bounding box center [73, 127] width 25 height 7
select select "px"
click at [78, 124] on select "auto px % rem vw vh" at bounding box center [73, 127] width 25 height 7
type input "0"
select select "px"
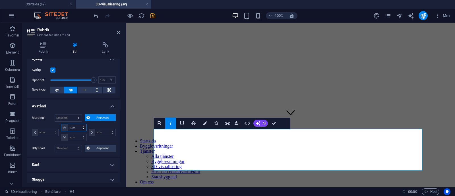
type input "0"
select select "px"
type input "0"
select select "px"
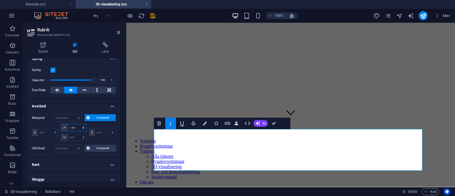
type input "0"
select select "px"
click at [76, 126] on input "0" at bounding box center [77, 127] width 18 height 7
type input "80"
select select "DISABLED_OPTION_VALUE"
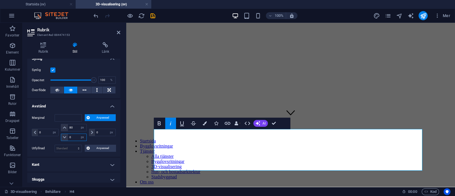
click at [76, 135] on input "0" at bounding box center [77, 137] width 18 height 7
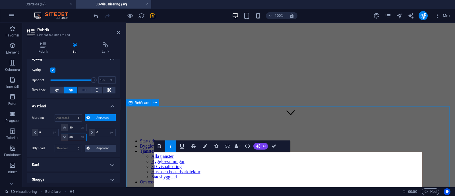
type input "80"
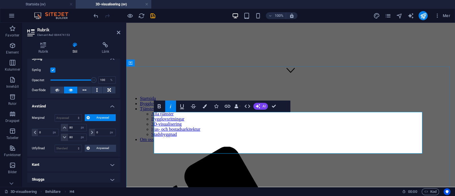
scroll to position [115, 0]
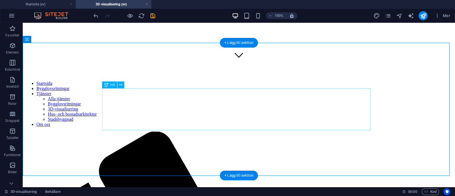
scroll to position [120, 0]
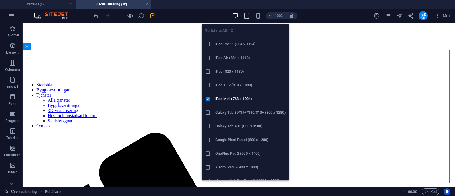
click at [249, 13] on icon "button" at bounding box center [246, 16] width 7 height 7
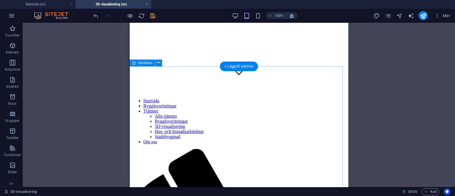
scroll to position [104, 0]
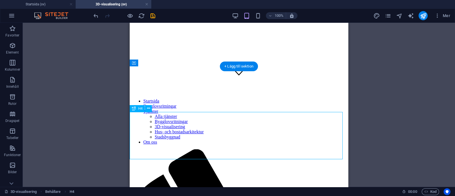
select select "px"
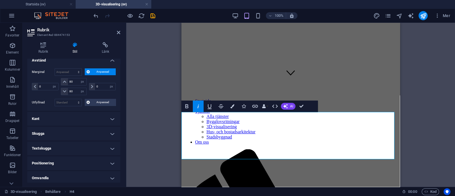
scroll to position [114, 0]
click at [74, 71] on select "Standard auto px % rem vw vh Anpassad" at bounding box center [68, 71] width 27 height 7
click at [55, 68] on select "Standard auto px % rem vw vh Anpassad" at bounding box center [68, 71] width 27 height 7
select select "DISABLED_OPTION_VALUE"
click at [74, 80] on input "80" at bounding box center [77, 81] width 18 height 7
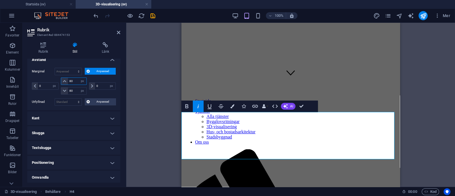
type input "8"
type input "0"
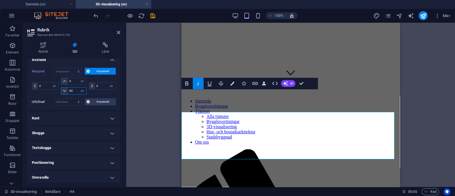
click at [75, 90] on input "80" at bounding box center [77, 90] width 18 height 7
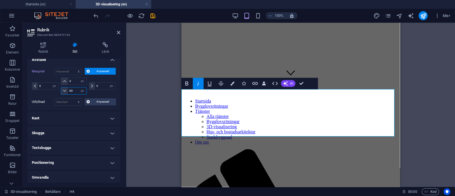
type input "8"
click at [93, 68] on span "Anpassad" at bounding box center [103, 71] width 23 height 7
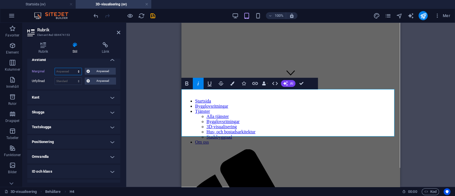
click at [69, 69] on select "Standard auto px % rem vw vh Anpassad" at bounding box center [68, 71] width 27 height 7
click at [55, 68] on select "Standard auto px % rem vw vh Anpassad" at bounding box center [68, 71] width 27 height 7
select select "DISABLED_OPTION_VALUE"
type input "80"
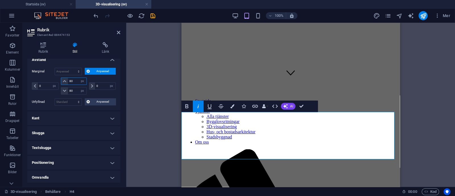
click at [75, 80] on input "80" at bounding box center [77, 81] width 18 height 7
type input "8"
type input "0"
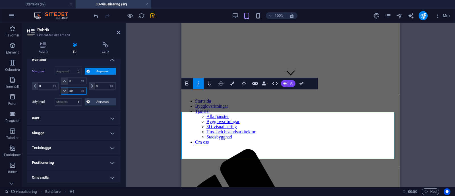
click at [76, 91] on input "80" at bounding box center [77, 90] width 18 height 7
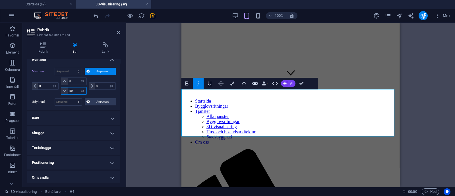
type input "8"
type input "0"
select select "px"
type input "0"
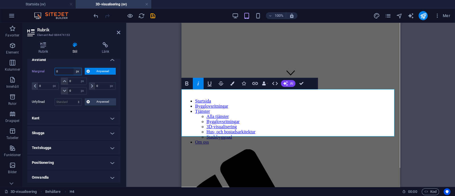
click at [72, 71] on input "0" at bounding box center [68, 71] width 27 height 7
click at [77, 71] on select "Standard auto px % rem vw vh Anpassad" at bounding box center [78, 71] width 8 height 7
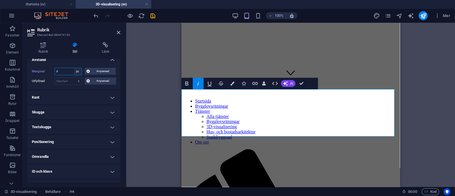
select select "default"
click at [74, 68] on select "Standard auto px % rem vw vh Anpassad" at bounding box center [78, 71] width 8 height 7
select select "DISABLED_OPTION_VALUE"
type input "80"
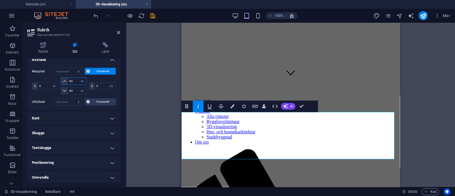
click at [75, 80] on input "80" at bounding box center [77, 81] width 18 height 7
type input "8"
type input "0"
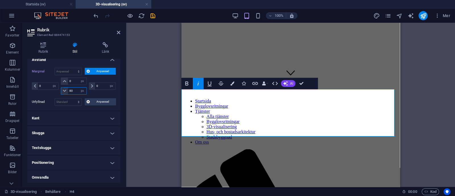
click at [75, 90] on input "80" at bounding box center [77, 90] width 18 height 7
type input "8"
type input "0"
select select "px"
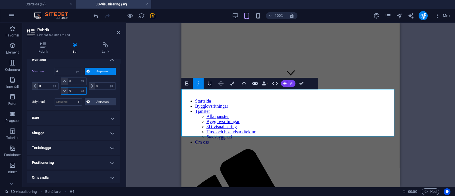
type input "0"
click at [97, 90] on div "0 auto px % rem vw vh" at bounding box center [102, 85] width 28 height 17
click at [101, 70] on span "Anpassad" at bounding box center [103, 71] width 23 height 7
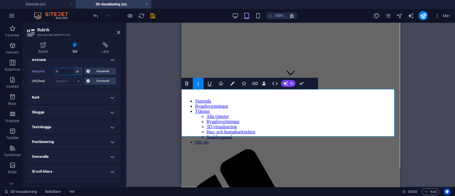
click at [77, 71] on select "Standard auto px % rem vw vh Anpassad" at bounding box center [78, 71] width 8 height 7
select select "default"
click at [74, 68] on select "Standard auto px % rem vw vh Anpassad" at bounding box center [78, 71] width 8 height 7
select select "DISABLED_OPTION_VALUE"
type input "80"
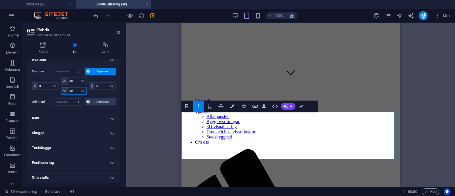
click at [74, 90] on input "80" at bounding box center [77, 90] width 18 height 7
type input "8"
type input "0"
click at [75, 78] on input "80" at bounding box center [77, 81] width 18 height 7
type input "8"
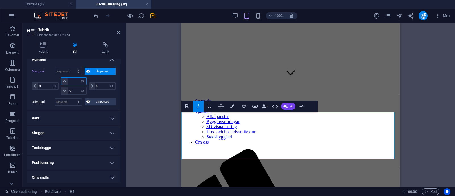
type input "0"
click at [99, 73] on span "Anpassad" at bounding box center [103, 71] width 23 height 7
type input "0"
select select "px"
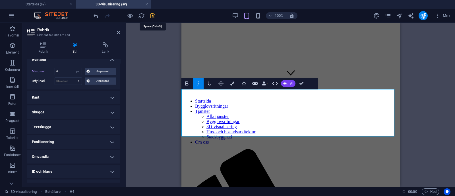
click at [153, 17] on icon "save" at bounding box center [152, 16] width 7 height 7
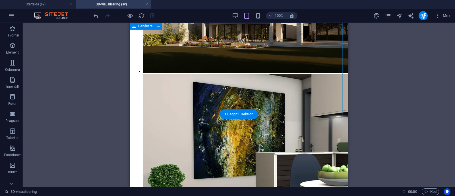
scroll to position [1103, 0]
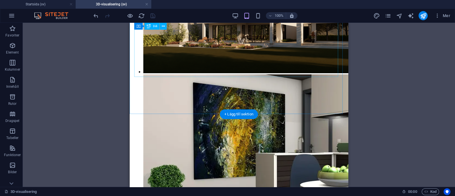
select select "px"
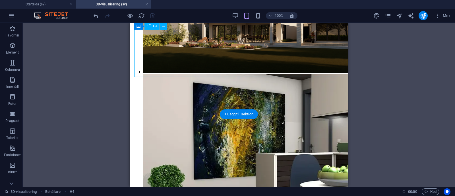
select select "px"
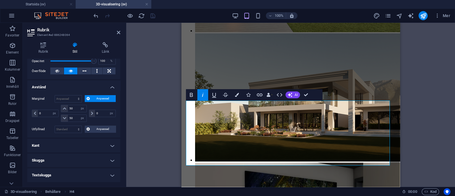
scroll to position [87, 0]
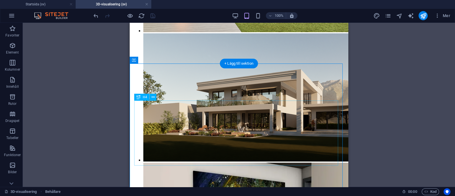
select select "px"
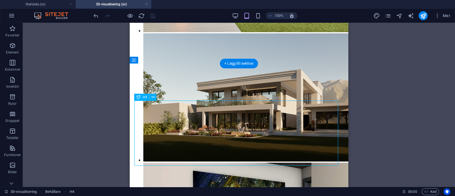
select select "px"
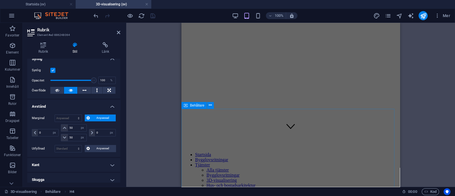
scroll to position [102, 0]
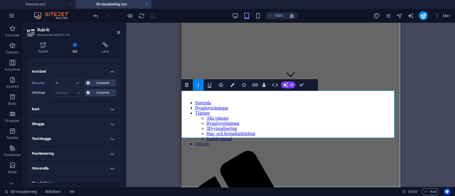
scroll to position [105, 0]
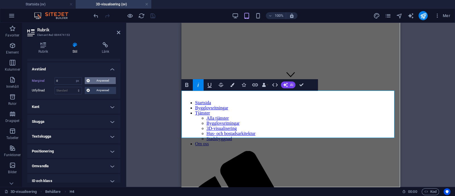
click at [97, 81] on span "Anpassad" at bounding box center [103, 80] width 23 height 7
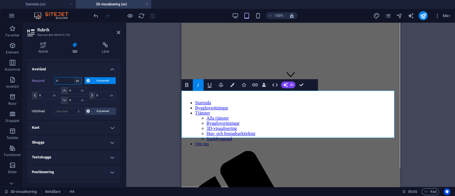
click at [74, 79] on select "Standard auto px % rem vw vh Anpassad" at bounding box center [78, 80] width 8 height 7
select select "default"
click at [74, 77] on select "Standard auto px % rem vw vh Anpassad" at bounding box center [78, 80] width 8 height 7
select select "DISABLED_OPTION_VALUE"
type input "80"
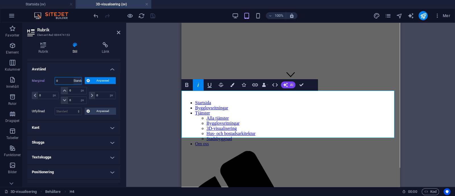
type input "80"
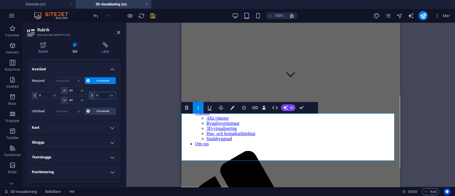
click at [101, 94] on input "0" at bounding box center [105, 95] width 20 height 7
click at [98, 93] on input "20" at bounding box center [105, 95] width 20 height 7
type input "2"
type input "0"
click at [74, 88] on input "80" at bounding box center [77, 90] width 18 height 7
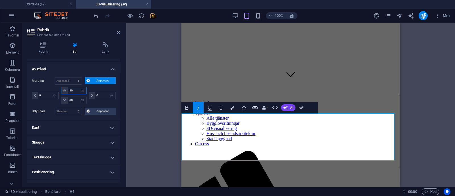
type input "8"
type input "0"
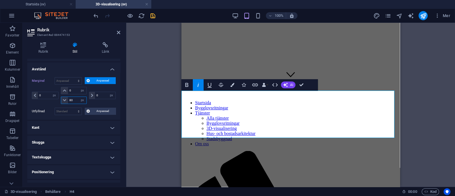
click at [76, 99] on input "80" at bounding box center [77, 100] width 18 height 7
type input "8"
type input "0"
select select "px"
type input "0"
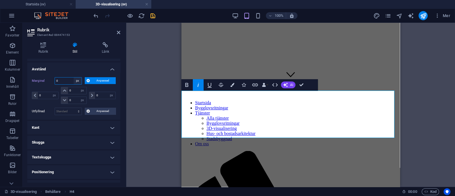
click at [75, 80] on select "Standard auto px % rem vw vh Anpassad" at bounding box center [78, 80] width 8 height 7
select select "default"
click at [74, 77] on select "Standard auto px % rem vw vh Anpassad" at bounding box center [78, 80] width 8 height 7
select select "DISABLED_OPTION_VALUE"
type input "80"
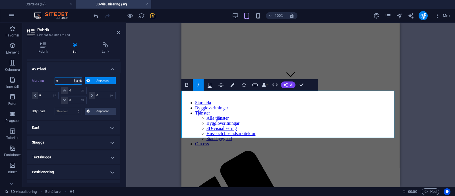
type input "80"
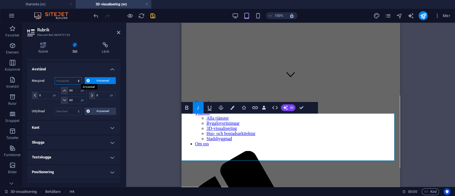
click at [78, 79] on select "Standard auto px % rem vw vh Anpassad" at bounding box center [68, 80] width 27 height 7
click at [55, 77] on select "Standard auto px % rem vw vh Anpassad" at bounding box center [68, 80] width 27 height 7
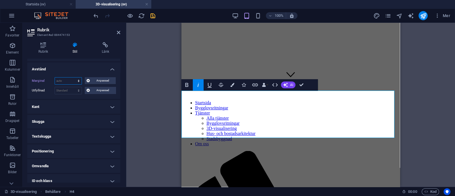
click at [79, 80] on select "Standard auto px % rem vw vh Anpassad" at bounding box center [68, 80] width 27 height 7
click at [55, 77] on select "Standard auto px % rem vw vh Anpassad" at bounding box center [68, 80] width 27 height 7
select select "DISABLED_OPTION_VALUE"
type input "0"
select select "px"
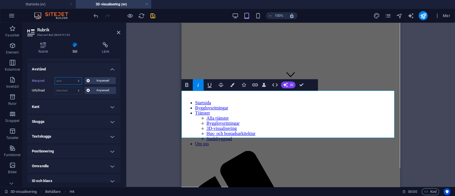
type input "80"
select select "px"
type input "80"
select select "px"
type input "0"
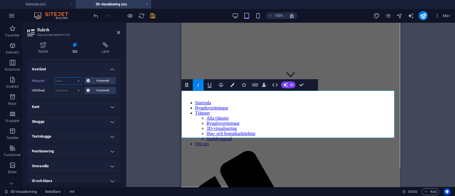
select select "px"
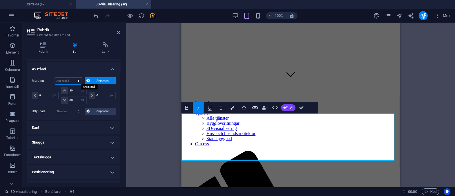
click at [79, 77] on select "Standard auto px % rem vw vh Anpassad" at bounding box center [68, 80] width 27 height 7
click at [55, 77] on select "Standard auto px % rem vw vh Anpassad" at bounding box center [68, 80] width 27 height 7
select select "DISABLED_OPTION_VALUE"
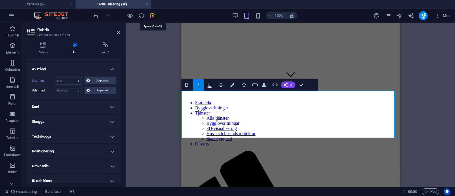
click at [152, 13] on icon "save" at bounding box center [152, 16] width 7 height 7
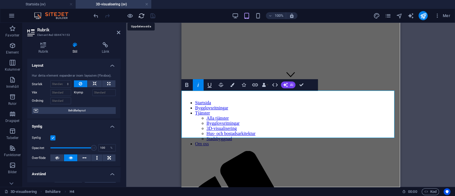
click at [140, 14] on icon "reload" at bounding box center [141, 16] width 7 height 7
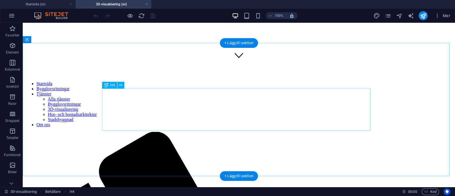
scroll to position [120, 0]
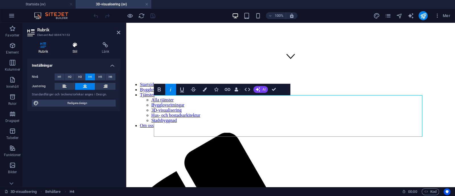
click at [80, 43] on icon at bounding box center [74, 45] width 27 height 6
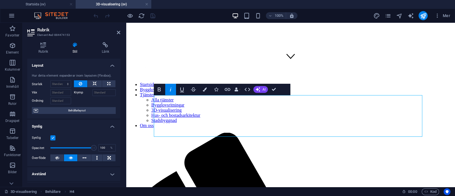
scroll to position [83, 0]
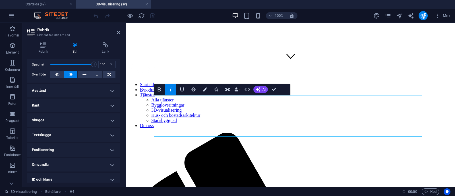
click at [106, 90] on h4 "Avstånd" at bounding box center [73, 91] width 93 height 14
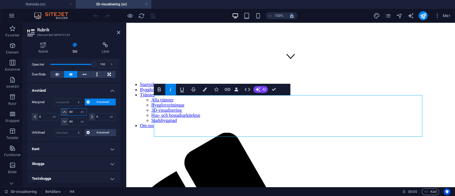
click at [75, 108] on input "80" at bounding box center [77, 111] width 18 height 7
type input "8"
type input "0"
click at [73, 120] on input "80" at bounding box center [77, 121] width 18 height 7
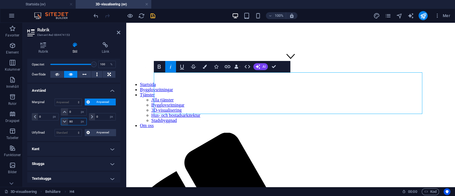
type input "8"
type input "0"
select select "px"
type input "0"
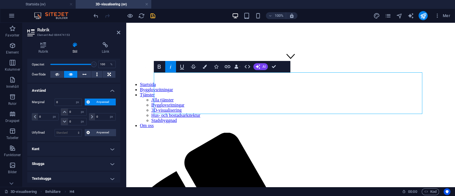
click at [85, 100] on button "Anpassad" at bounding box center [100, 101] width 31 height 7
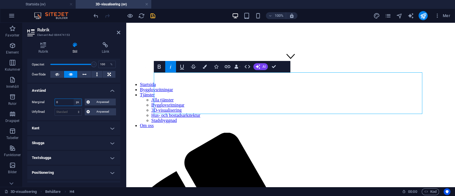
click at [77, 101] on select "Standard auto px % rem vw vh Anpassad" at bounding box center [78, 102] width 8 height 7
select select "default"
click at [74, 99] on select "Standard auto px % rem vw vh Anpassad" at bounding box center [78, 102] width 8 height 7
select select "DISABLED_OPTION_VALUE"
click at [68, 110] on select "Standard px rem % vh vw Anpassad" at bounding box center [68, 111] width 27 height 7
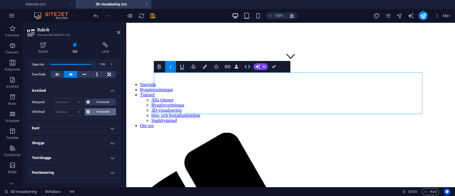
click at [103, 112] on span "Anpassad" at bounding box center [103, 111] width 23 height 7
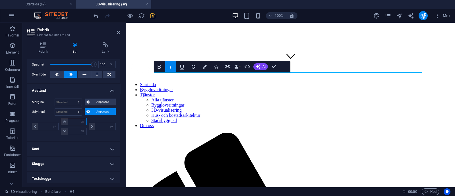
click at [75, 120] on input "number" at bounding box center [77, 121] width 18 height 7
type input "60"
type input "0"
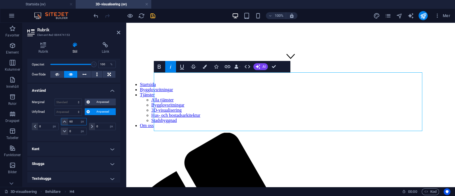
click at [75, 120] on input "60" at bounding box center [77, 121] width 18 height 7
type input "60"
click at [70, 132] on input "0" at bounding box center [77, 131] width 18 height 7
type input "5"
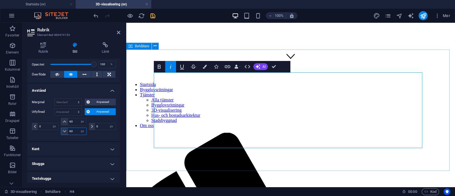
type input "60"
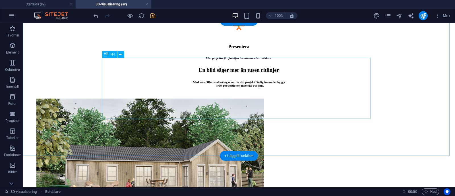
scroll to position [1089, 0]
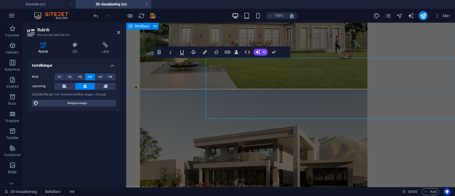
select select "px"
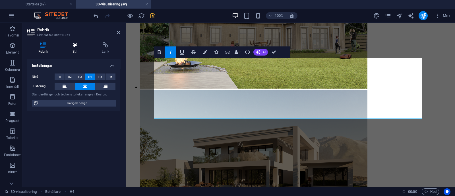
click at [78, 44] on icon at bounding box center [74, 45] width 27 height 6
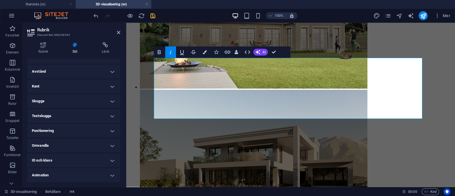
scroll to position [103, 0]
click at [99, 70] on h4 "Avstånd" at bounding box center [73, 71] width 93 height 14
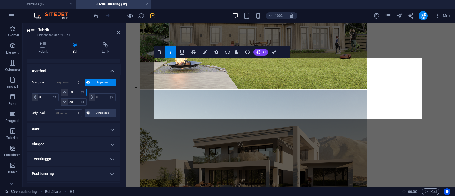
click at [74, 92] on input "50" at bounding box center [77, 92] width 18 height 7
type input "5"
type input "0"
click at [74, 99] on input "50" at bounding box center [77, 101] width 18 height 7
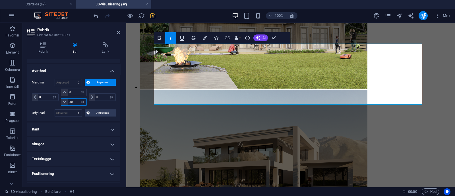
type input "5"
type input "0"
click at [72, 82] on input "0" at bounding box center [68, 82] width 27 height 7
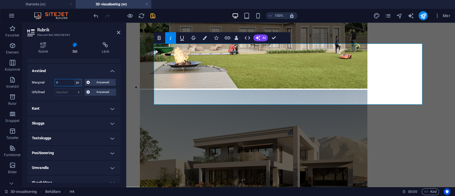
click at [77, 79] on select "Standard auto px % rem vw vh Anpassad" at bounding box center [78, 82] width 8 height 7
select select "default"
click at [74, 79] on select "Standard auto px % rem vw vh Anpassad" at bounding box center [78, 82] width 8 height 7
select select "DISABLED_OPTION_VALUE"
click at [90, 90] on button "Anpassad" at bounding box center [100, 91] width 31 height 7
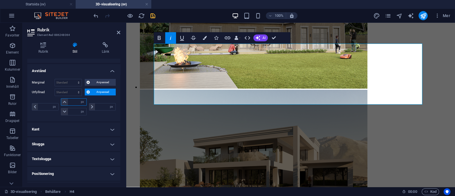
click at [73, 102] on input "number" at bounding box center [77, 101] width 18 height 7
type input "30"
type input "0"
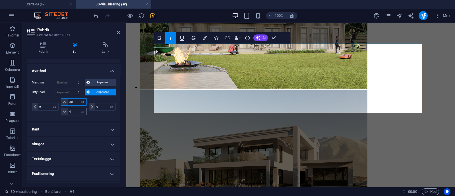
type input "30"
click at [72, 110] on input "0" at bounding box center [77, 111] width 18 height 7
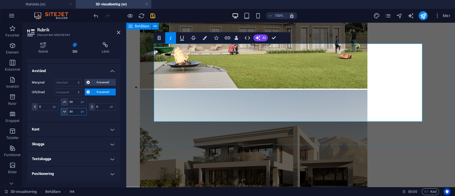
type input "30"
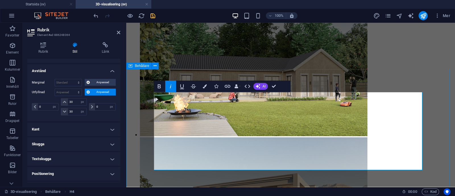
scroll to position [1042, 0]
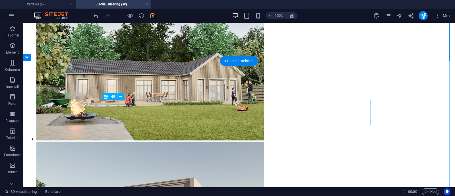
scroll to position [1166, 0]
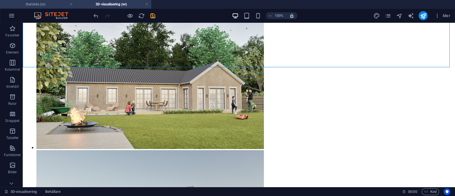
click at [50, 7] on h4 "Startsida (sv)" at bounding box center [38, 4] width 76 height 6
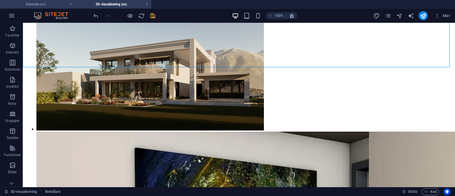
scroll to position [0, 0]
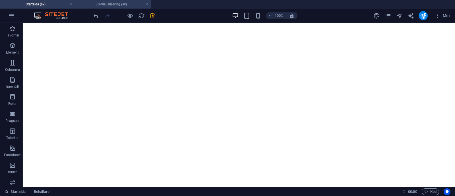
click at [111, 3] on h4 "3D-visualisering (sv)" at bounding box center [114, 4] width 76 height 6
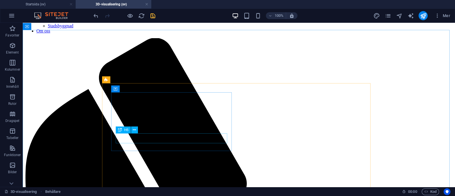
scroll to position [167, 0]
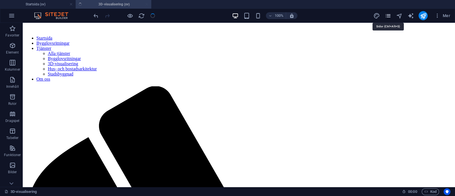
click at [389, 15] on icon "pages" at bounding box center [387, 16] width 7 height 7
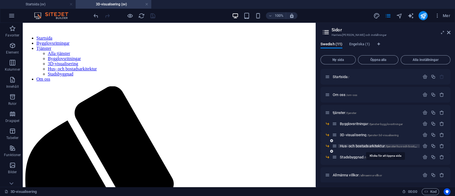
click at [347, 146] on span "Hus- och bostadsarkitektur /tjanster-hus-och-bostadsarkitektur" at bounding box center [385, 146] width 91 height 4
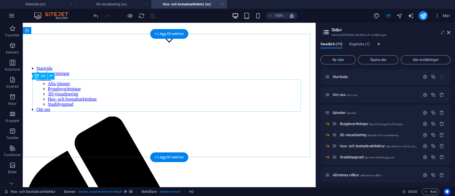
scroll to position [137, 0]
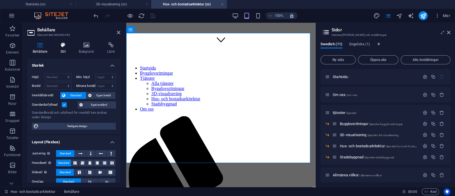
click at [65, 47] on icon at bounding box center [63, 45] width 16 height 6
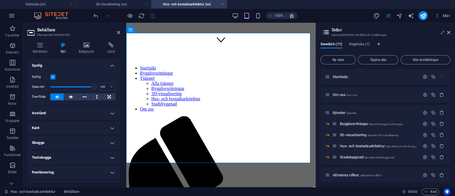
click at [92, 111] on h4 "Avstånd" at bounding box center [73, 113] width 93 height 14
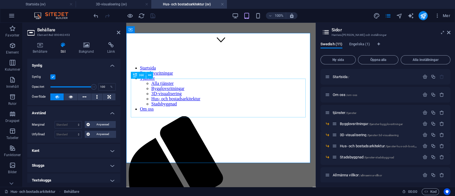
select select "px"
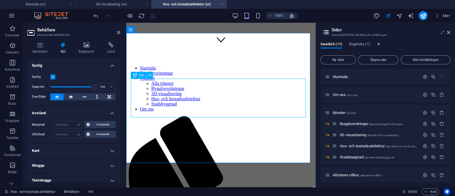
select select "px"
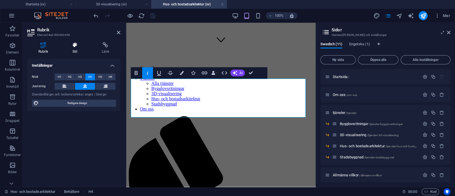
click at [68, 48] on h4 "Stil" at bounding box center [75, 48] width 29 height 12
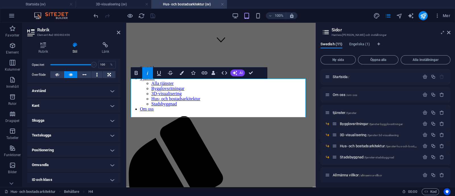
scroll to position [84, 0]
click at [104, 88] on h4 "Avstånd" at bounding box center [73, 90] width 93 height 14
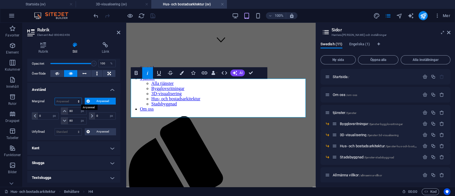
click at [75, 100] on select "Standard auto px % rem vw vh Anpassad" at bounding box center [68, 101] width 27 height 7
click at [55, 98] on select "Standard auto px % rem vw vh Anpassad" at bounding box center [68, 101] width 27 height 7
click at [450, 31] on icon at bounding box center [448, 32] width 3 height 5
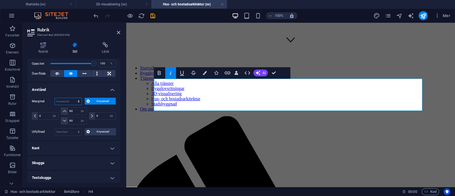
click at [78, 99] on select "Standard auto px % rem vw vh Anpassad" at bounding box center [68, 101] width 27 height 7
click at [55, 98] on select "Standard auto px % rem vw vh Anpassad" at bounding box center [68, 101] width 27 height 7
select select "DISABLED_OPTION_VALUE"
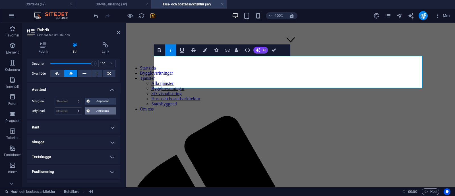
click at [92, 107] on span "Anpassad" at bounding box center [103, 110] width 23 height 7
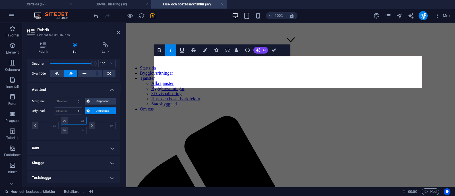
click at [73, 121] on input "number" at bounding box center [77, 120] width 18 height 7
type input "60"
click at [74, 131] on input "number" at bounding box center [77, 130] width 18 height 7
type input "0"
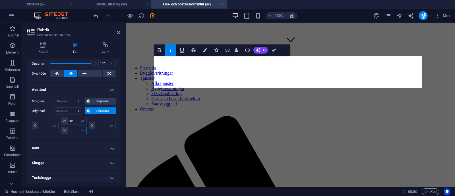
type input "0"
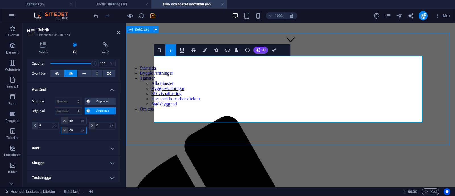
type input "60"
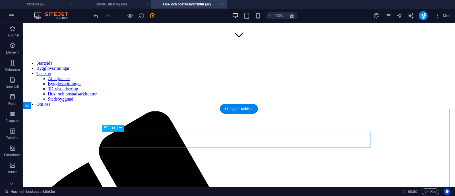
scroll to position [118, 0]
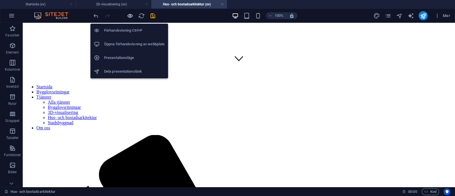
click at [132, 13] on icon "button" at bounding box center [130, 16] width 7 height 7
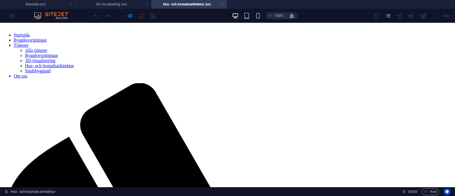
scroll to position [171, 0]
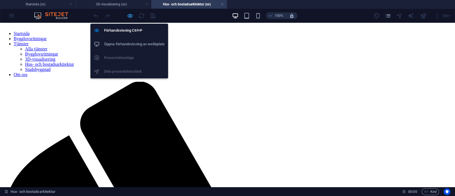
click at [132, 14] on icon "button" at bounding box center [130, 16] width 7 height 7
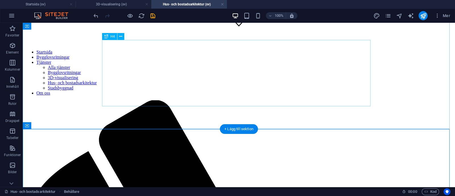
scroll to position [153, 0]
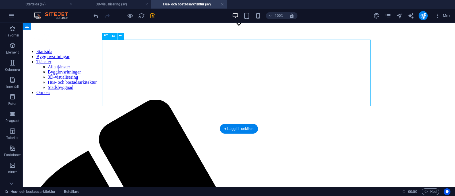
select select "px"
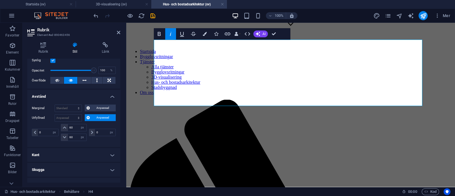
scroll to position [78, 0]
click at [74, 138] on input "60" at bounding box center [77, 136] width 18 height 7
type input "6"
type input "80"
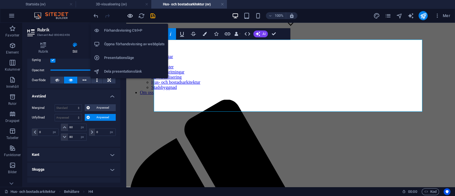
click at [128, 18] on icon "button" at bounding box center [130, 16] width 7 height 7
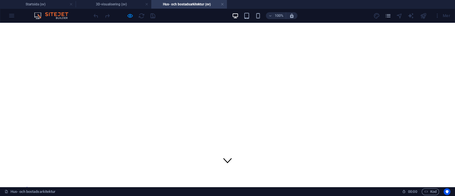
scroll to position [14, 0]
click at [119, 1] on h4 "3D-visualisering (sv)" at bounding box center [114, 4] width 76 height 6
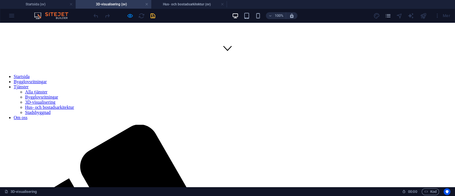
scroll to position [143, 0]
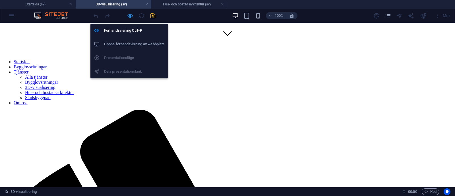
click at [129, 14] on icon "button" at bounding box center [130, 16] width 7 height 7
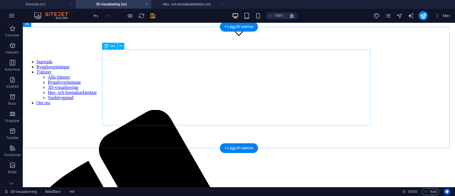
select select "px"
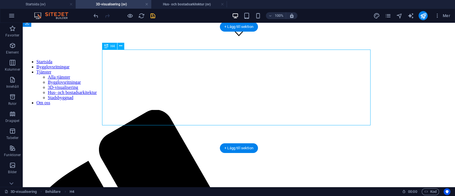
select select "px"
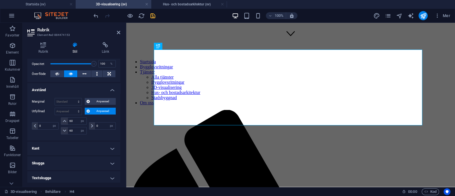
scroll to position [88, 0]
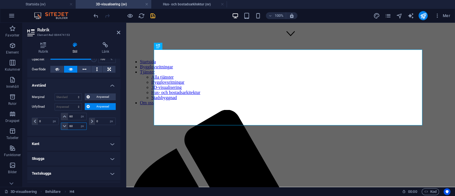
click at [74, 124] on input "60" at bounding box center [77, 125] width 18 height 7
type input "6"
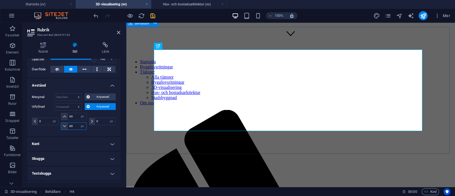
type input "80"
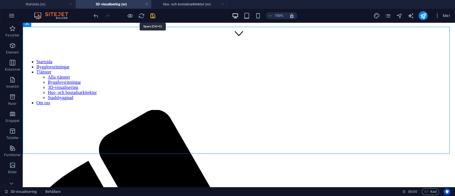
click at [151, 15] on icon "save" at bounding box center [152, 16] width 7 height 7
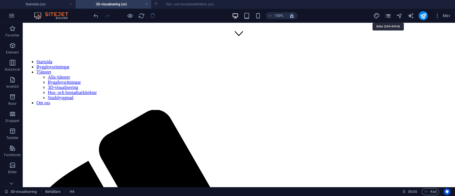
click at [388, 15] on icon "pages" at bounding box center [387, 16] width 7 height 7
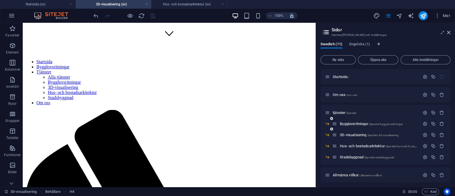
click at [357, 125] on div "Bygglovsritningar /tjanster-bygglovsritningar" at bounding box center [376, 123] width 88 height 7
click at [351, 124] on span "Bygglovsritningar /tjanster-bygglovsritningar" at bounding box center [371, 123] width 63 height 4
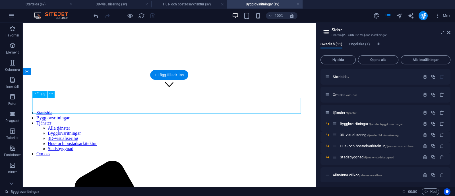
scroll to position [92, 0]
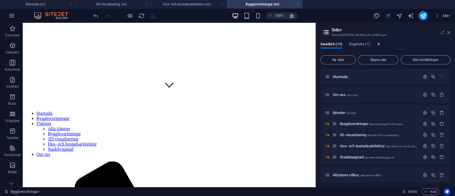
click at [450, 32] on icon at bounding box center [448, 32] width 3 height 5
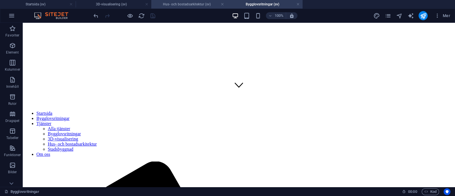
click at [163, 2] on h4 "Hus- och bostadsarkitektur (sv)" at bounding box center [189, 4] width 76 height 6
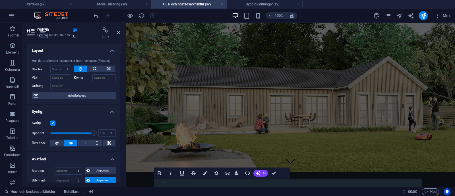
scroll to position [120, 0]
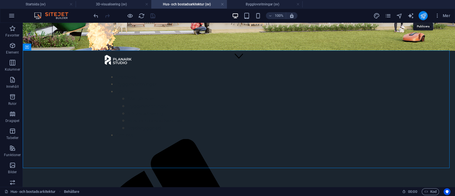
click at [422, 17] on icon "publish" at bounding box center [423, 16] width 7 height 7
select select "px"
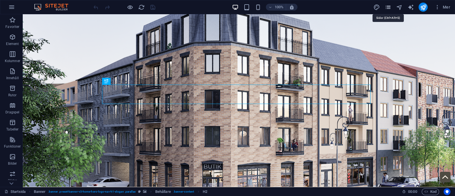
click at [387, 5] on icon "pages" at bounding box center [387, 7] width 7 height 7
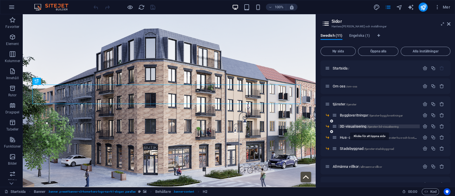
click at [350, 125] on span "3D-visualisering /tjanster-3d-visualisering" at bounding box center [369, 126] width 59 height 4
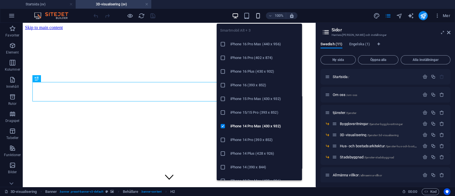
click at [259, 16] on icon "button" at bounding box center [258, 16] width 7 height 7
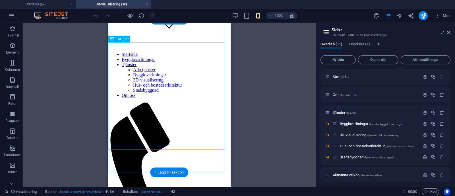
scroll to position [151, 0]
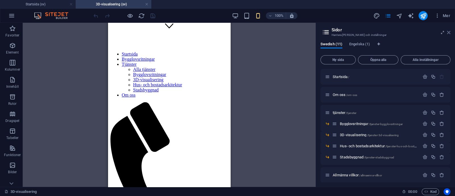
click at [449, 33] on icon at bounding box center [448, 32] width 3 height 5
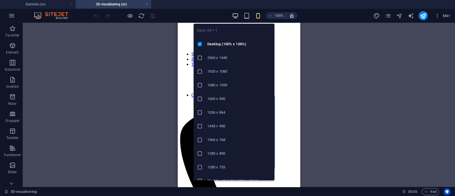
click at [237, 15] on icon "button" at bounding box center [235, 16] width 7 height 7
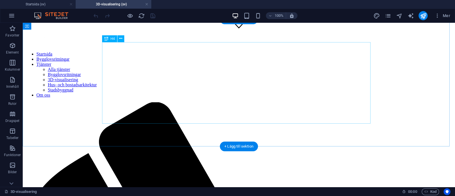
select select "px"
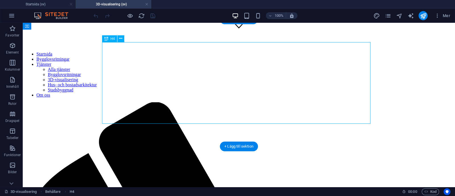
select select "px"
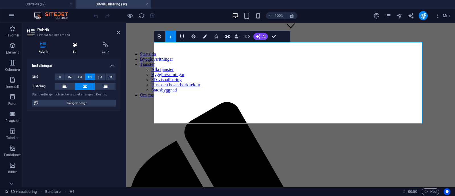
click at [75, 51] on h4 "Stil" at bounding box center [75, 48] width 29 height 12
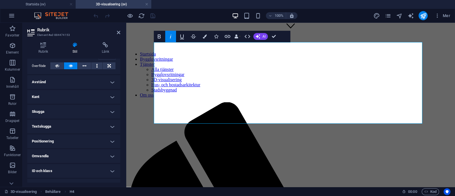
scroll to position [90, 0]
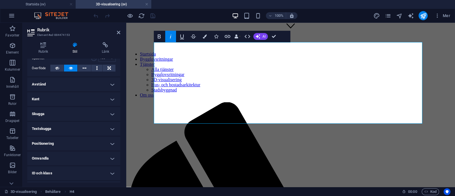
click at [107, 84] on h4 "Avstånd" at bounding box center [73, 84] width 93 height 14
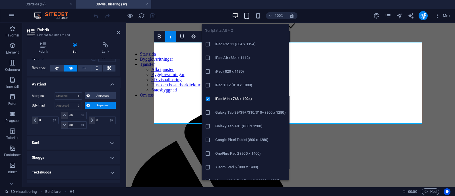
click at [244, 17] on icon "button" at bounding box center [246, 16] width 7 height 7
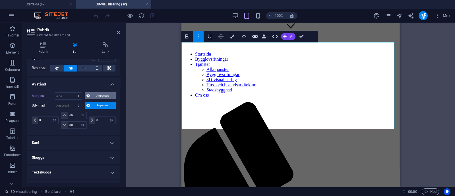
click at [90, 95] on button "Anpassad" at bounding box center [100, 95] width 31 height 7
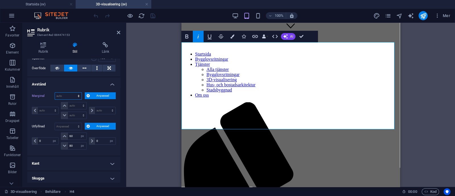
click at [77, 96] on select "Standard auto px % rem vw vh Anpassad" at bounding box center [68, 95] width 27 height 7
click at [55, 92] on select "Standard auto px % rem vw vh Anpassad" at bounding box center [68, 95] width 27 height 7
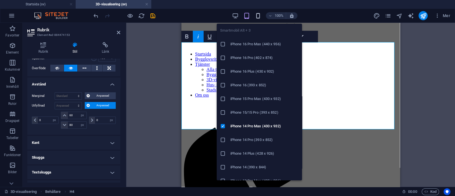
click at [255, 16] on icon "button" at bounding box center [258, 16] width 7 height 7
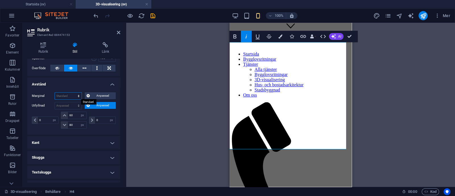
click at [73, 95] on select "Standard auto px % rem vw vh Anpassad" at bounding box center [68, 95] width 27 height 7
click at [55, 92] on select "Standard auto px % rem vw vh Anpassad" at bounding box center [68, 95] width 27 height 7
select select "DISABLED_OPTION_VALUE"
click at [150, 17] on icon "save" at bounding box center [152, 16] width 7 height 7
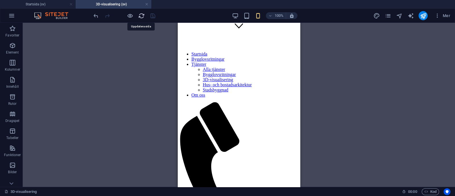
click at [142, 14] on icon "reload" at bounding box center [141, 16] width 7 height 7
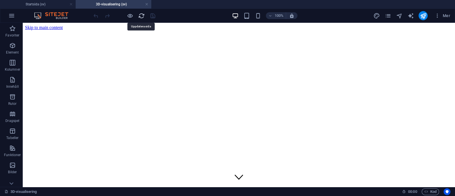
scroll to position [0, 0]
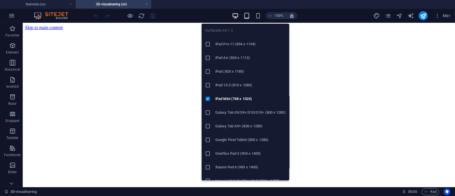
click at [244, 14] on icon "button" at bounding box center [246, 16] width 7 height 7
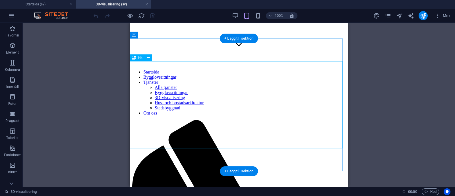
scroll to position [133, 0]
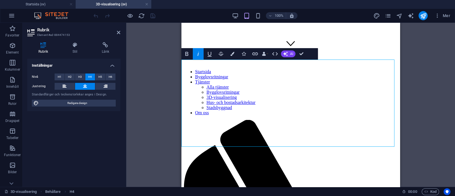
click at [159, 115] on div "Banner Referens Banner Behållare H2 H6 Knapp Behållare H4 Bold Italic Underline…" at bounding box center [290, 105] width 329 height 164
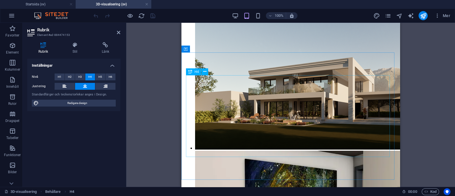
scroll to position [1066, 0]
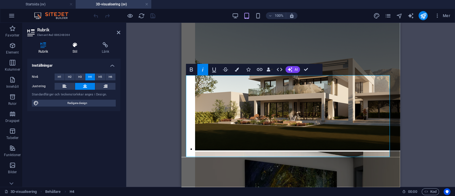
click at [74, 48] on h4 "Stil" at bounding box center [75, 48] width 29 height 12
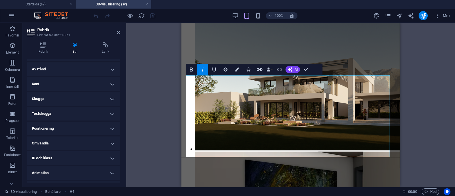
scroll to position [105, 0]
click at [108, 70] on h4 "Avstånd" at bounding box center [73, 69] width 93 height 14
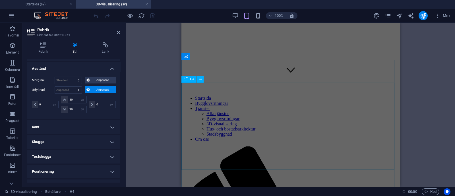
scroll to position [121, 0]
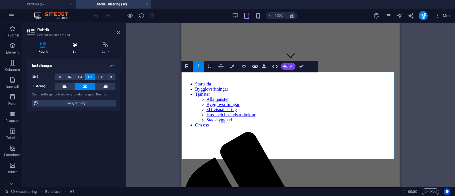
click at [74, 49] on h4 "Stil" at bounding box center [75, 48] width 29 height 12
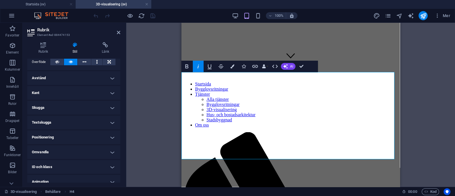
scroll to position [93, 0]
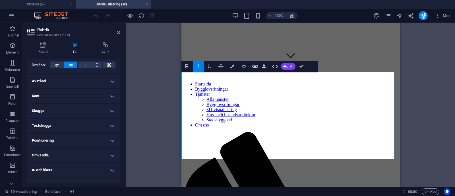
click at [111, 82] on h4 "Avstånd" at bounding box center [73, 81] width 93 height 14
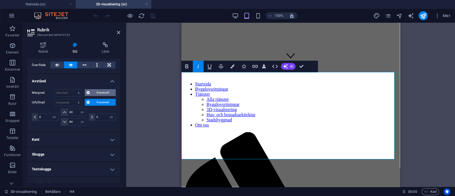
click at [92, 92] on span "Anpassad" at bounding box center [103, 92] width 23 height 7
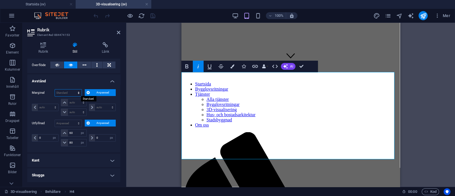
click at [75, 89] on select "Standard auto px % rem vw vh Anpassad" at bounding box center [68, 92] width 27 height 7
click at [55, 89] on select "Standard auto px % rem vw vh Anpassad" at bounding box center [68, 92] width 27 height 7
select select "DISABLED_OPTION_VALUE"
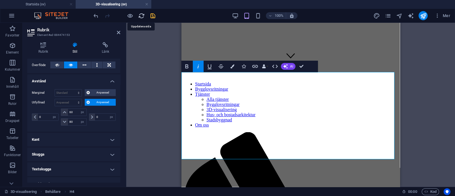
click at [142, 16] on icon "reload" at bounding box center [141, 16] width 7 height 7
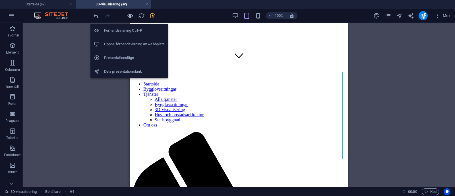
click at [128, 15] on icon "button" at bounding box center [130, 16] width 7 height 7
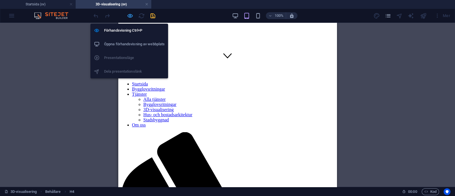
click at [128, 15] on icon "button" at bounding box center [130, 16] width 7 height 7
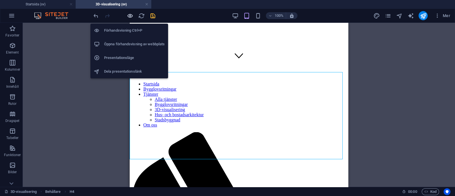
click at [128, 15] on icon "button" at bounding box center [130, 16] width 7 height 7
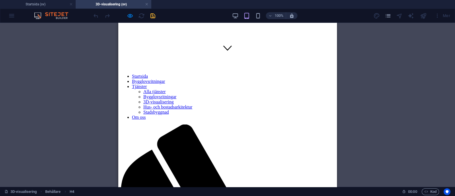
scroll to position [131, 0]
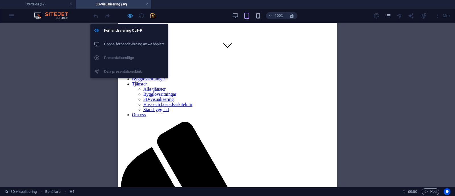
click at [130, 14] on icon "button" at bounding box center [130, 16] width 7 height 7
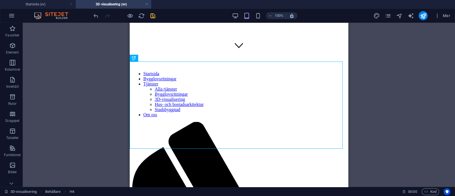
click at [156, 15] on span "save" at bounding box center [152, 16] width 7 height 7
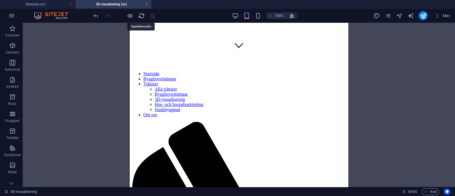
click at [141, 17] on icon "reload" at bounding box center [141, 16] width 7 height 7
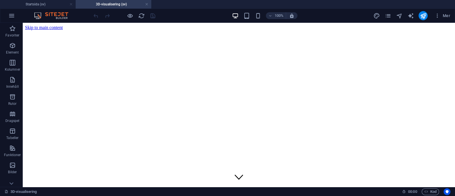
scroll to position [0, 0]
click at [231, 16] on div "100% Mer" at bounding box center [272, 15] width 360 height 9
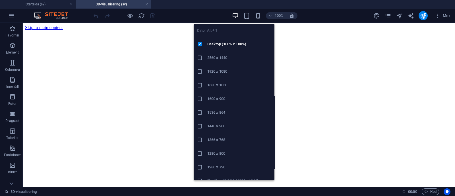
click at [235, 15] on icon "button" at bounding box center [235, 16] width 7 height 7
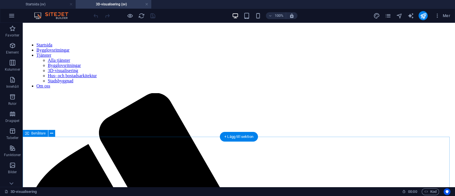
scroll to position [161, 0]
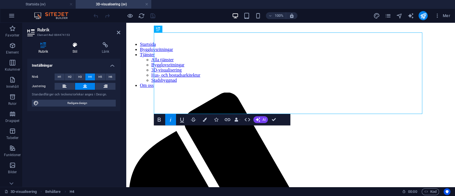
click at [77, 50] on h4 "Stil" at bounding box center [75, 48] width 29 height 12
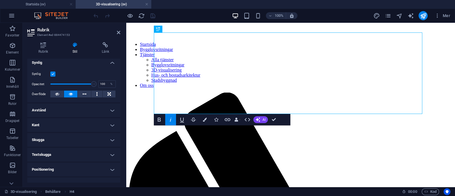
scroll to position [77, 0]
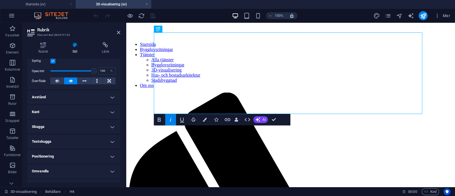
click at [98, 96] on h4 "Avstånd" at bounding box center [73, 97] width 93 height 14
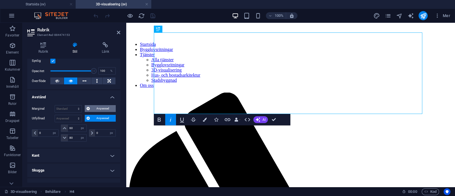
click at [89, 110] on button "Anpassad" at bounding box center [100, 108] width 31 height 7
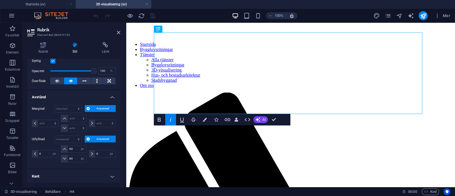
click at [89, 110] on button "Anpassad" at bounding box center [100, 108] width 31 height 7
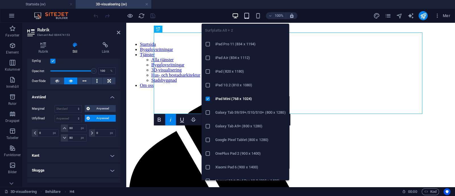
click at [248, 14] on icon "button" at bounding box center [246, 16] width 7 height 7
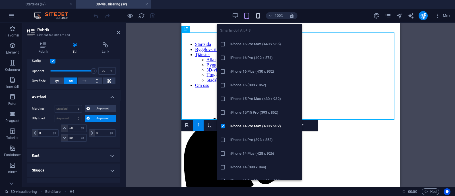
click at [255, 15] on icon "button" at bounding box center [258, 16] width 7 height 7
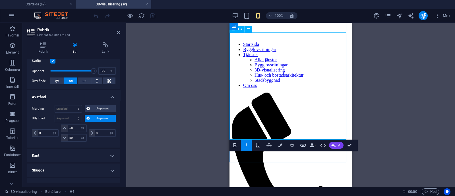
copy em "Att bygga är en stor investering - för privatpersoner, företag och kommuner. Me…"
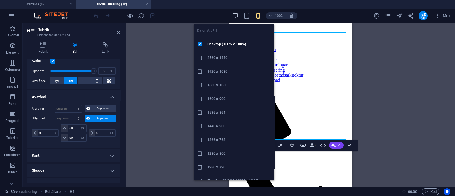
click at [234, 18] on icon "button" at bounding box center [235, 16] width 7 height 7
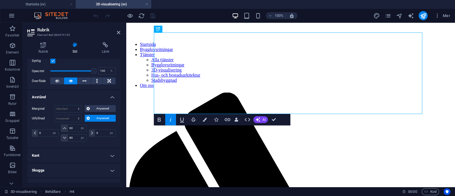
click at [392, 17] on div "Mer" at bounding box center [412, 15] width 79 height 9
click at [388, 15] on icon "pages" at bounding box center [387, 16] width 7 height 7
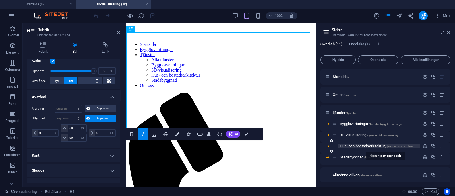
click at [360, 144] on span "Hus- och bostadsarkitektur /tjanster-hus-och-bostadsarkitektur" at bounding box center [385, 146] width 91 height 4
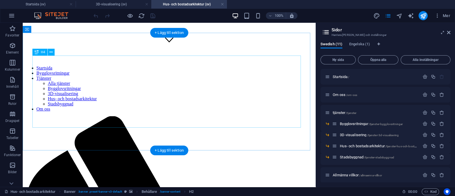
scroll to position [137, 0]
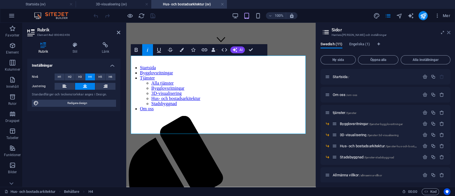
click at [449, 32] on icon at bounding box center [448, 32] width 3 height 5
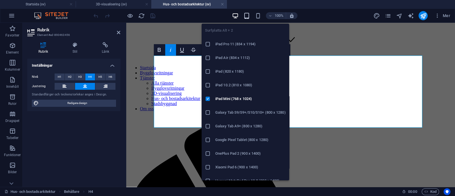
click at [246, 17] on icon "button" at bounding box center [246, 16] width 7 height 7
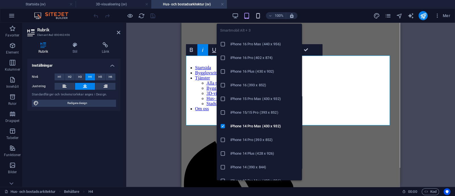
click at [258, 14] on icon "button" at bounding box center [258, 16] width 7 height 7
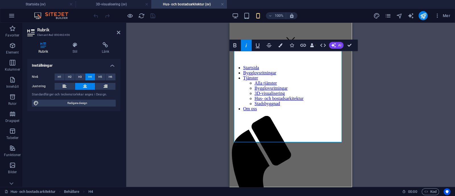
click at [198, 77] on div "Dra hit för att ersätta det befintliga innehållet. Tryck på "Ctrl" om du vill s…" at bounding box center [290, 105] width 329 height 164
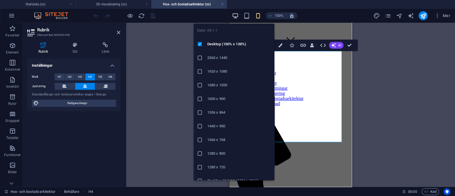
click at [237, 13] on icon "button" at bounding box center [235, 16] width 7 height 7
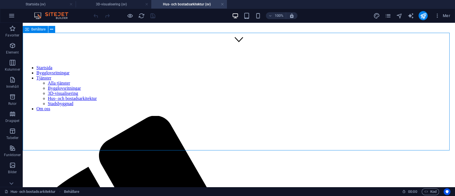
click at [115, 3] on h4 "3D-visualisering (sv)" at bounding box center [114, 4] width 76 height 6
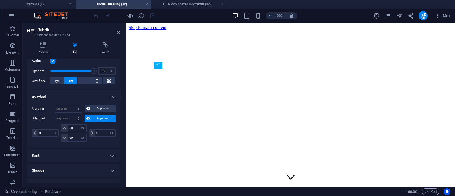
scroll to position [0, 0]
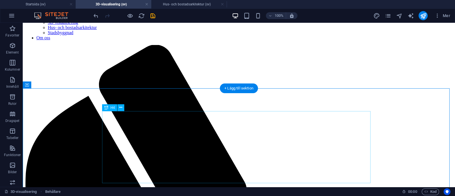
scroll to position [205, 0]
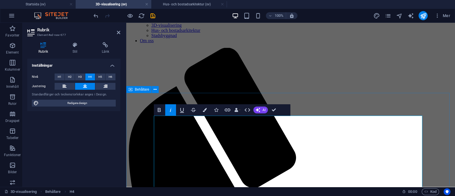
scroll to position [204, 0]
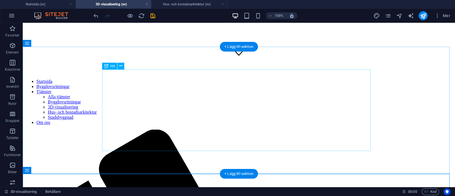
scroll to position [123, 0]
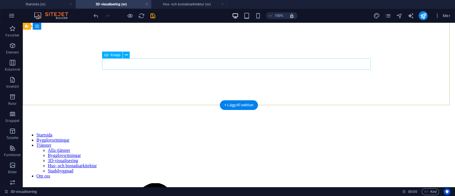
scroll to position [65, 0]
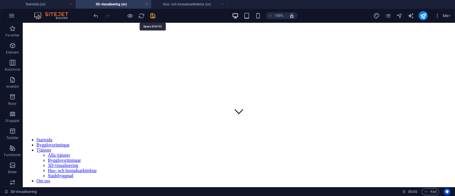
click at [151, 17] on icon "save" at bounding box center [152, 16] width 7 height 7
click at [141, 16] on icon "reload" at bounding box center [141, 16] width 7 height 7
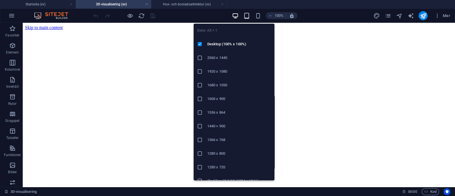
scroll to position [0, 0]
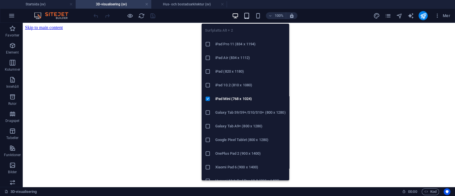
click at [245, 17] on icon "button" at bounding box center [246, 16] width 7 height 7
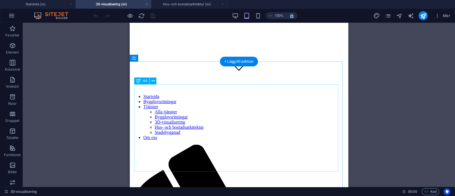
scroll to position [115, 0]
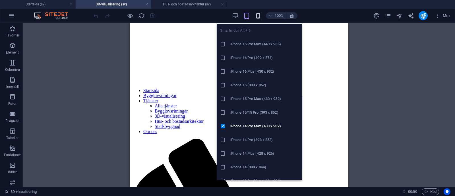
click at [258, 16] on icon "button" at bounding box center [258, 16] width 7 height 7
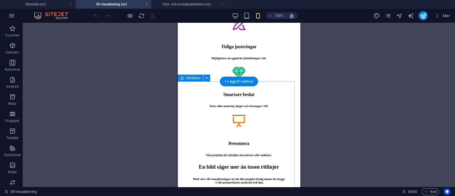
scroll to position [602, 0]
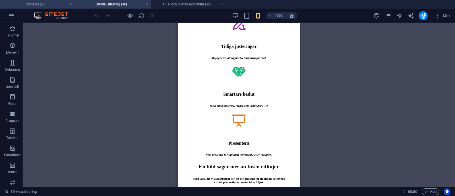
click at [41, 8] on li "Startsida (sv)" at bounding box center [38, 4] width 76 height 9
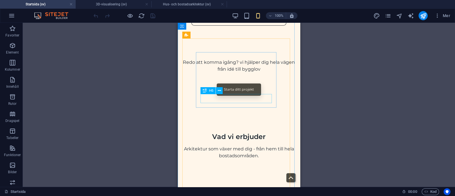
scroll to position [683, 0]
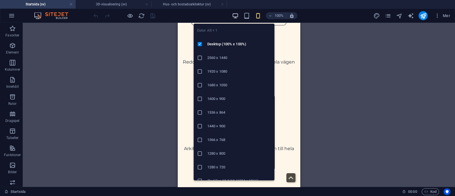
click at [235, 16] on icon "button" at bounding box center [235, 16] width 7 height 7
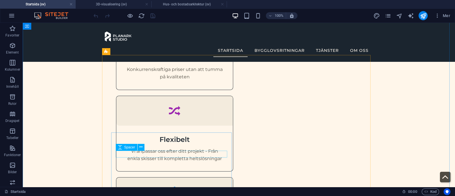
scroll to position [466, 0]
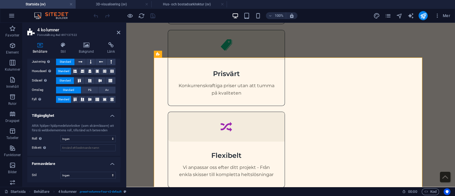
scroll to position [0, 0]
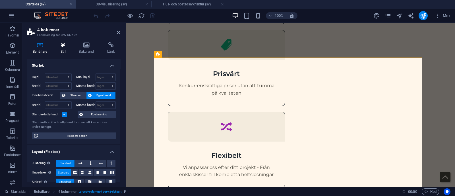
click at [63, 49] on h4 "Stil" at bounding box center [64, 48] width 18 height 12
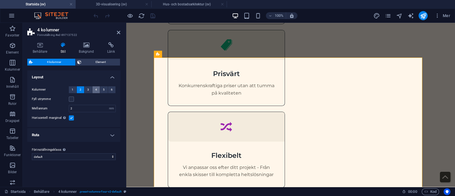
click at [97, 90] on span "4" at bounding box center [96, 89] width 2 height 7
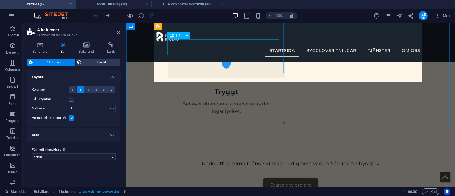
scroll to position [587, 0]
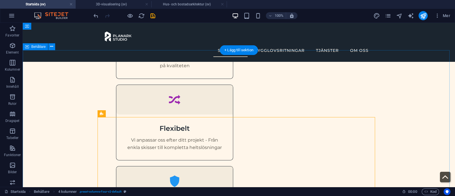
scroll to position [474, 0]
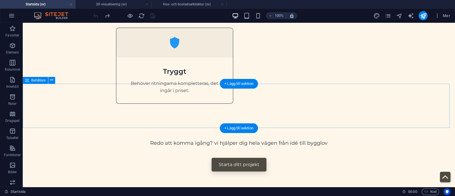
scroll to position [632, 0]
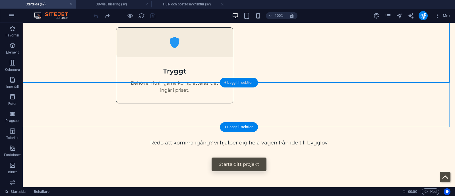
click at [231, 83] on div "+ Lägg till sektion" at bounding box center [239, 83] width 38 height 10
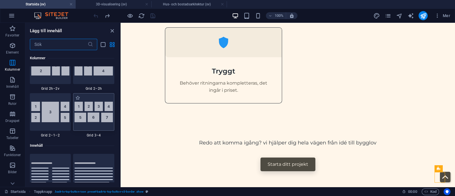
scroll to position [941, 0]
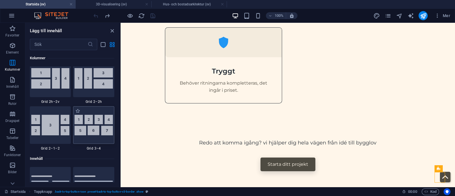
click at [91, 142] on div at bounding box center [93, 125] width 41 height 38
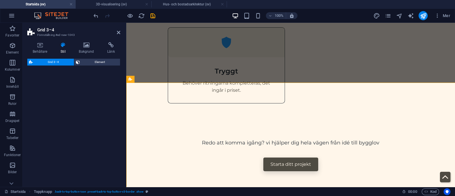
select select "rem"
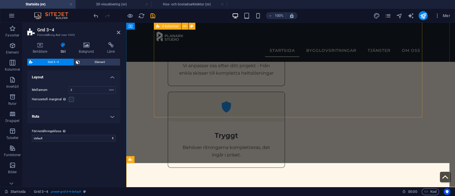
scroll to position [528, 0]
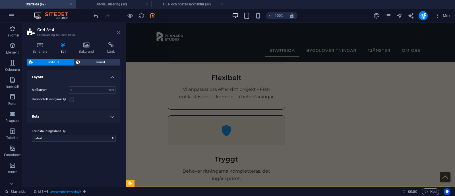
click at [119, 32] on icon at bounding box center [118, 32] width 3 height 5
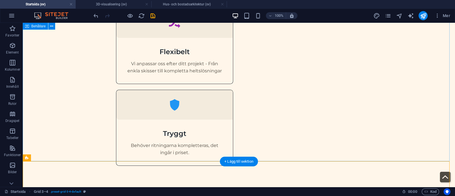
scroll to position [570, 0]
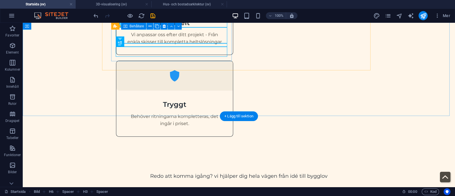
scroll to position [599, 0]
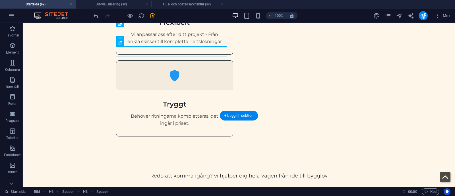
drag, startPoint x: 146, startPoint y: 66, endPoint x: 140, endPoint y: 150, distance: 84.6
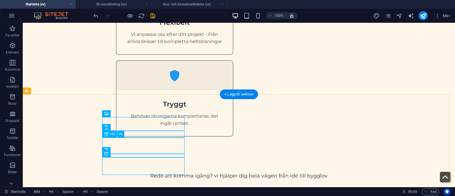
scroll to position [639, 0]
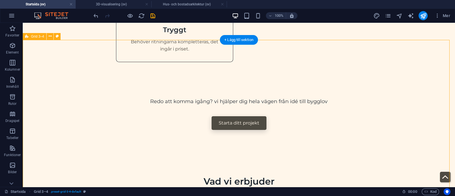
scroll to position [706, 0]
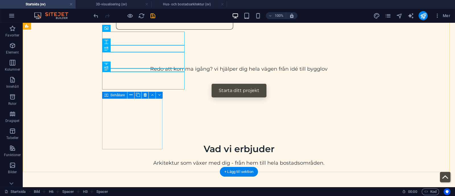
drag, startPoint x: 118, startPoint y: 45, endPoint x: 122, endPoint y: 121, distance: 76.5
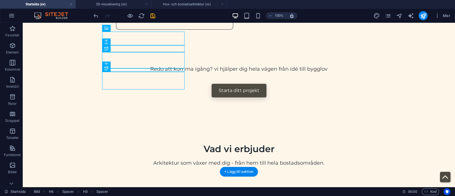
drag, startPoint x: 133, startPoint y: 85, endPoint x: 116, endPoint y: 126, distance: 43.6
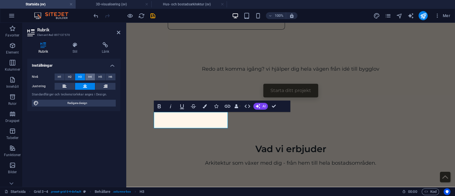
click at [90, 79] on span "H4" at bounding box center [90, 76] width 4 height 7
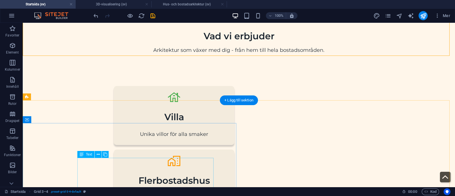
scroll to position [820, 0]
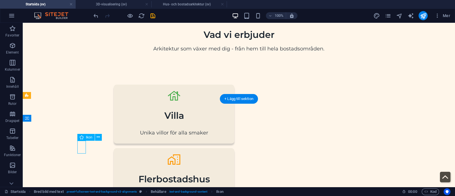
select select "xMinYMid"
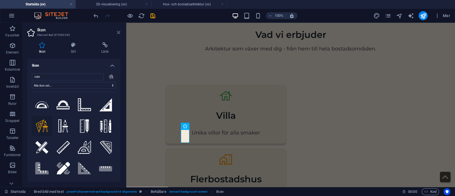
click at [118, 33] on icon at bounding box center [118, 32] width 3 height 5
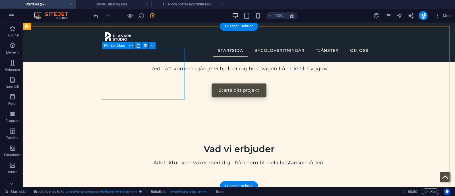
scroll to position [687, 0]
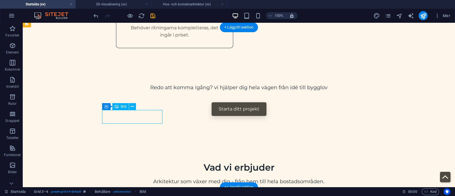
select select "px"
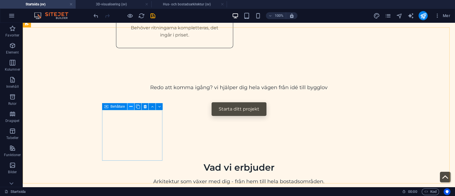
click at [131, 106] on icon at bounding box center [130, 106] width 3 height 6
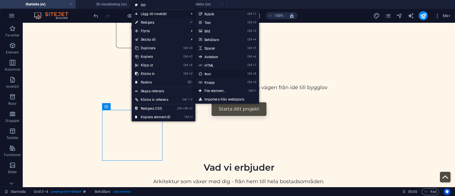
click at [209, 72] on link "Ctrl 8 Ikon" at bounding box center [216, 73] width 42 height 9
select select "xMidYMid"
select select "px"
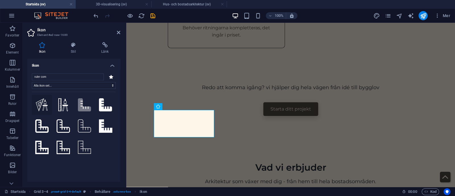
type input "ruler com"
click at [43, 104] on icon at bounding box center [42, 104] width 12 height 13
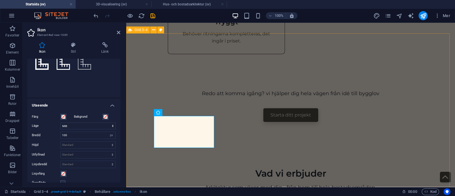
scroll to position [722, 0]
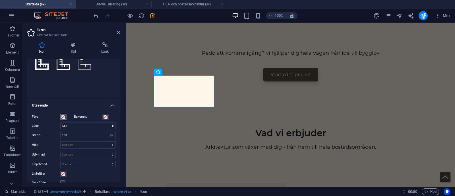
click at [64, 117] on span at bounding box center [63, 116] width 5 height 5
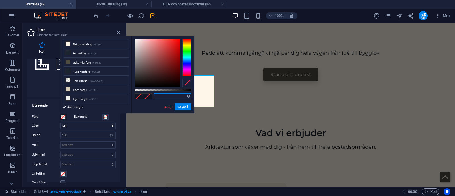
click at [160, 96] on input "text" at bounding box center [172, 96] width 38 height 6
paste input "#10b981"
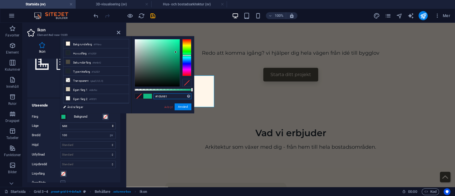
click at [177, 97] on input "#10b981" at bounding box center [172, 96] width 38 height 6
type input "#"
paste input "#9c27b0"
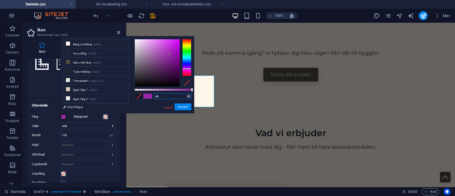
type input "#"
paste input "#10b981"
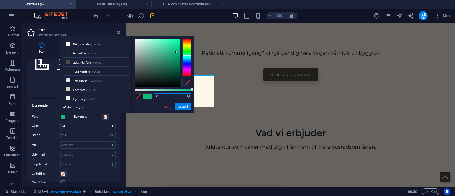
type input "#"
paste input "#f97316"
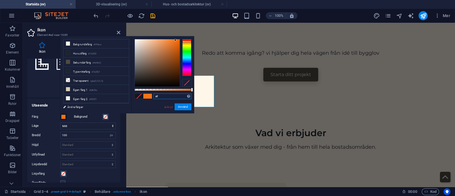
type input "#"
paste input "#2196f3"
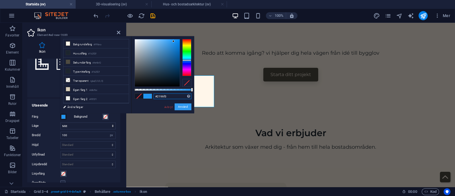
type input "#2196f3"
click at [183, 105] on button "Använd" at bounding box center [182, 106] width 17 height 7
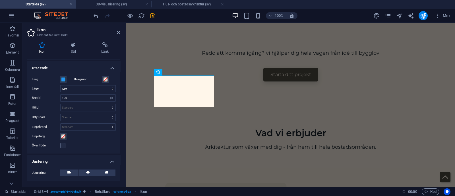
scroll to position [122, 0]
click at [88, 172] on icon at bounding box center [88, 172] width 4 height 7
click at [72, 100] on input "100" at bounding box center [88, 97] width 55 height 7
type input "1"
type input "48"
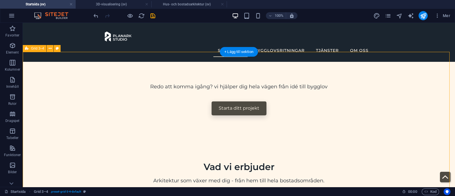
scroll to position [658, 0]
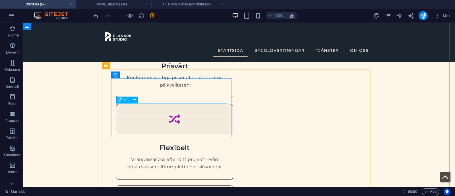
scroll to position [454, 0]
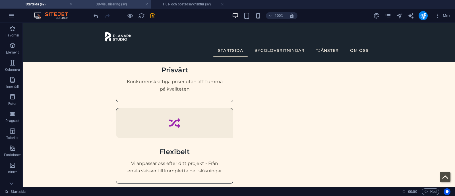
click at [105, 2] on h4 "3D-visualisering (sv)" at bounding box center [114, 4] width 76 height 6
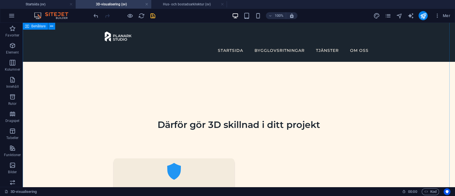
scroll to position [276, 0]
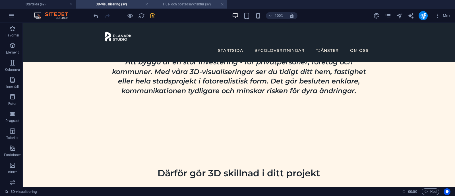
click at [180, 3] on h4 "Hus- och bostadsarkitektur (sv)" at bounding box center [189, 4] width 76 height 6
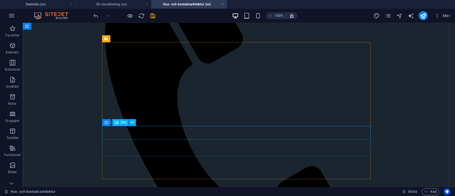
scroll to position [310, 0]
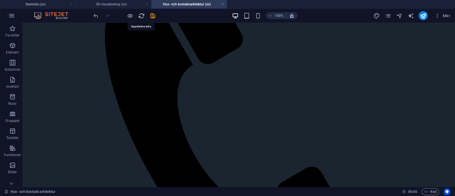
click at [141, 17] on icon "reload" at bounding box center [141, 16] width 7 height 7
click at [153, 15] on div at bounding box center [124, 15] width 64 height 9
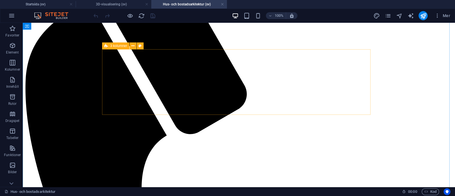
scroll to position [305, 0]
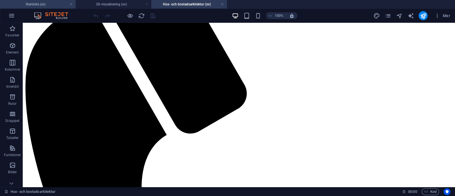
click at [47, 3] on h4 "Startsida (sv)" at bounding box center [38, 4] width 76 height 6
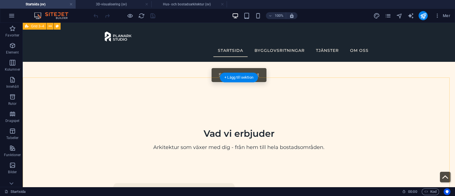
scroll to position [631, 0]
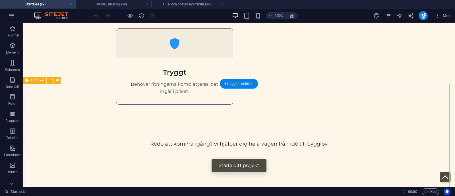
select select "rem"
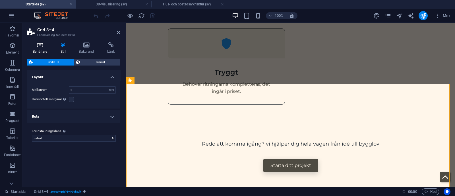
click at [45, 44] on icon at bounding box center [40, 45] width 26 height 6
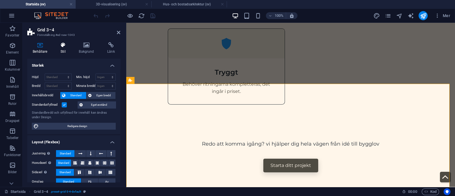
click at [58, 43] on icon at bounding box center [63, 45] width 16 height 6
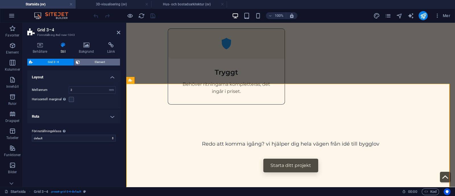
click at [94, 61] on span "Element" at bounding box center [100, 62] width 37 height 7
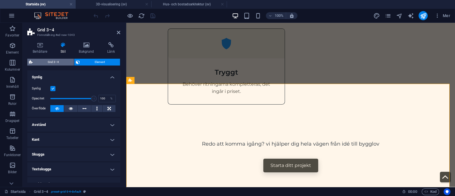
click at [61, 61] on span "Grid 3–4" at bounding box center [53, 62] width 38 height 7
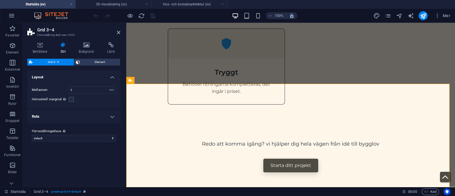
click at [101, 114] on h4 "Ruta" at bounding box center [73, 116] width 93 height 14
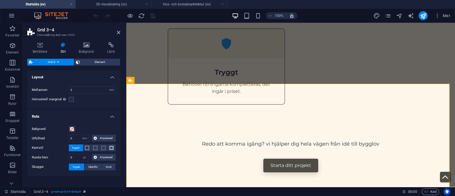
scroll to position [16, 0]
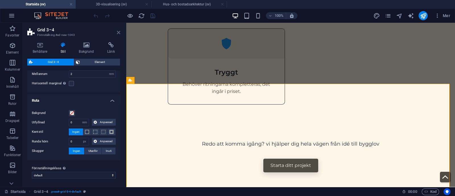
click at [119, 31] on icon at bounding box center [118, 32] width 3 height 5
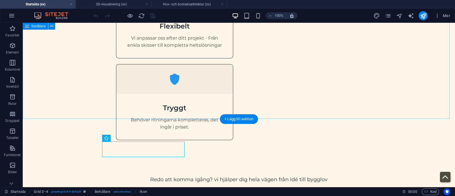
scroll to position [596, 0]
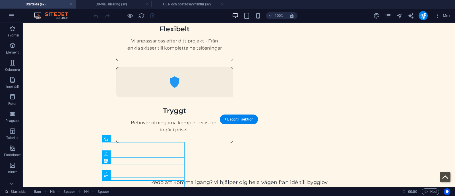
drag, startPoint x: 119, startPoint y: 146, endPoint x: 140, endPoint y: 43, distance: 105.3
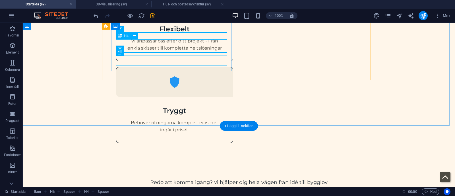
scroll to position [589, 0]
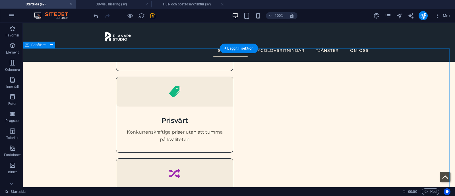
scroll to position [404, 0]
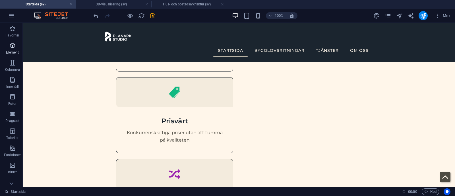
click at [13, 47] on icon "button" at bounding box center [12, 45] width 7 height 7
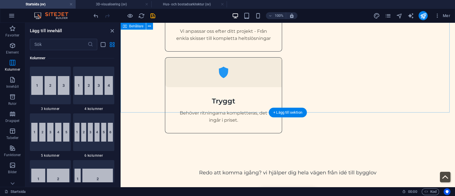
scroll to position [602, 0]
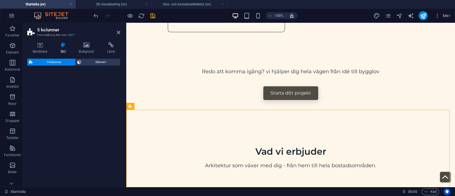
select select "rem"
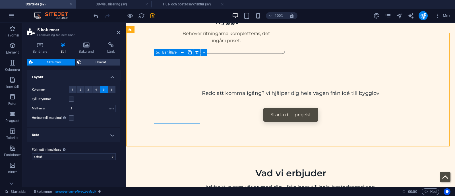
scroll to position [682, 0]
click at [161, 54] on div "Behållare" at bounding box center [166, 52] width 25 height 7
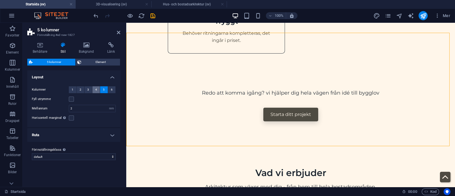
click at [96, 90] on span "4" at bounding box center [96, 89] width 2 height 7
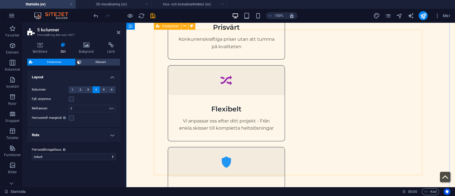
scroll to position [513, 0]
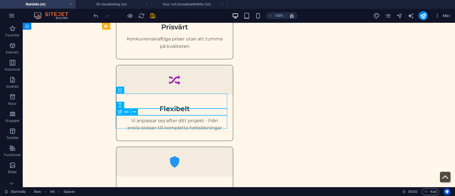
scroll to position [513, 0]
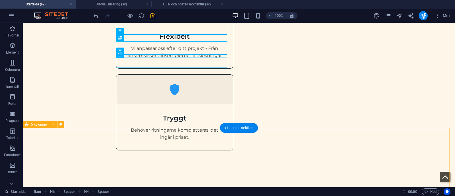
scroll to position [591, 0]
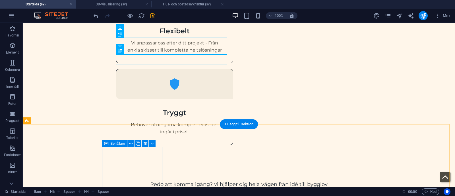
drag, startPoint x: 151, startPoint y: 70, endPoint x: 135, endPoint y: 169, distance: 99.9
drag, startPoint x: 148, startPoint y: 73, endPoint x: 119, endPoint y: 154, distance: 86.1
drag, startPoint x: 153, startPoint y: 71, endPoint x: 117, endPoint y: 162, distance: 97.8
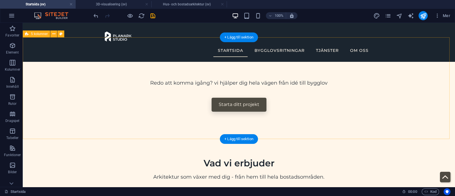
scroll to position [675, 0]
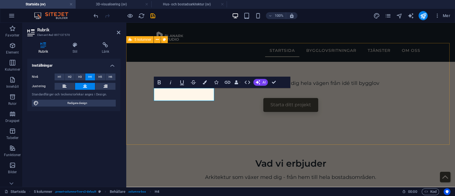
scroll to position [672, 0]
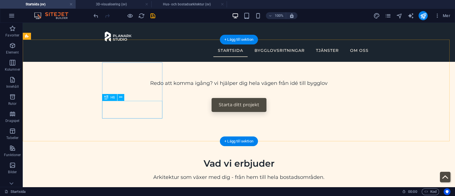
scroll to position [675, 0]
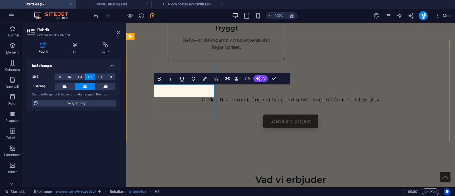
click at [96, 76] on button "H5" at bounding box center [100, 76] width 10 height 7
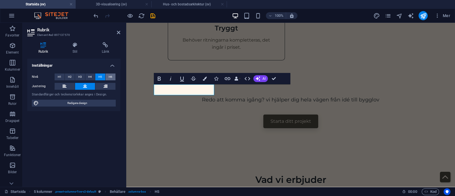
click at [107, 74] on button "H6" at bounding box center [110, 76] width 10 height 7
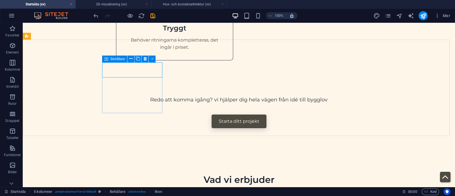
click at [108, 60] on icon at bounding box center [106, 58] width 4 height 7
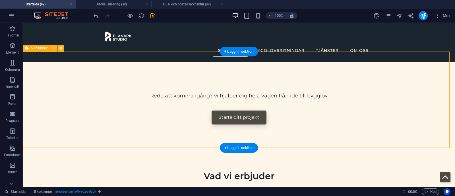
scroll to position [663, 0]
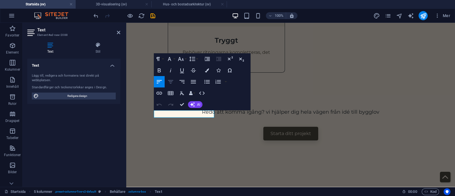
click at [174, 81] on button "Align Center" at bounding box center [170, 81] width 11 height 11
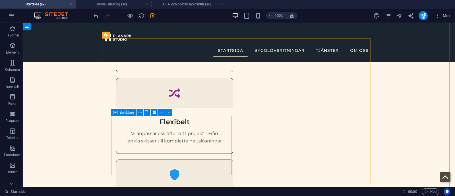
scroll to position [482, 0]
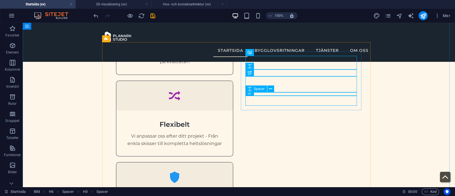
drag, startPoint x: 277, startPoint y: 92, endPoint x: 227, endPoint y: 170, distance: 92.9
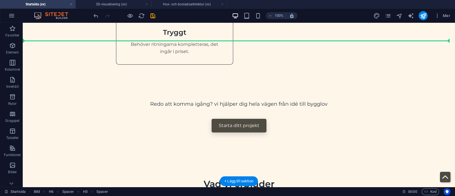
scroll to position [681, 0]
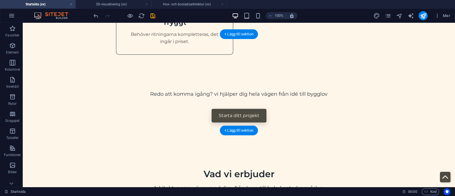
drag, startPoint x: 278, startPoint y: 96, endPoint x: 208, endPoint y: 90, distance: 70.4
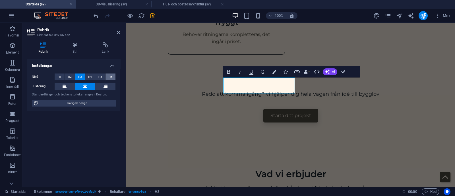
click at [110, 75] on span "H6" at bounding box center [111, 76] width 4 height 7
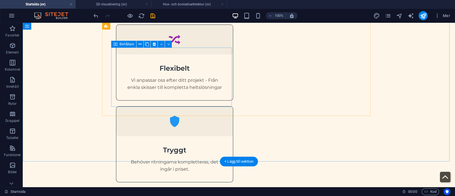
scroll to position [592, 0]
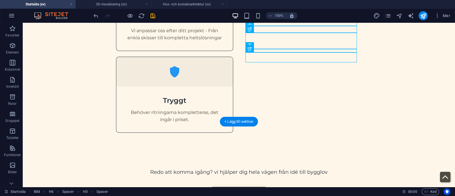
drag, startPoint x: 304, startPoint y: 40, endPoint x: 344, endPoint y: 165, distance: 131.6
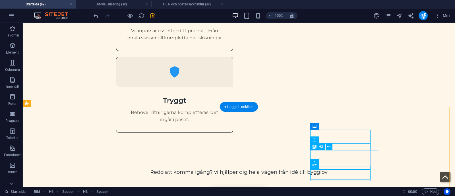
scroll to position [598, 0]
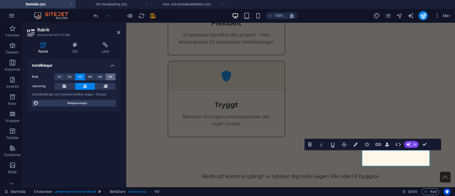
click at [110, 75] on span "H6" at bounding box center [111, 76] width 4 height 7
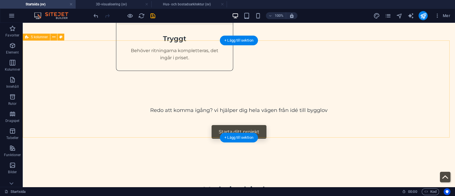
scroll to position [665, 0]
